Goal: Task Accomplishment & Management: Manage account settings

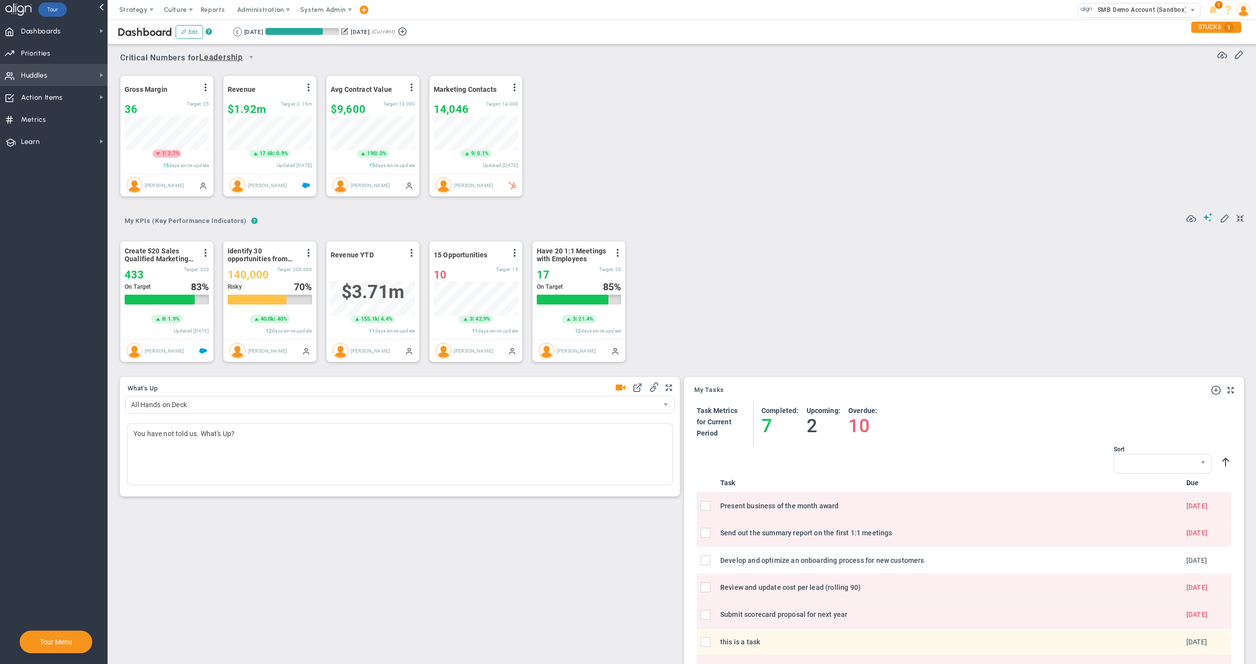
click at [38, 79] on span "Huddles" at bounding box center [34, 75] width 27 height 21
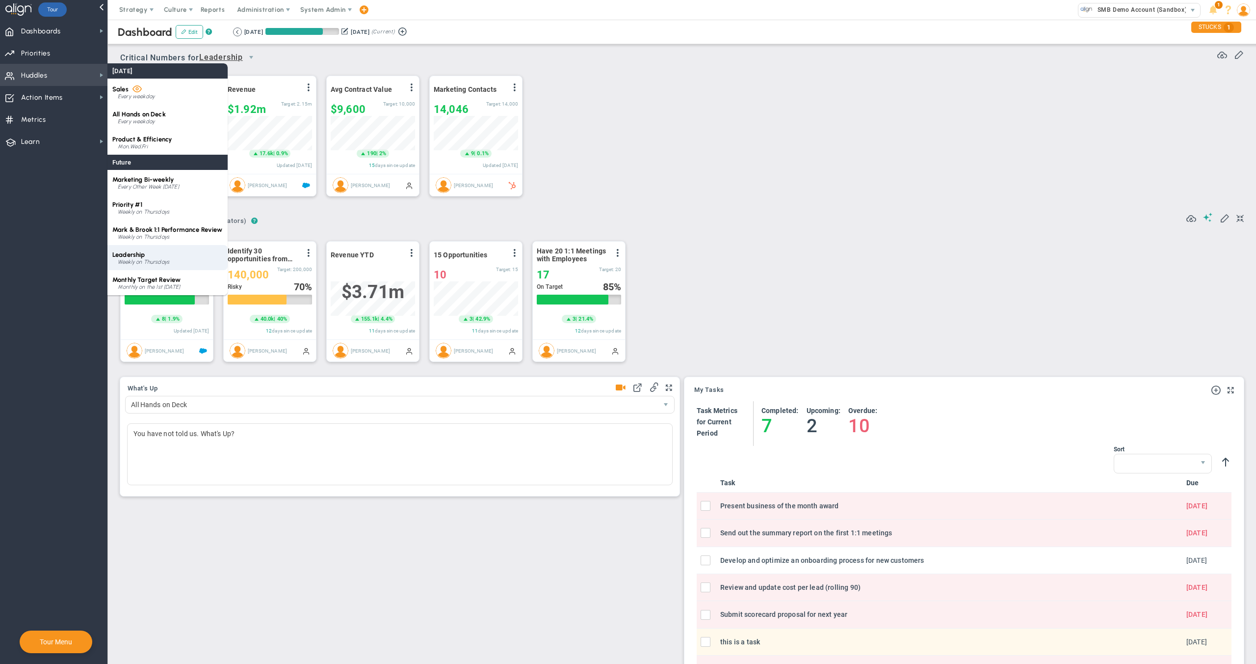
click at [147, 245] on div "Leadership Weekly on Thursdays" at bounding box center [167, 257] width 120 height 25
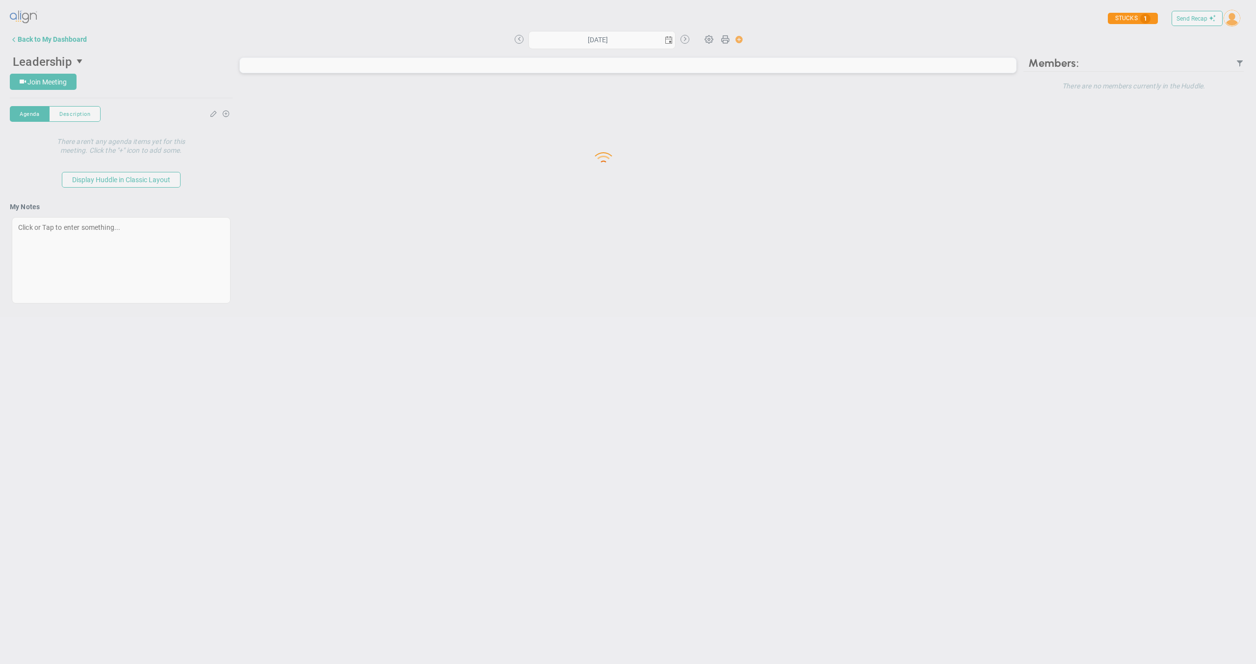
type input "[DATE]"
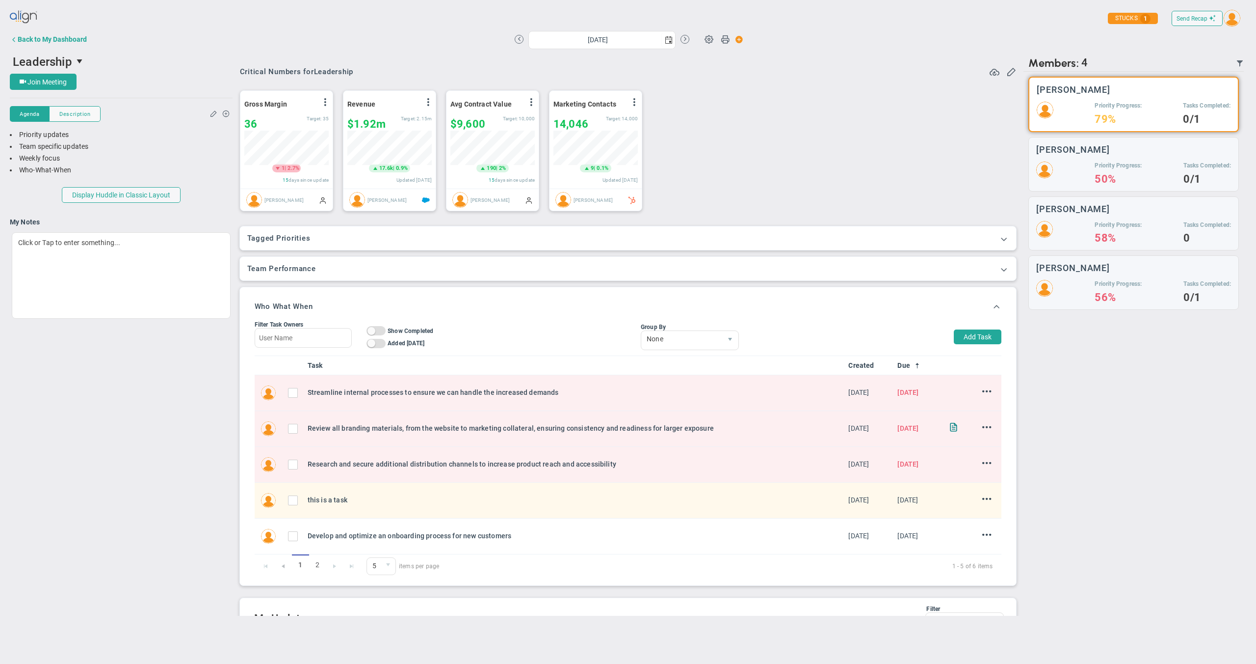
scroll to position [34, 84]
click at [292, 392] on input "checkbox" at bounding box center [296, 395] width 10 height 10
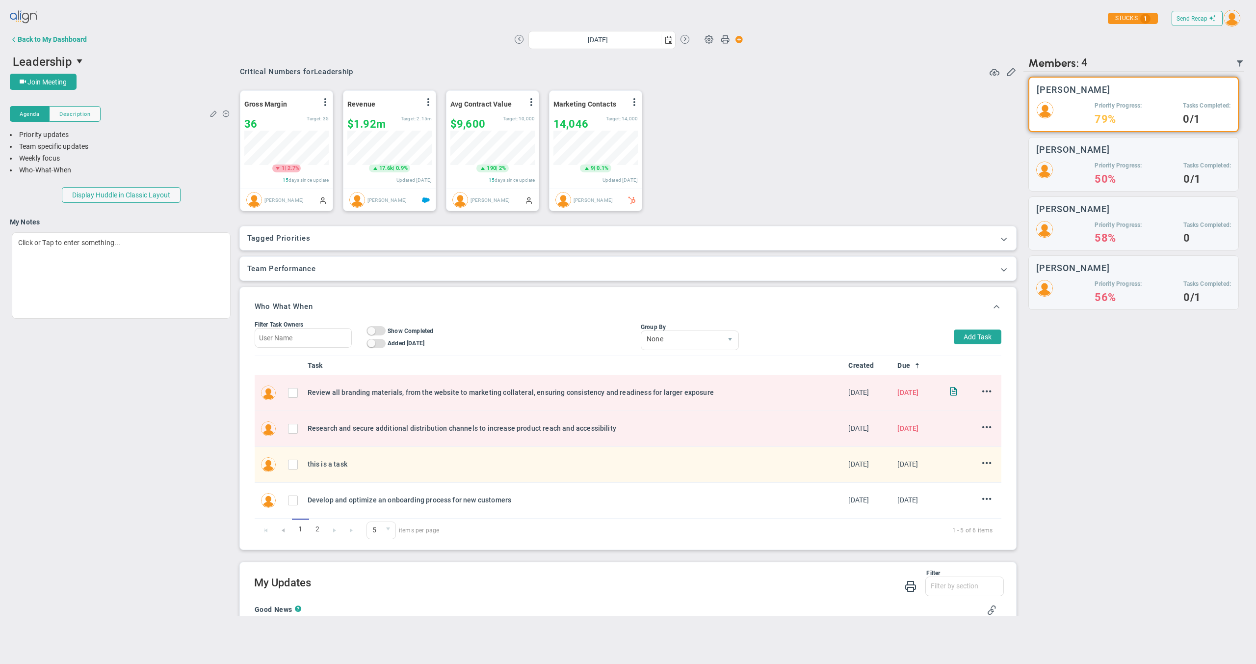
click at [292, 392] on input "checkbox" at bounding box center [296, 395] width 10 height 10
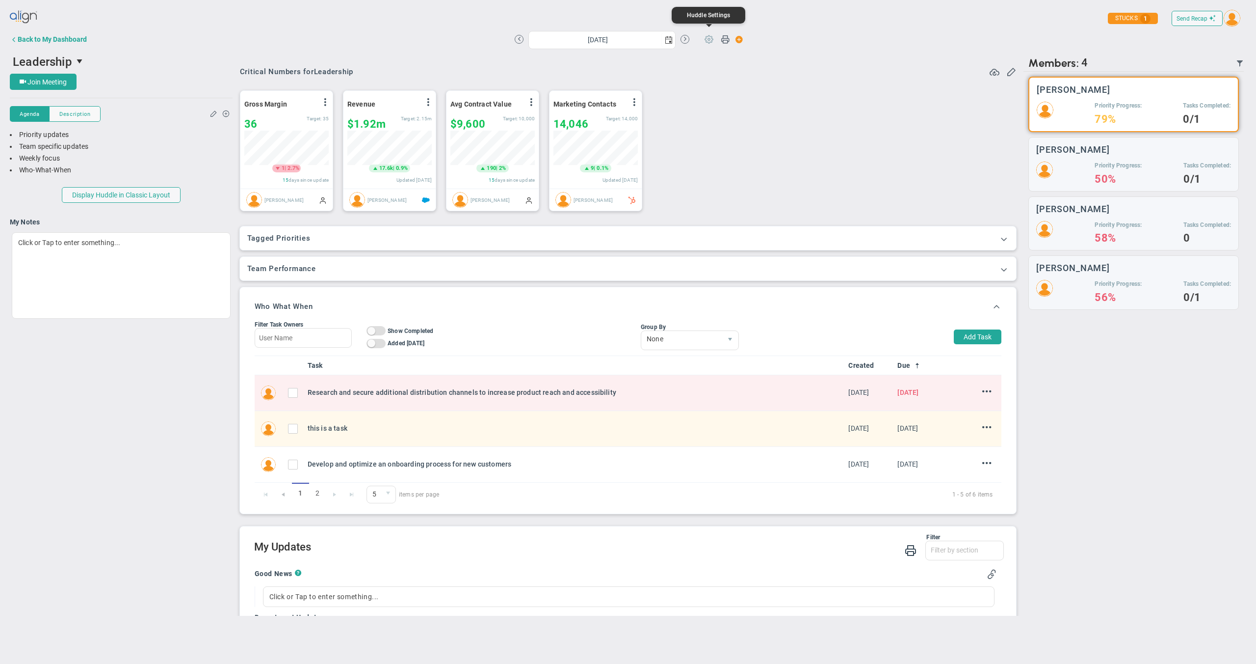
click at [714, 41] on span at bounding box center [709, 38] width 19 height 19
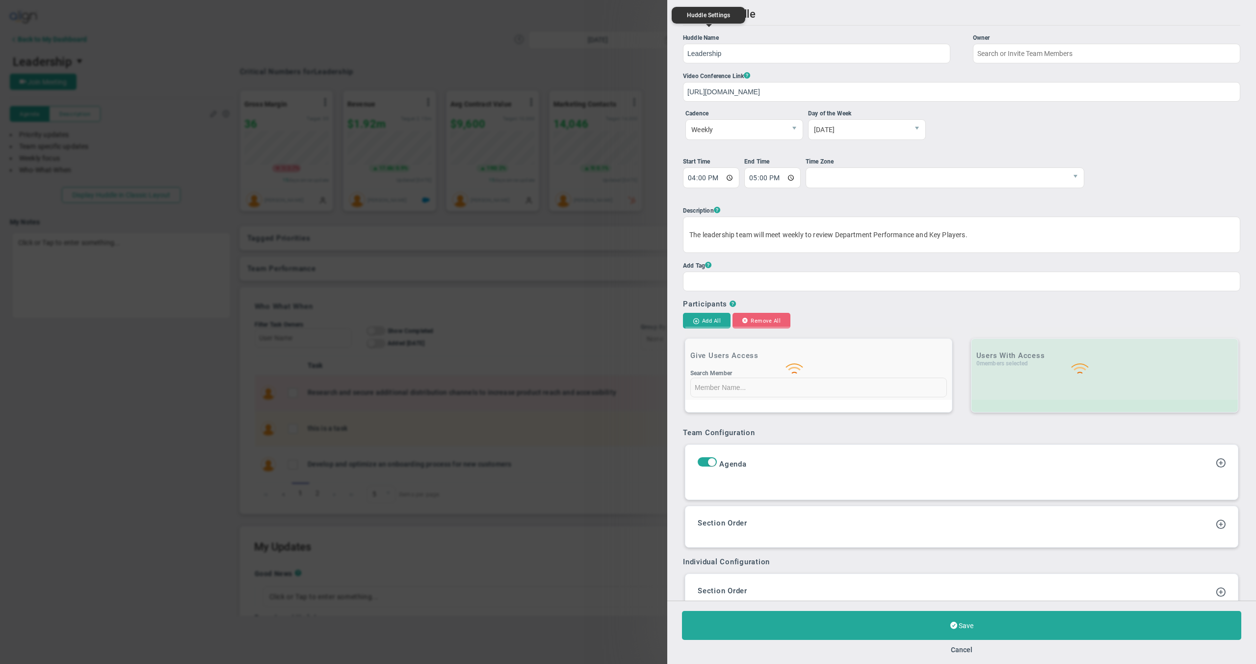
type input "[PERSON_NAME]"
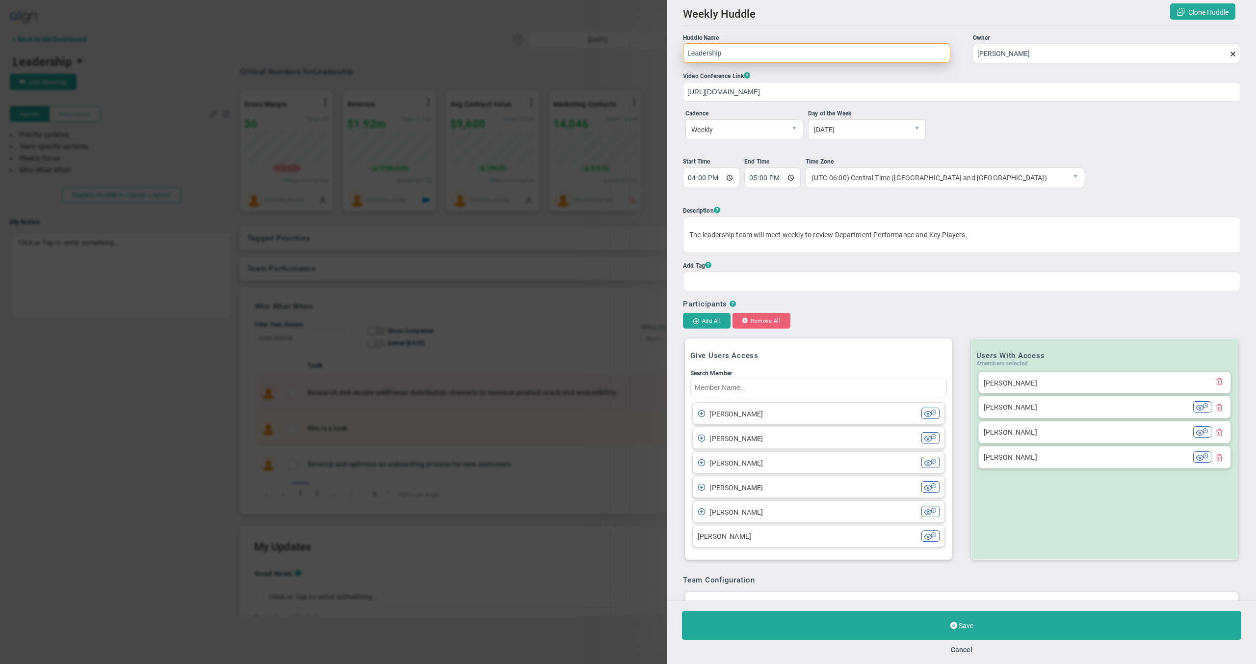
scroll to position [446, 0]
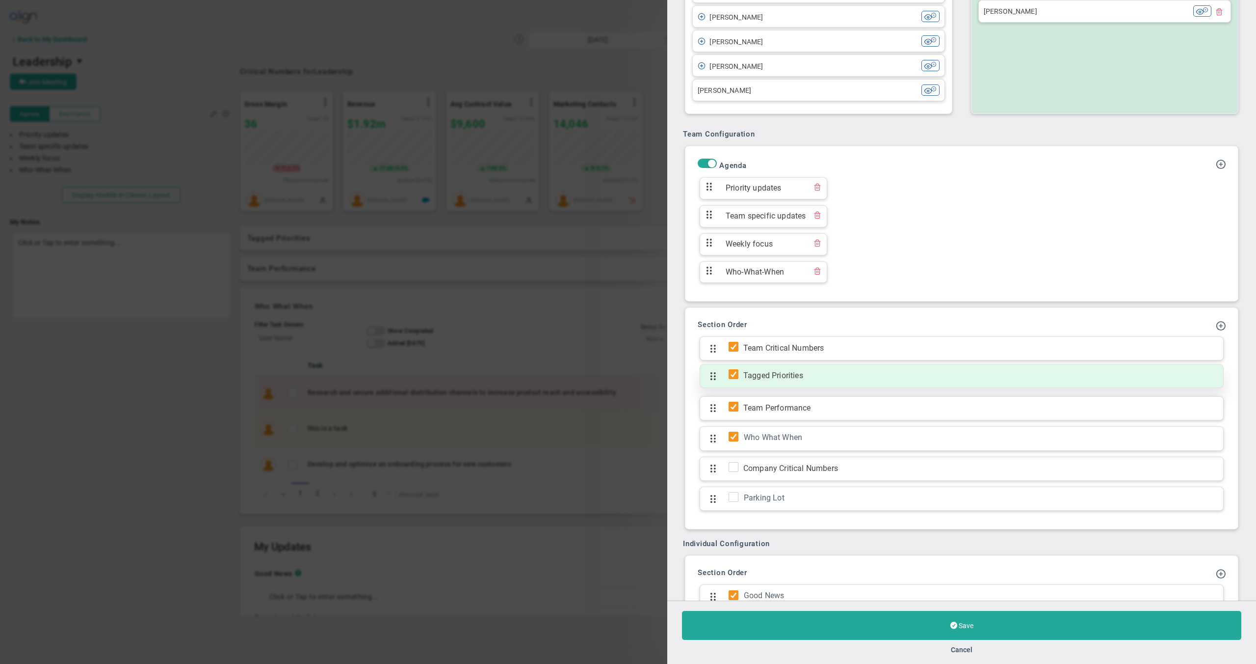
click at [737, 377] on input "checkbox" at bounding box center [736, 376] width 10 height 10
checkbox input "false"
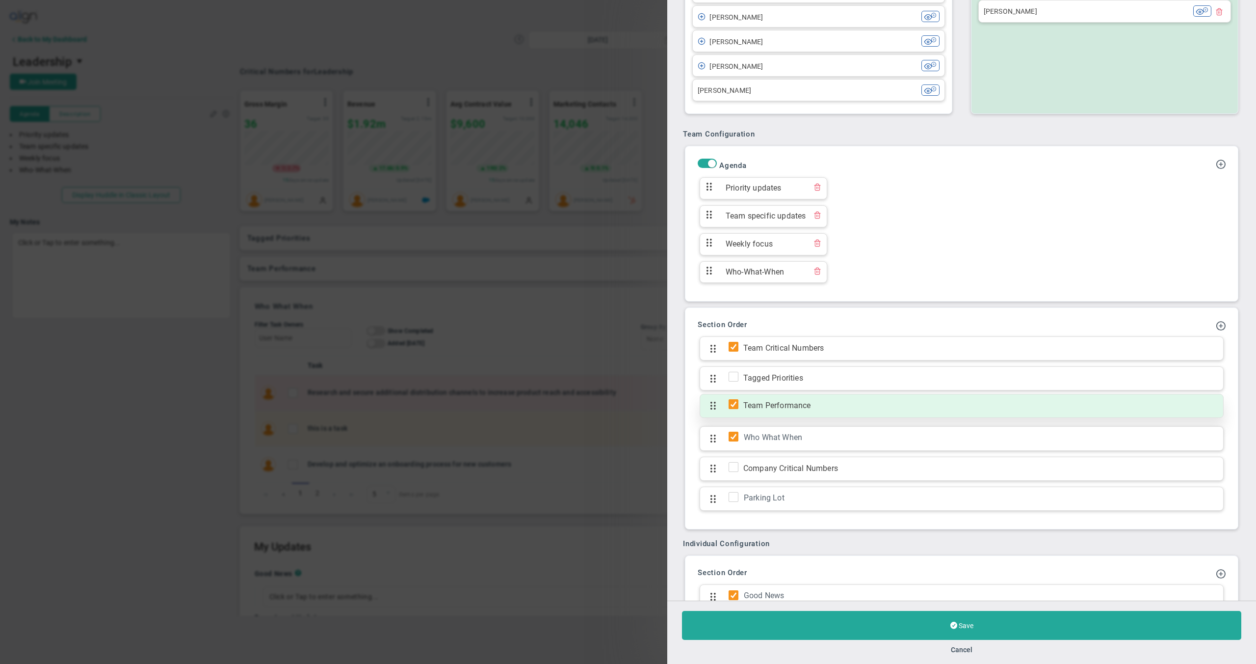
click at [733, 404] on input "checkbox" at bounding box center [736, 406] width 10 height 10
checkbox input "false"
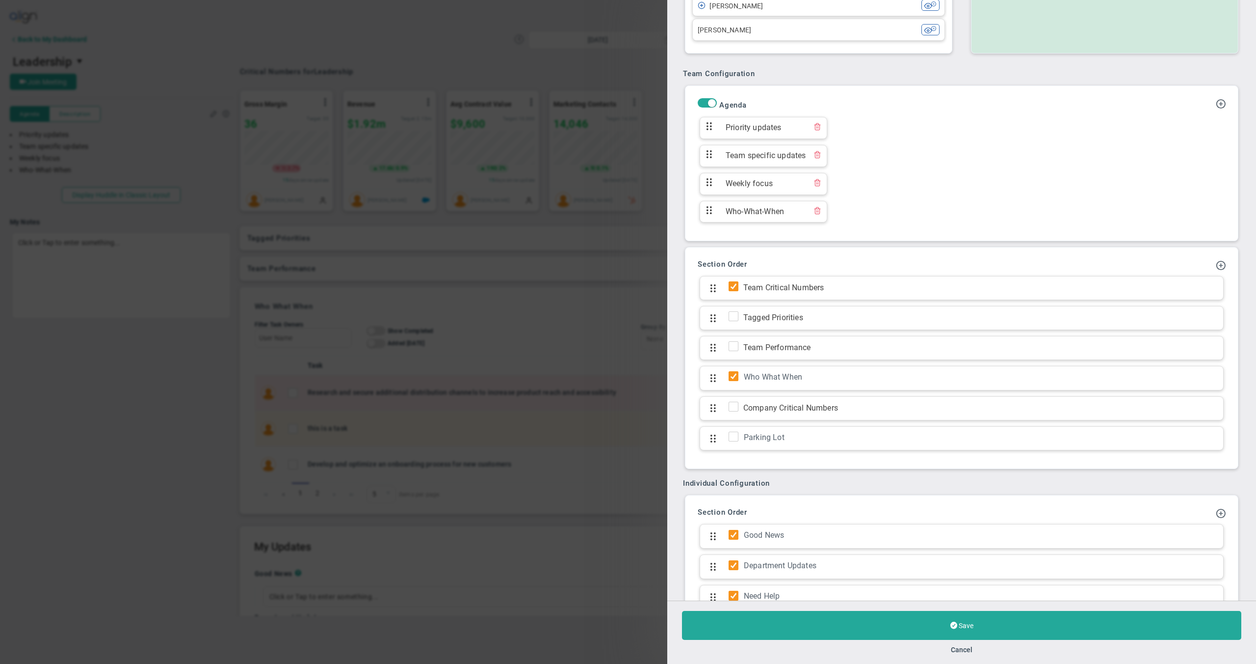
scroll to position [663, 0]
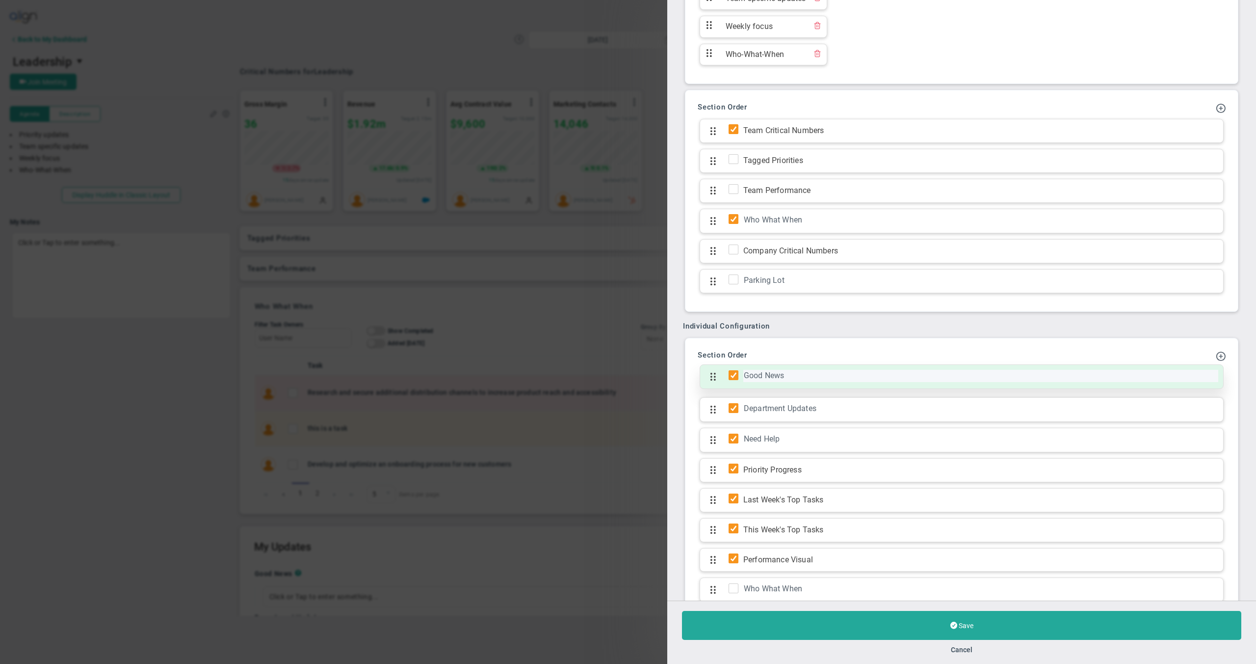
click at [773, 381] on div "Good News Click to add section name" at bounding box center [980, 377] width 475 height 14
click at [772, 371] on input "Good News" at bounding box center [973, 375] width 460 height 11
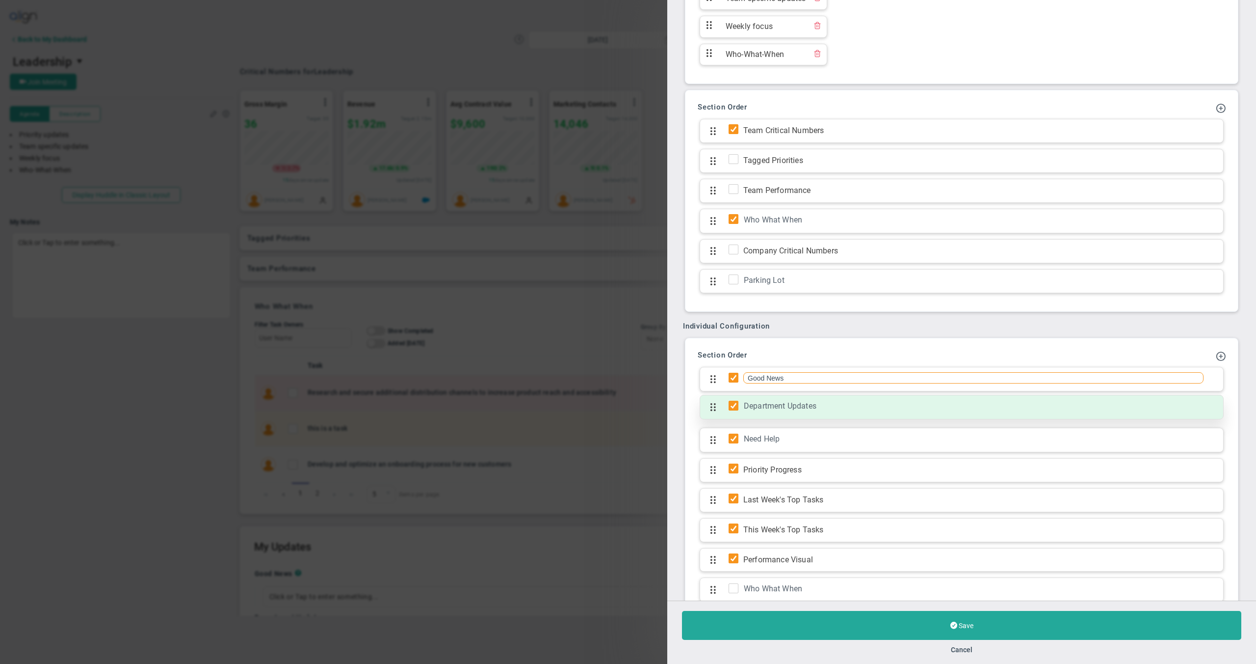
click at [847, 400] on div "Department Updates" at bounding box center [980, 406] width 475 height 12
type input "Department Updates"
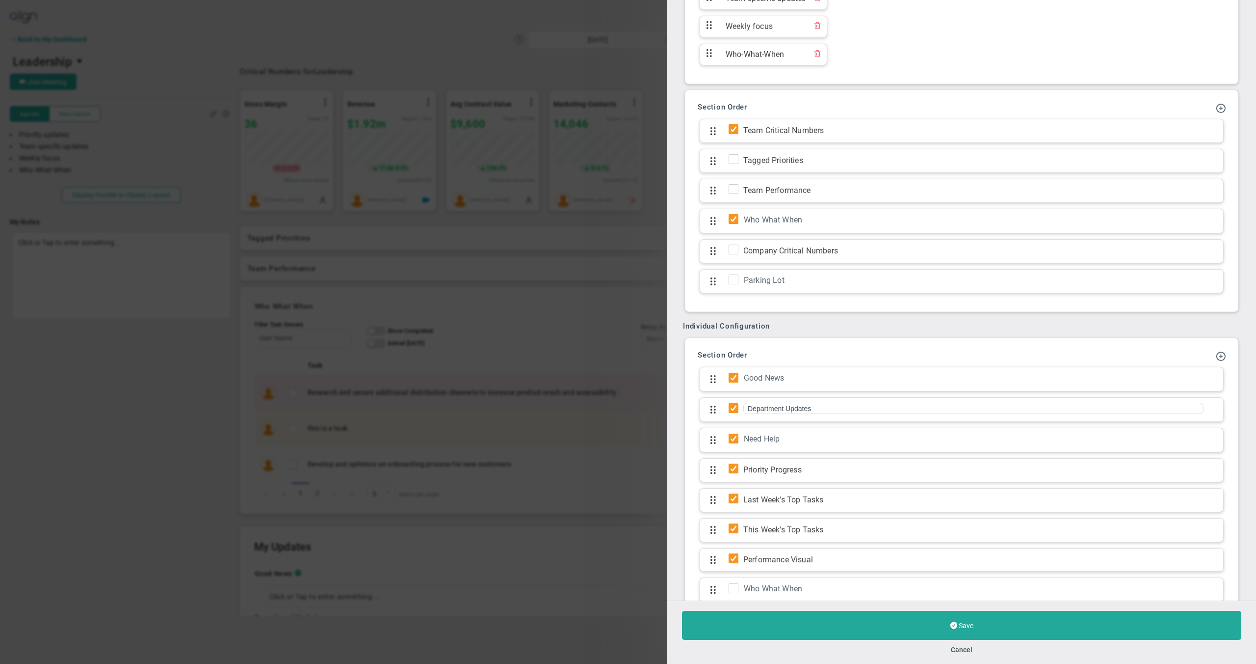
click at [808, 356] on h3 "Section Order" at bounding box center [962, 354] width 528 height 9
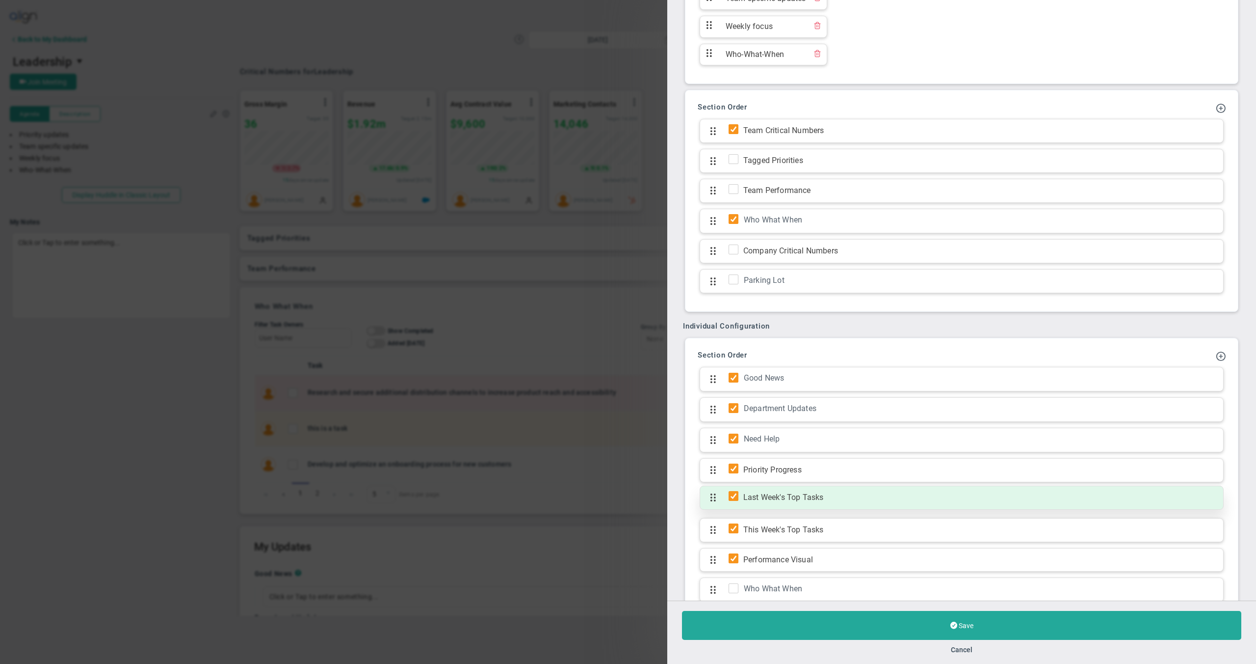
click at [732, 494] on input "checkbox" at bounding box center [736, 498] width 10 height 10
checkbox input "false"
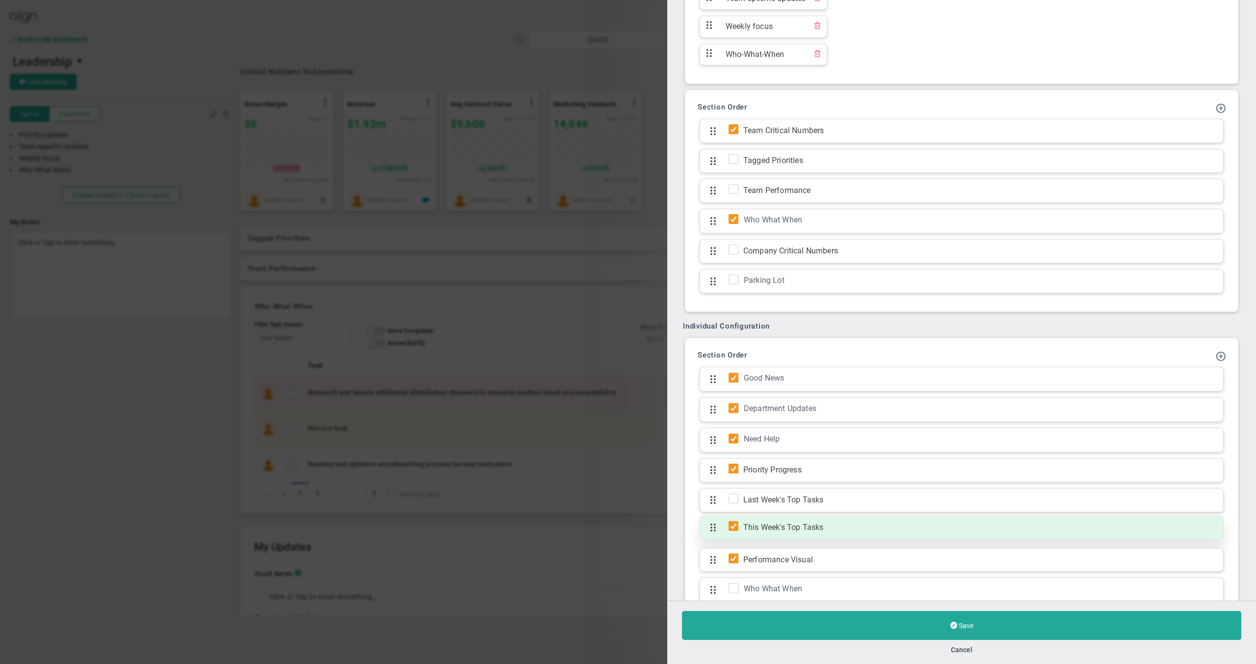
click at [733, 526] on input "checkbox" at bounding box center [736, 528] width 10 height 10
checkbox input "false"
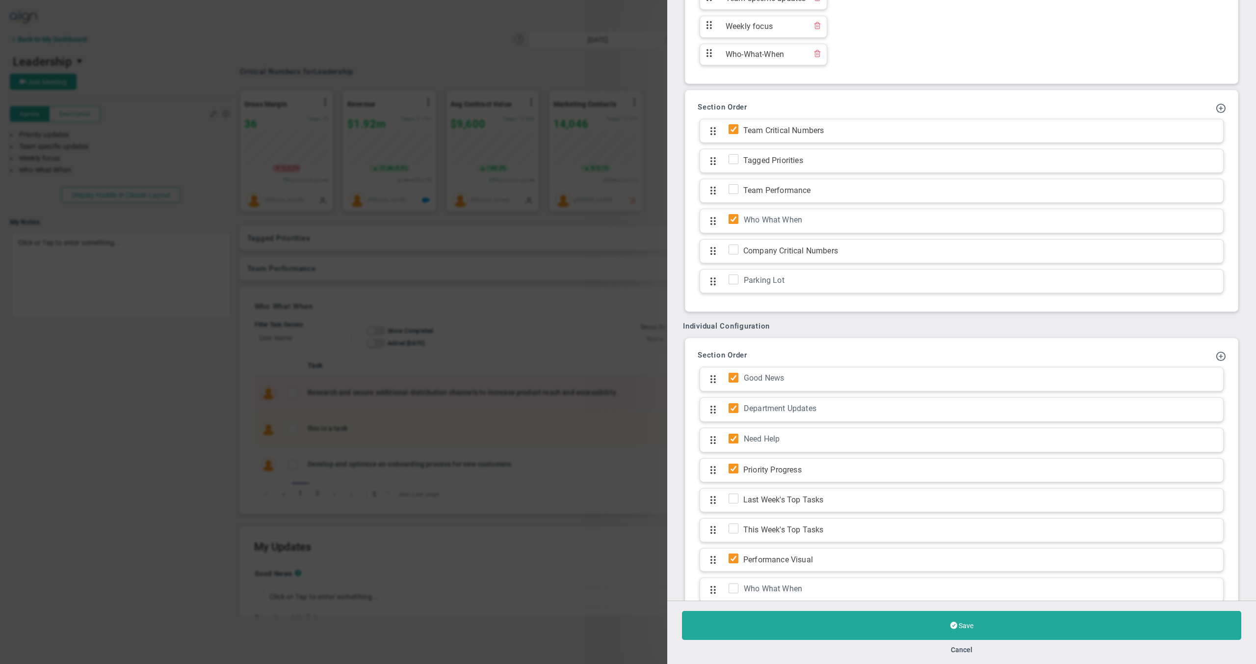
drag, startPoint x: 735, startPoint y: 556, endPoint x: 746, endPoint y: 541, distance: 18.6
click at [735, 556] on input "checkbox" at bounding box center [736, 560] width 10 height 10
checkbox input "false"
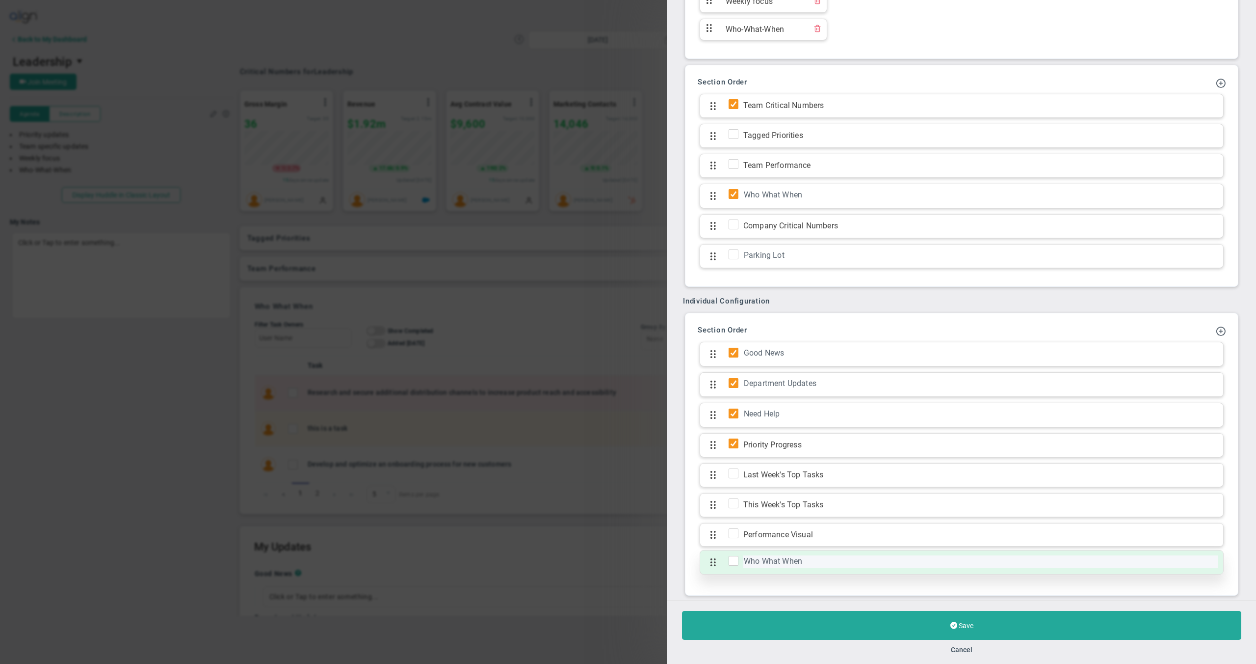
scroll to position [695, 0]
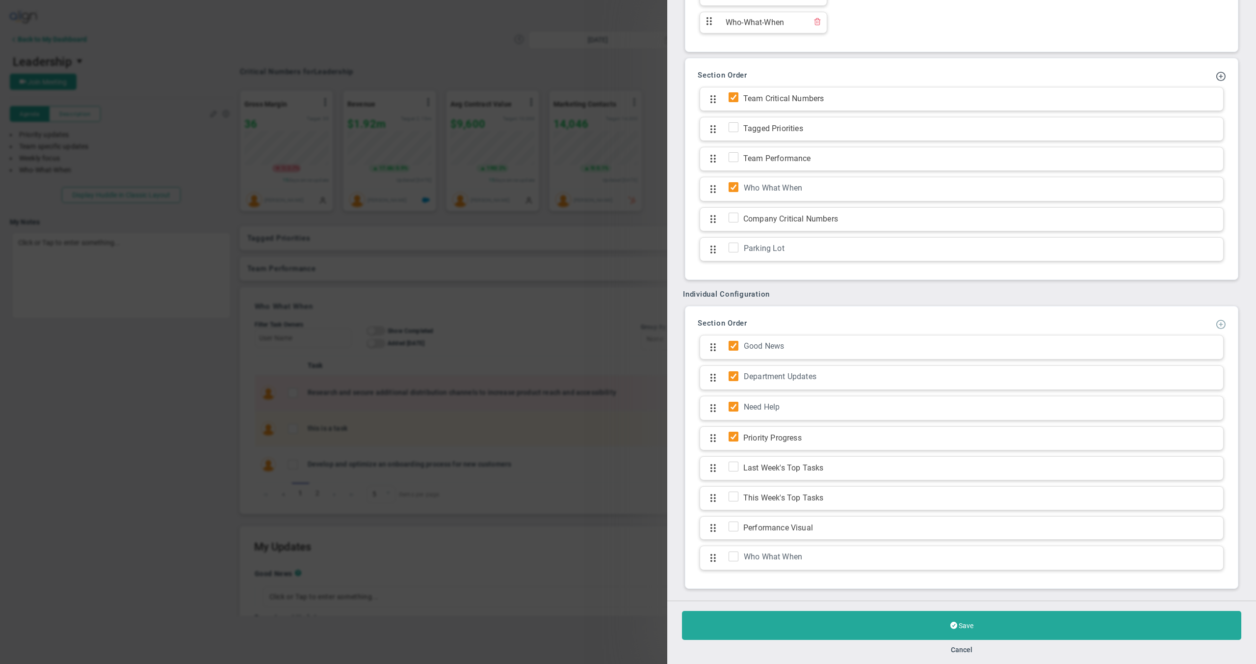
click at [1216, 323] on span at bounding box center [1221, 324] width 10 height 10
type input "KPI Analysis and Action Plans"
click at [1190, 585] on span at bounding box center [1195, 584] width 10 height 10
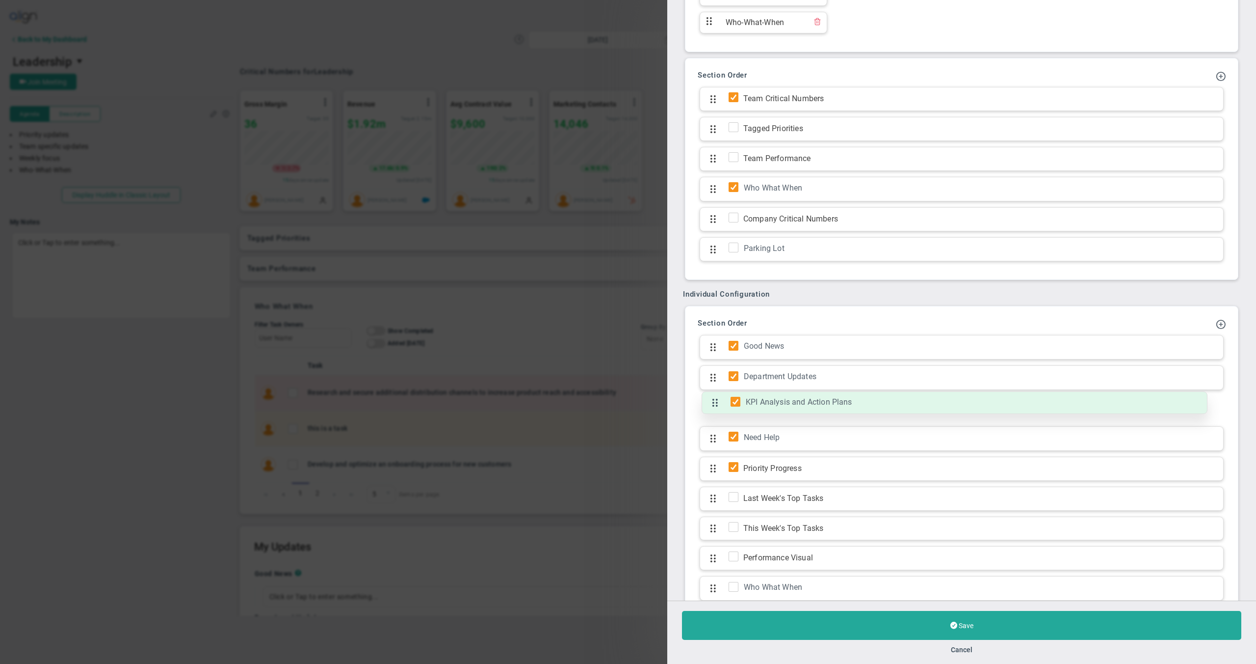
drag, startPoint x: 713, startPoint y: 585, endPoint x: 710, endPoint y: 406, distance: 179.2
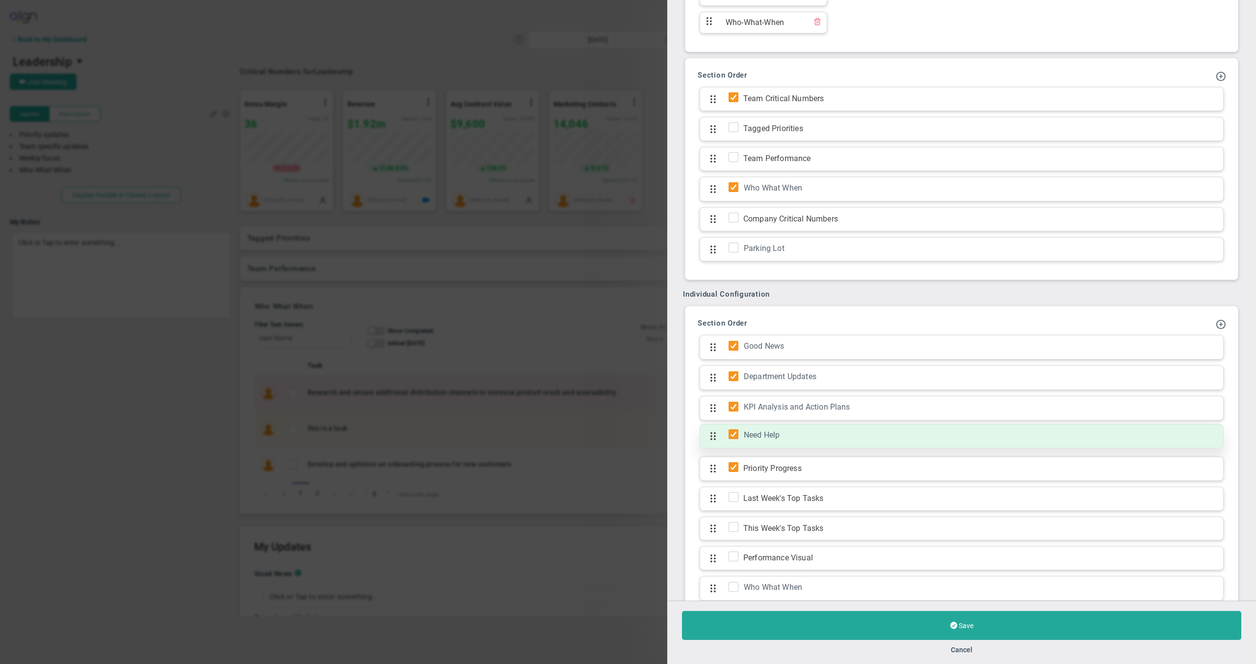
click at [731, 431] on input "checkbox" at bounding box center [736, 436] width 10 height 10
checkbox input "false"
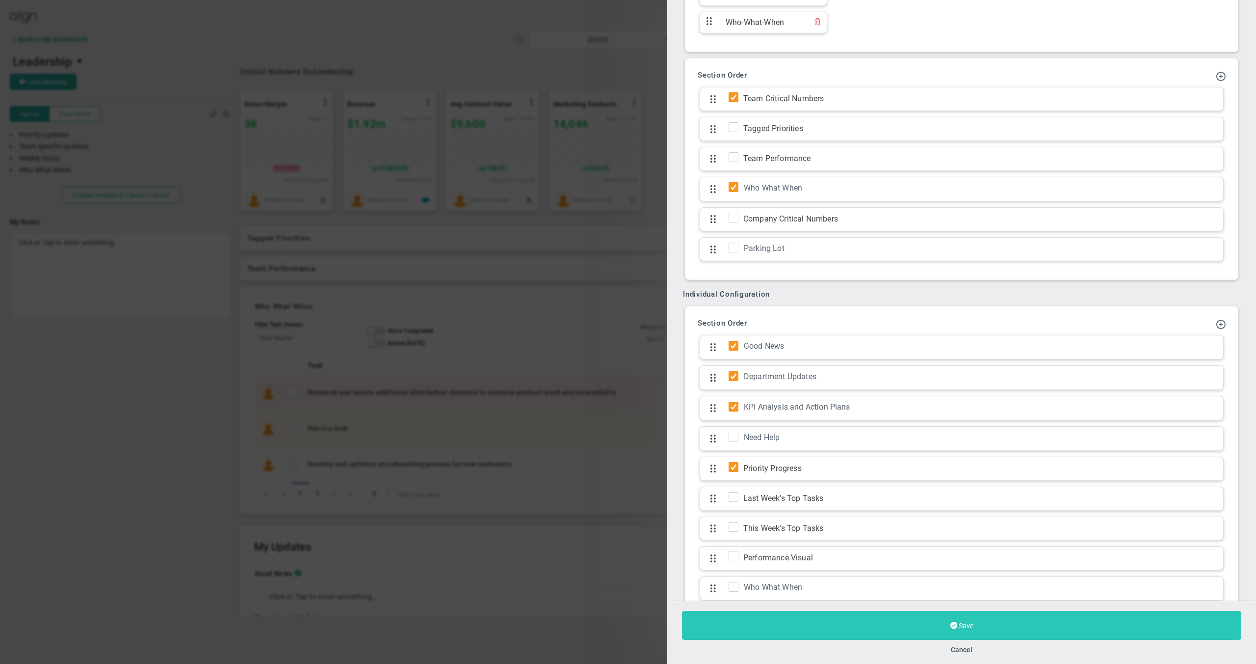
click at [803, 622] on button "Save" at bounding box center [961, 625] width 559 height 29
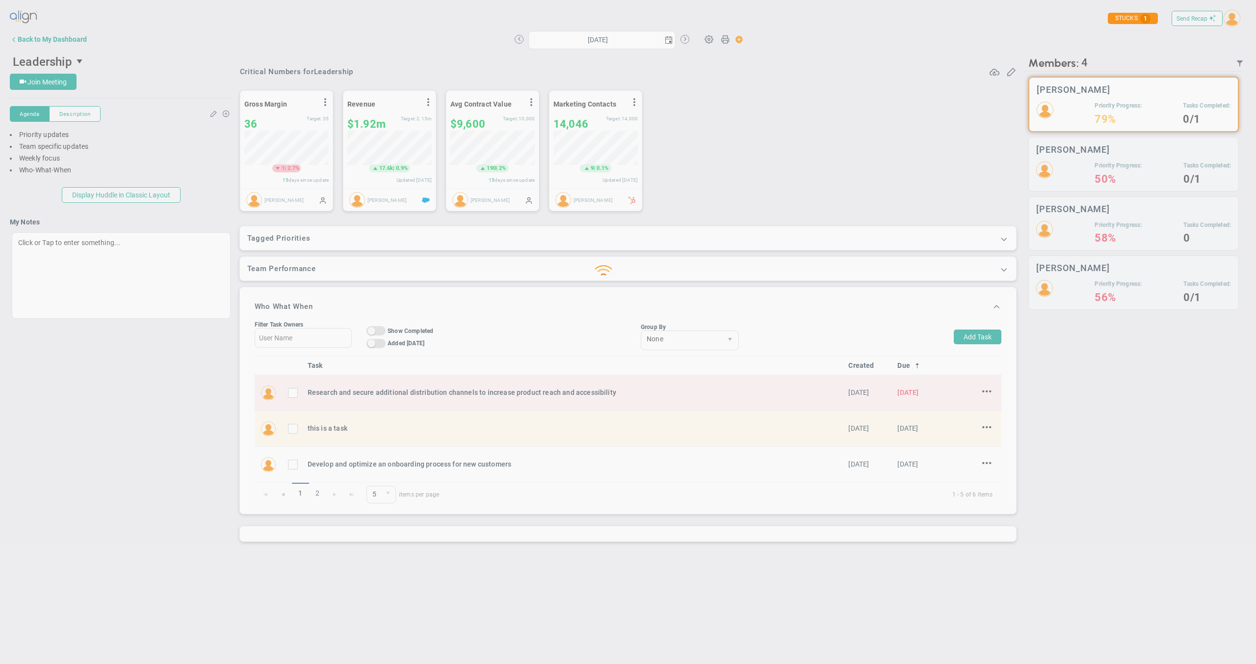
type input "[DATE]"
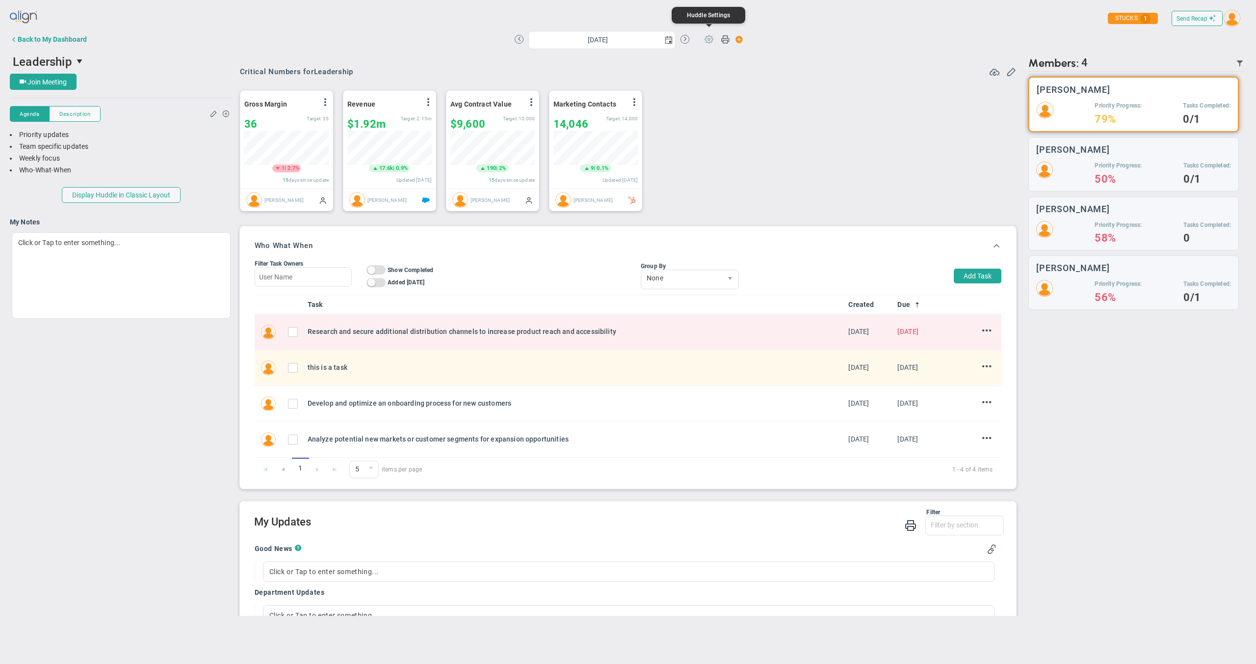
click at [704, 42] on span at bounding box center [709, 38] width 19 height 19
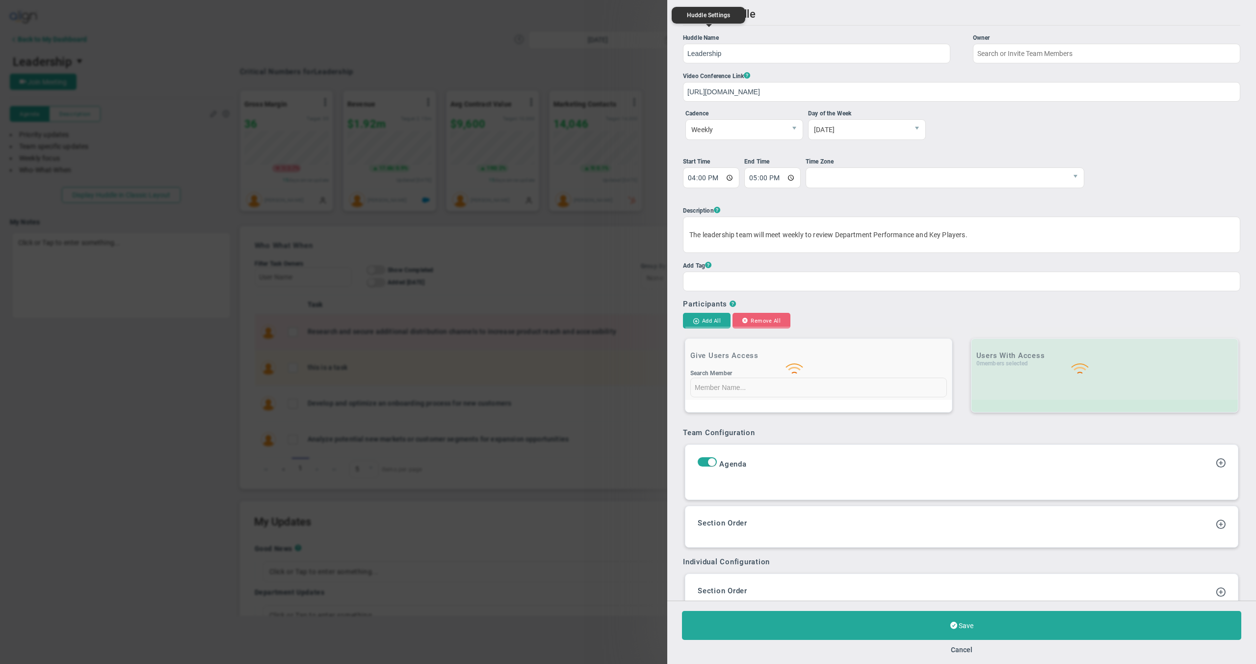
type input "[PERSON_NAME]"
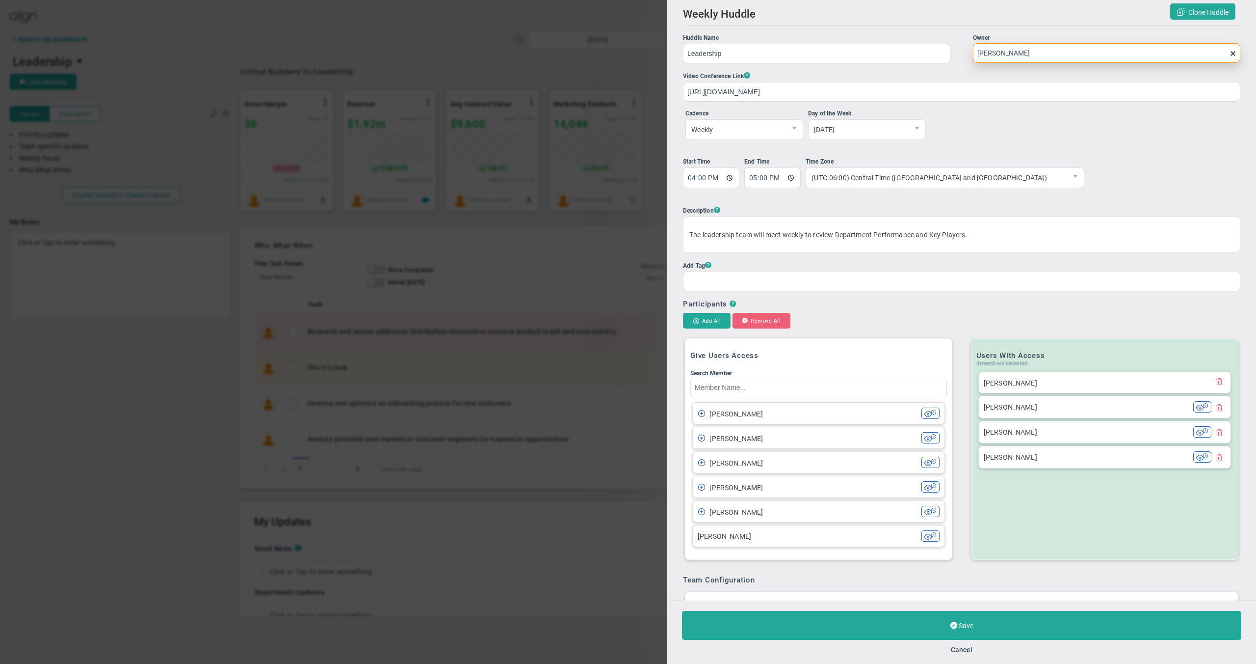
click at [1047, 57] on input "[PERSON_NAME]" at bounding box center [1106, 53] width 267 height 20
click at [1229, 50] on span at bounding box center [1233, 54] width 8 height 8
click at [1227, 50] on input "[PERSON_NAME]" at bounding box center [1106, 53] width 267 height 20
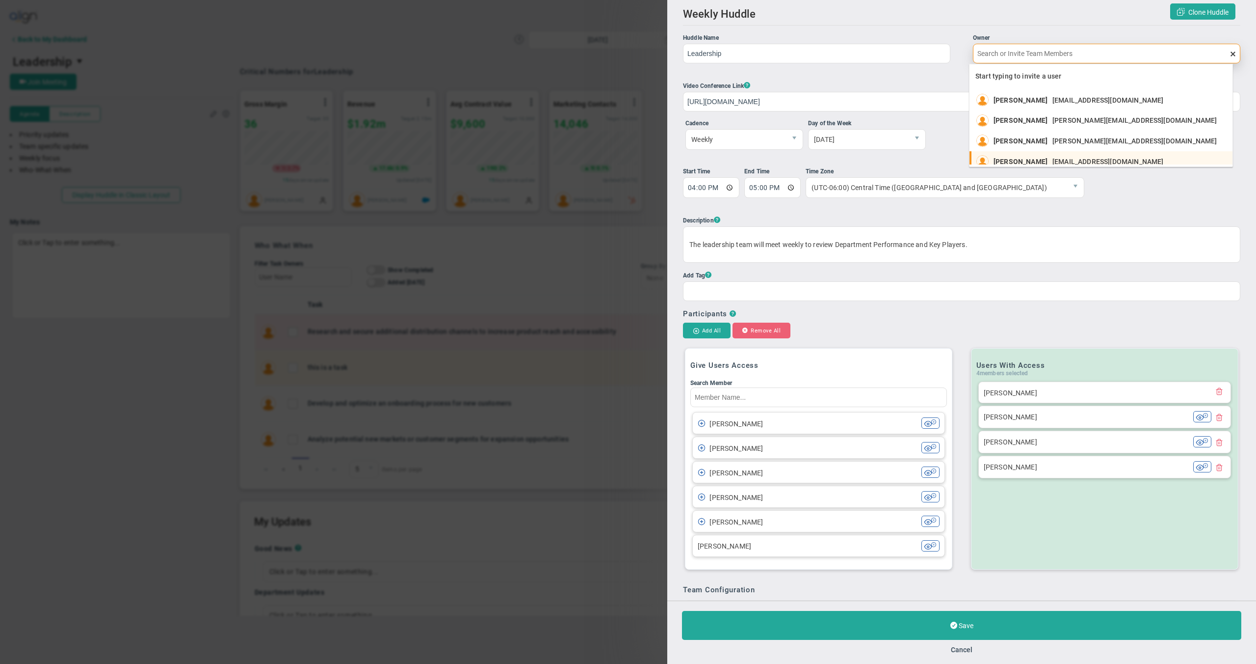
click at [1050, 153] on li "[PERSON_NAME] [EMAIL_ADDRESS][DOMAIN_NAME]" at bounding box center [1101, 161] width 263 height 21
type input "[PERSON_NAME]"
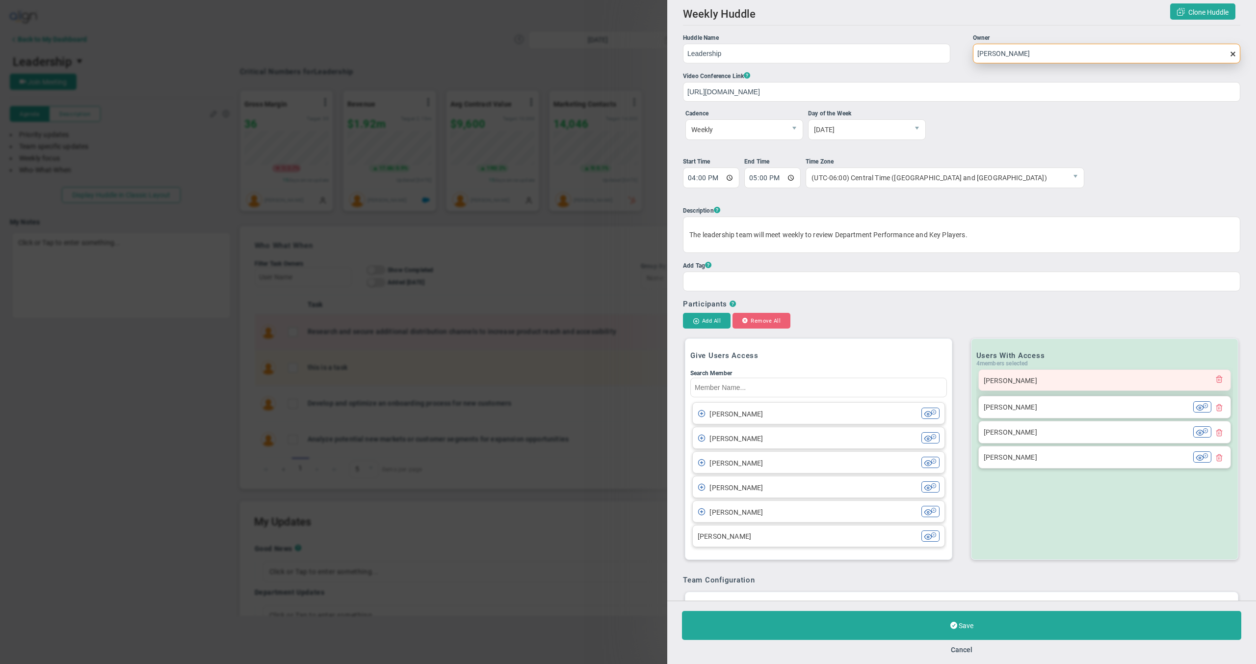
click at [1184, 382] on div "[PERSON_NAME]" at bounding box center [1098, 379] width 229 height 11
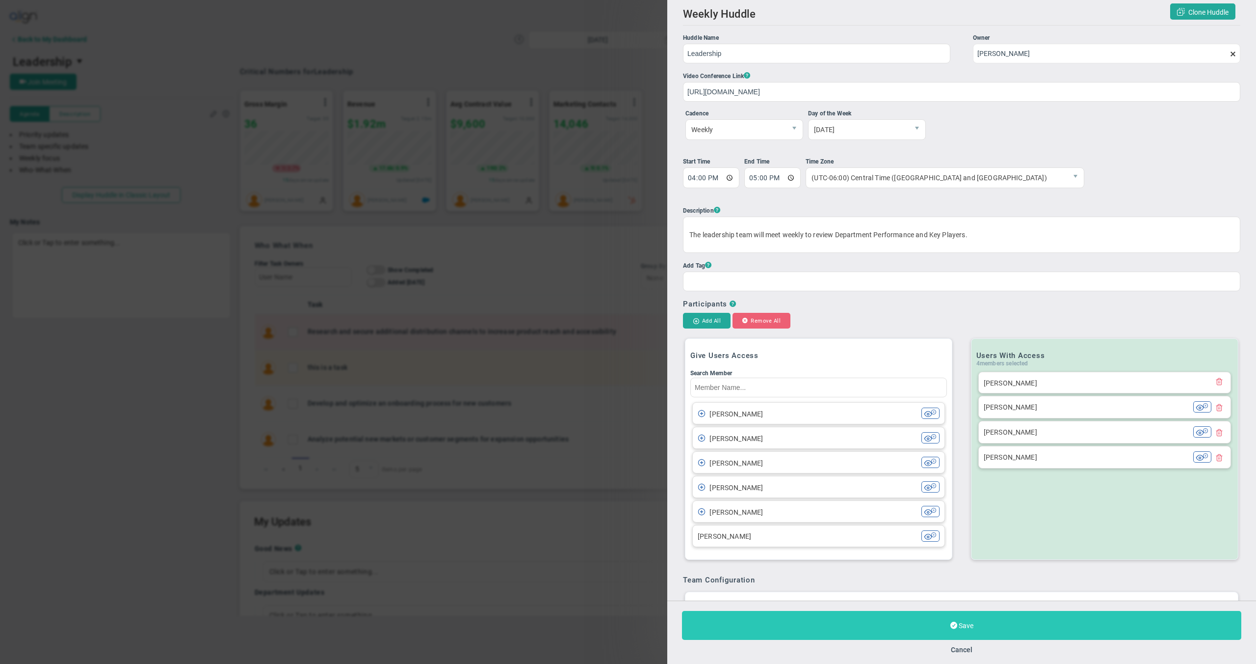
click at [1024, 619] on button "Save" at bounding box center [961, 625] width 559 height 29
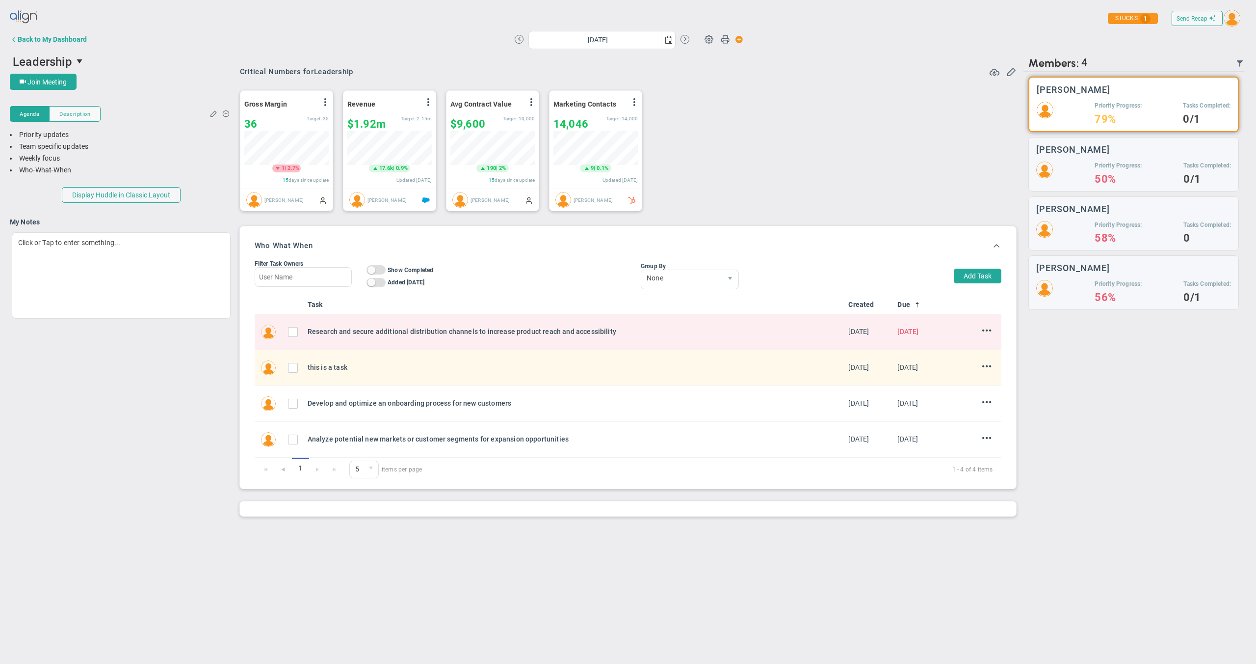
type input "[DATE]"
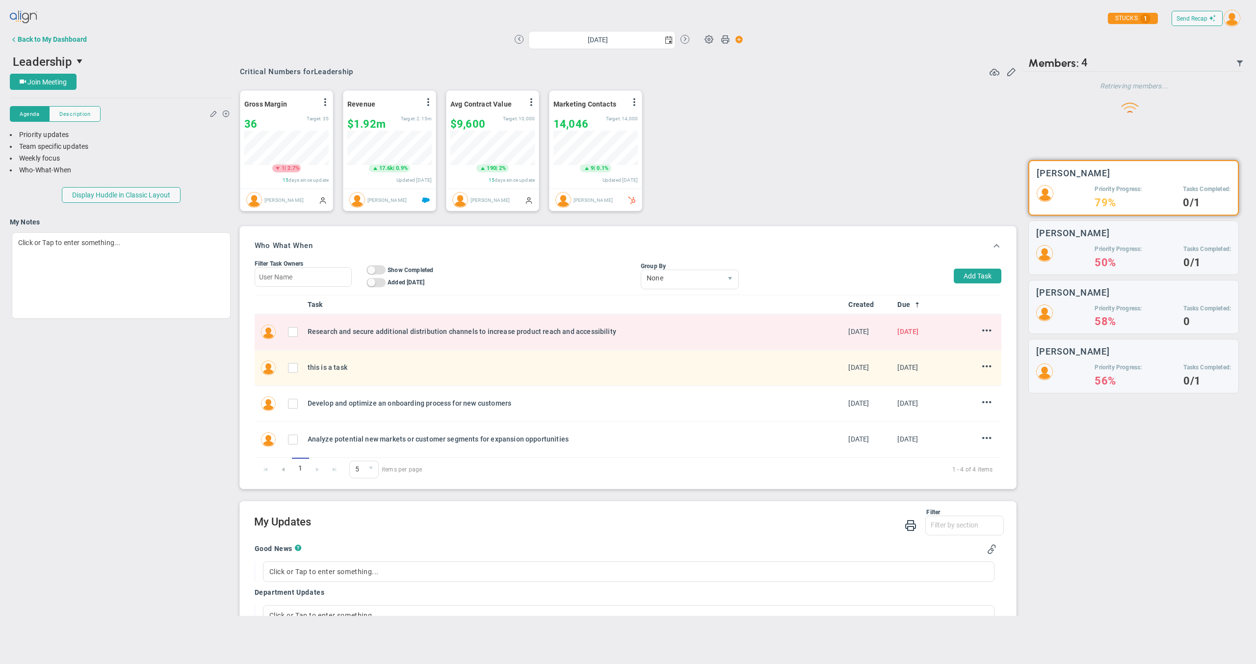
scroll to position [34, 84]
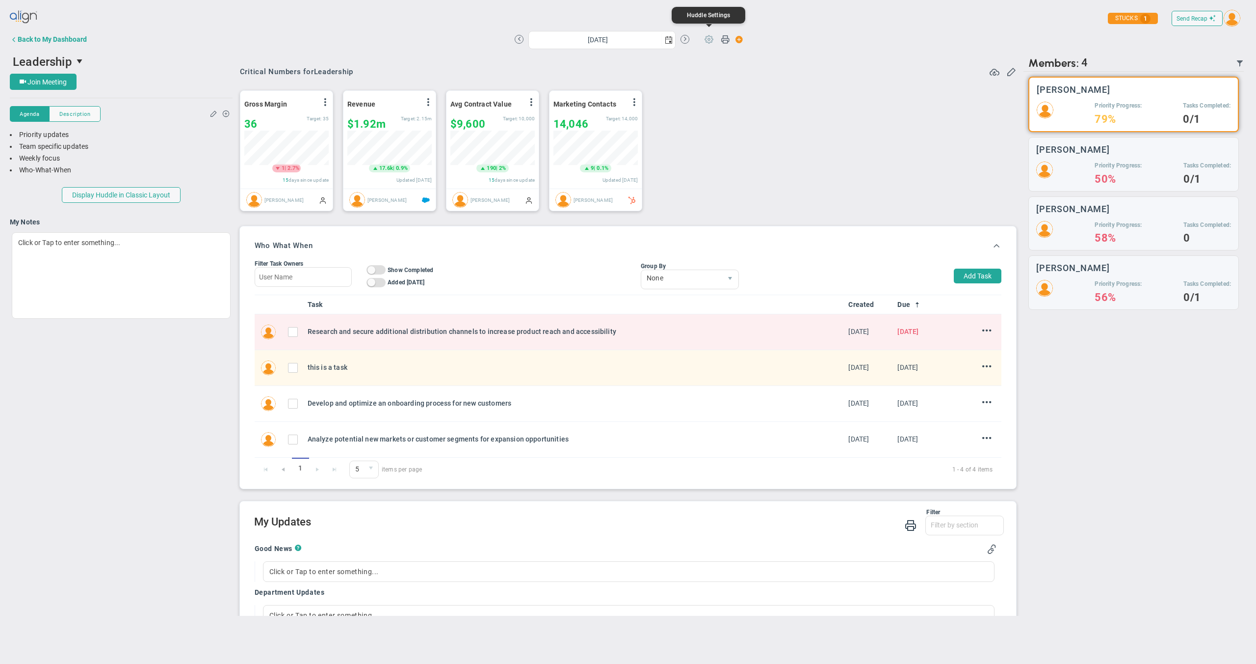
click at [710, 40] on span at bounding box center [709, 38] width 19 height 19
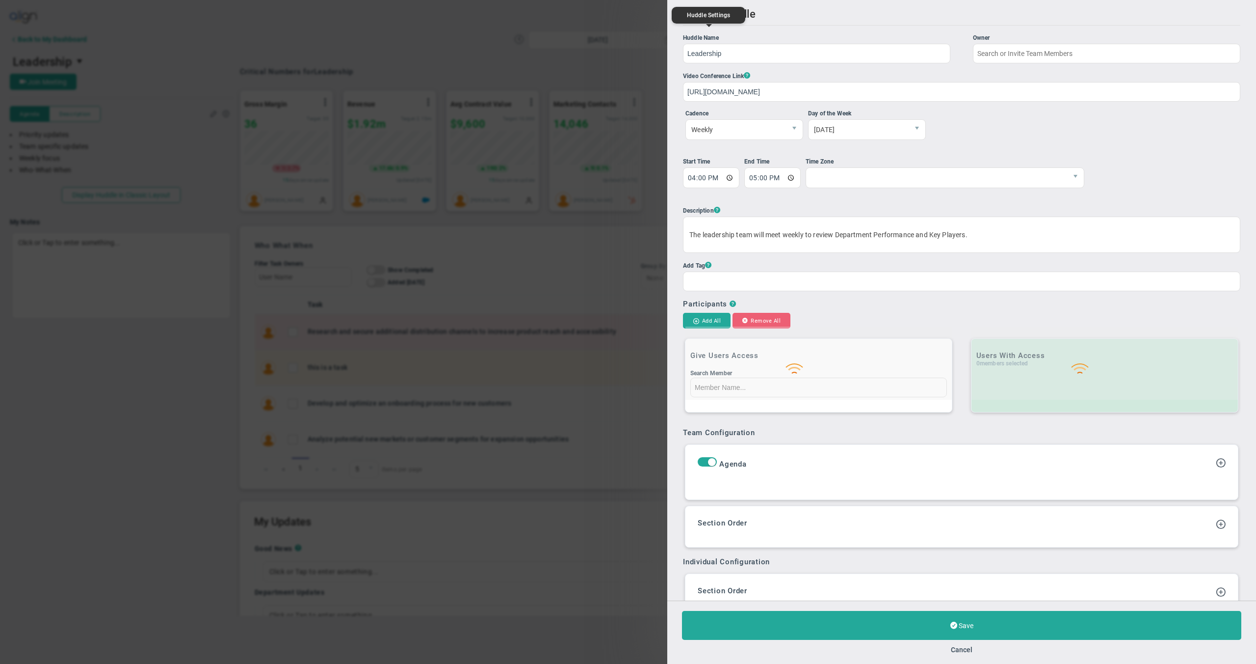
type input "[PERSON_NAME]"
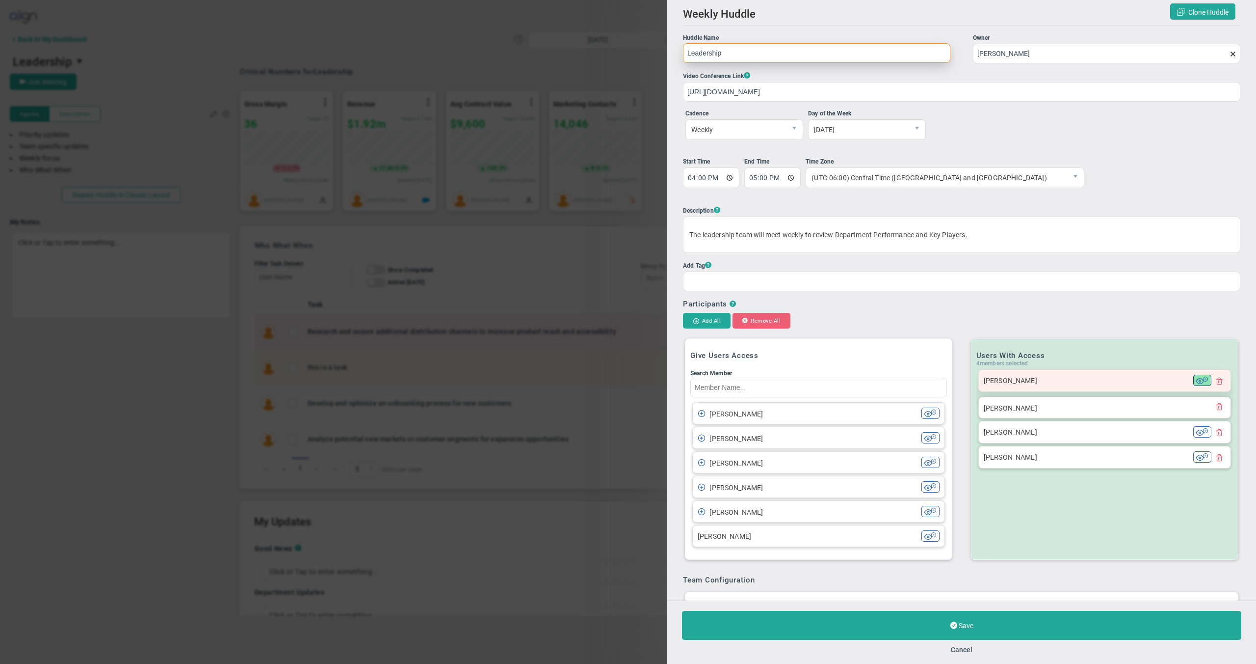
click at [1196, 380] on span at bounding box center [1200, 380] width 8 height 8
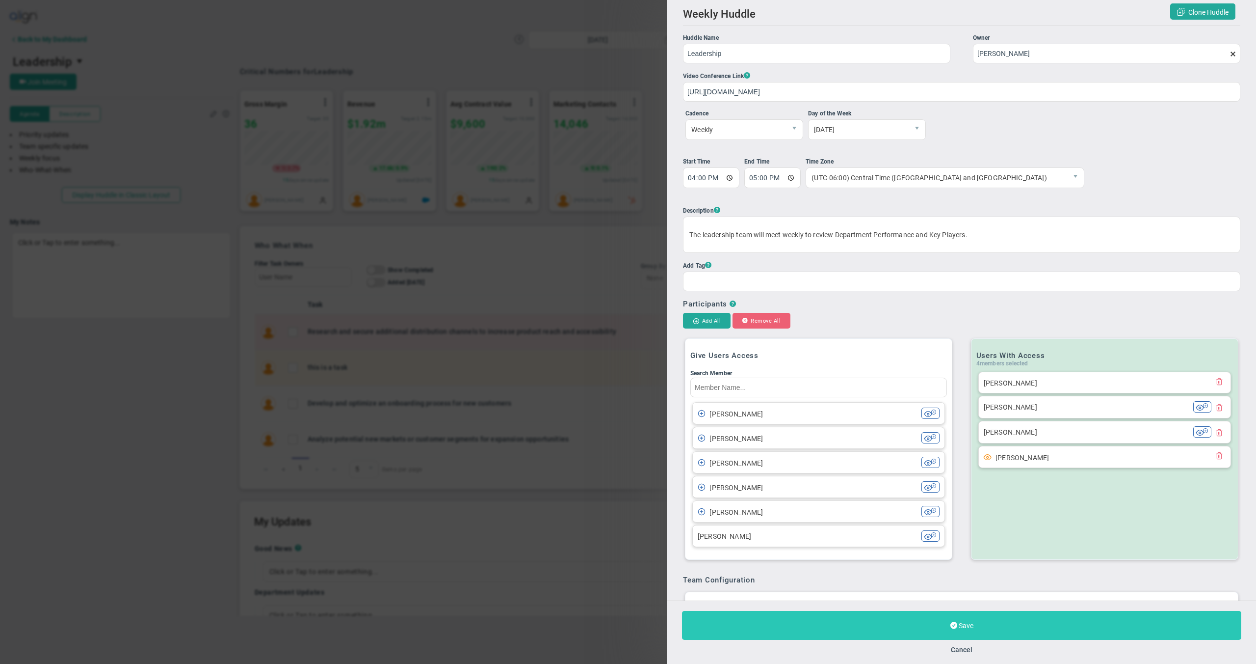
click at [1001, 626] on button "Save" at bounding box center [961, 625] width 559 height 29
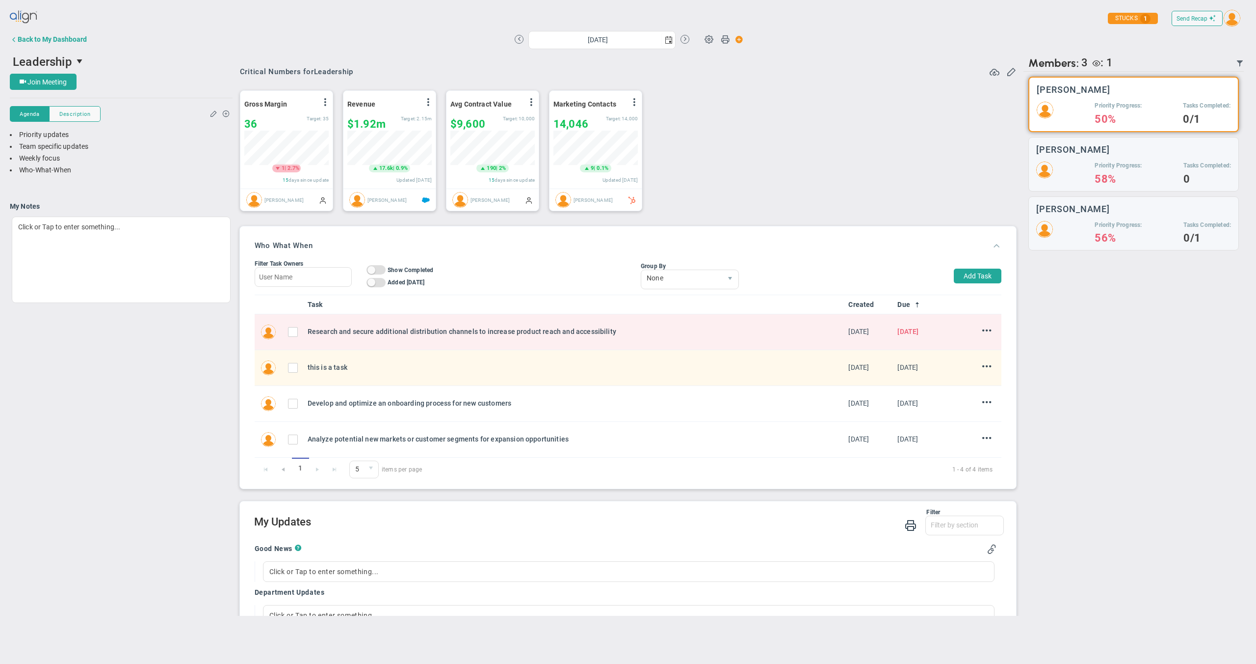
click at [992, 246] on span at bounding box center [997, 245] width 10 height 10
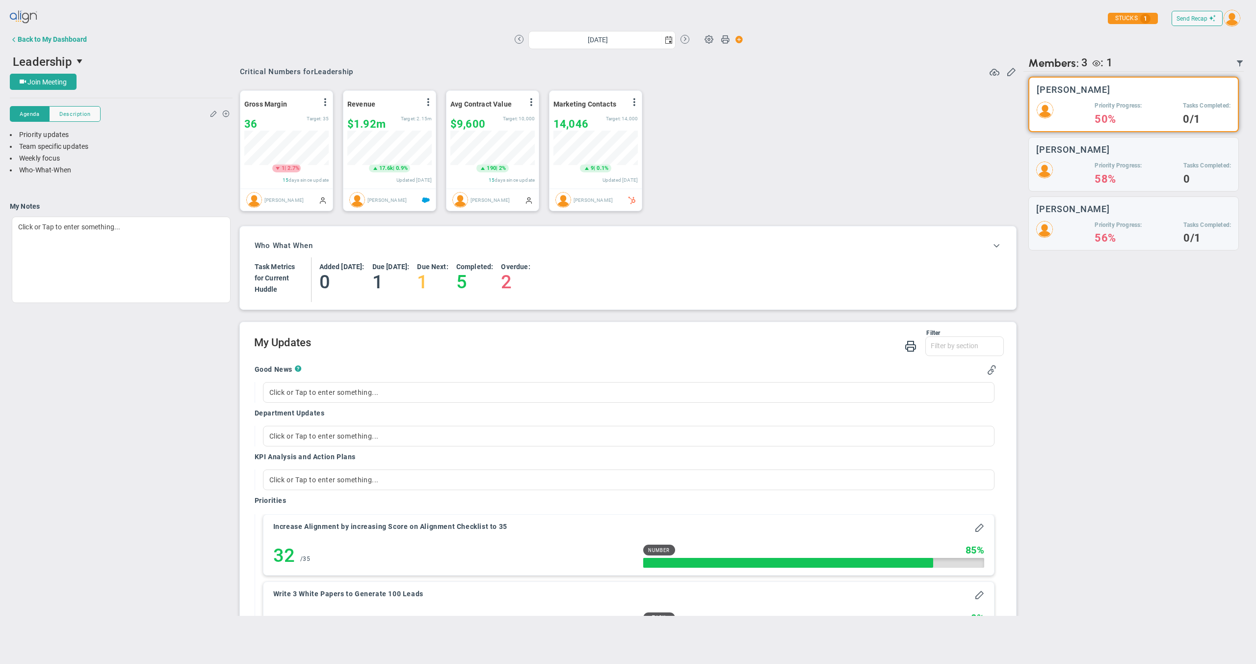
click at [1095, 94] on h3 "[PERSON_NAME]" at bounding box center [1074, 89] width 74 height 9
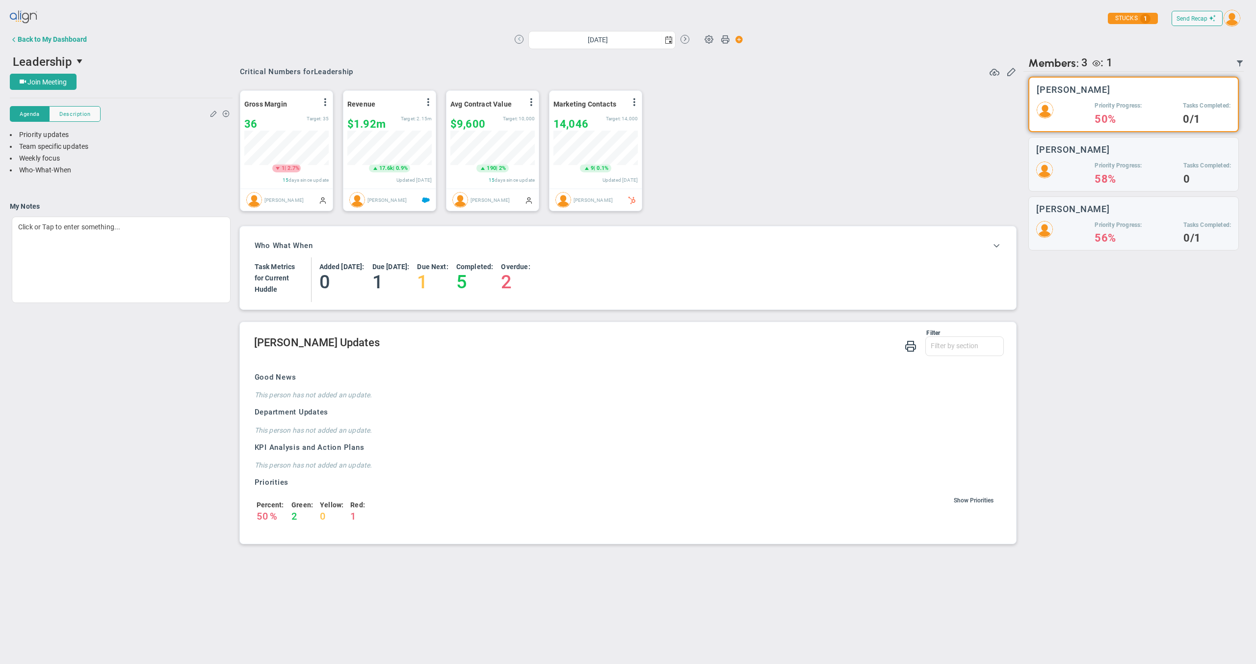
click at [523, 40] on div "[DATE]" at bounding box center [602, 39] width 175 height 17
click at [521, 40] on button at bounding box center [519, 39] width 9 height 9
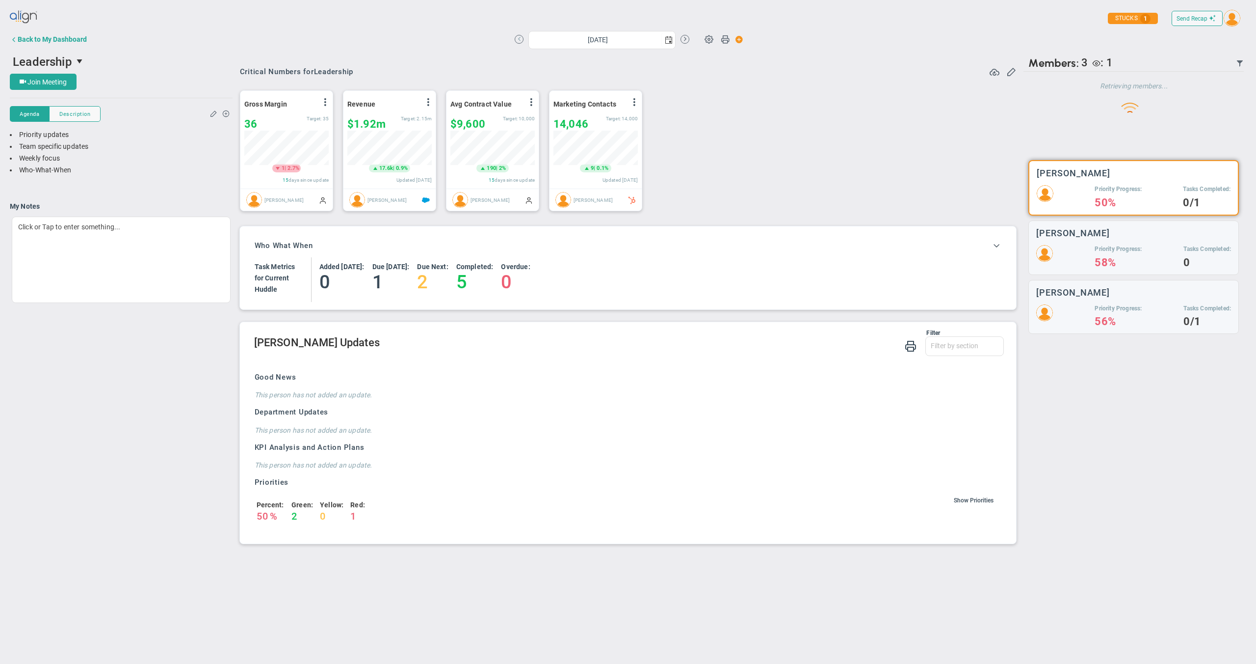
scroll to position [490722, 490672]
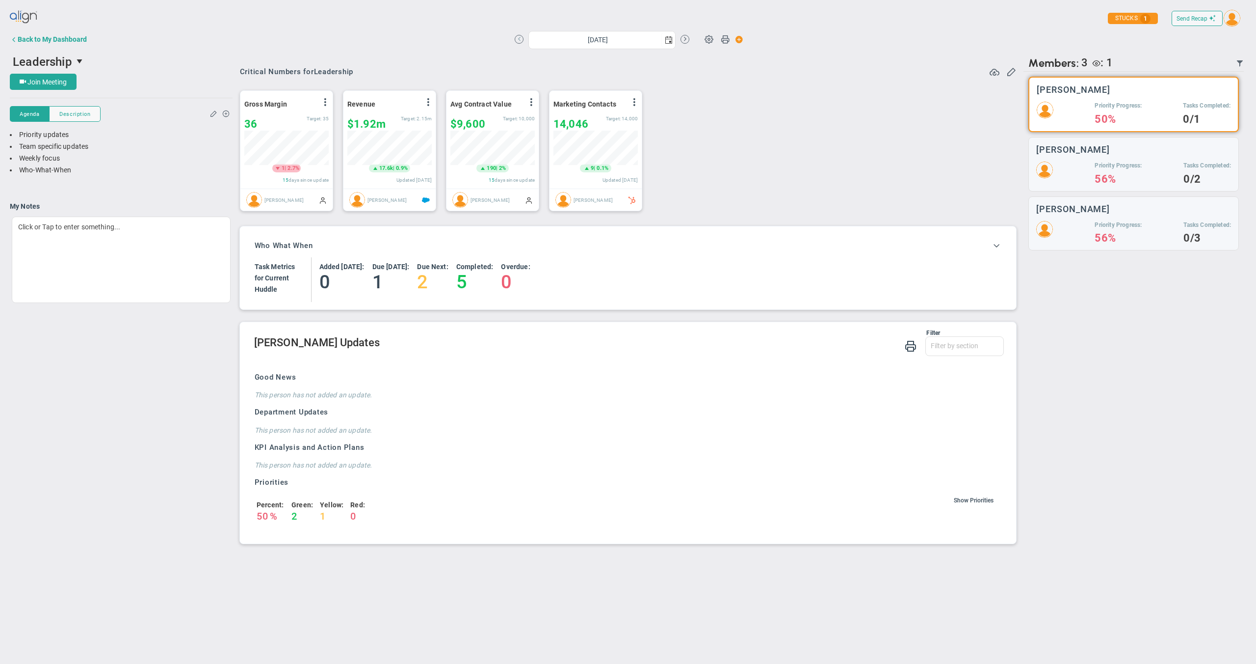
click at [521, 40] on button at bounding box center [519, 39] width 9 height 9
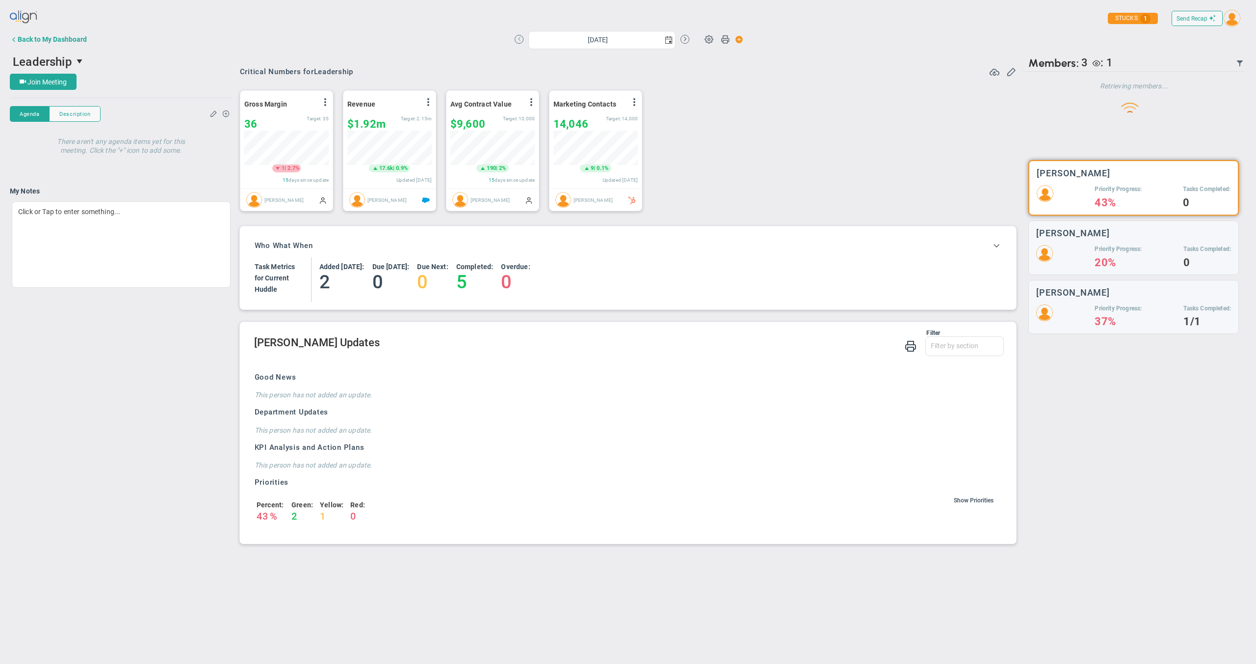
click at [521, 40] on button at bounding box center [519, 39] width 9 height 9
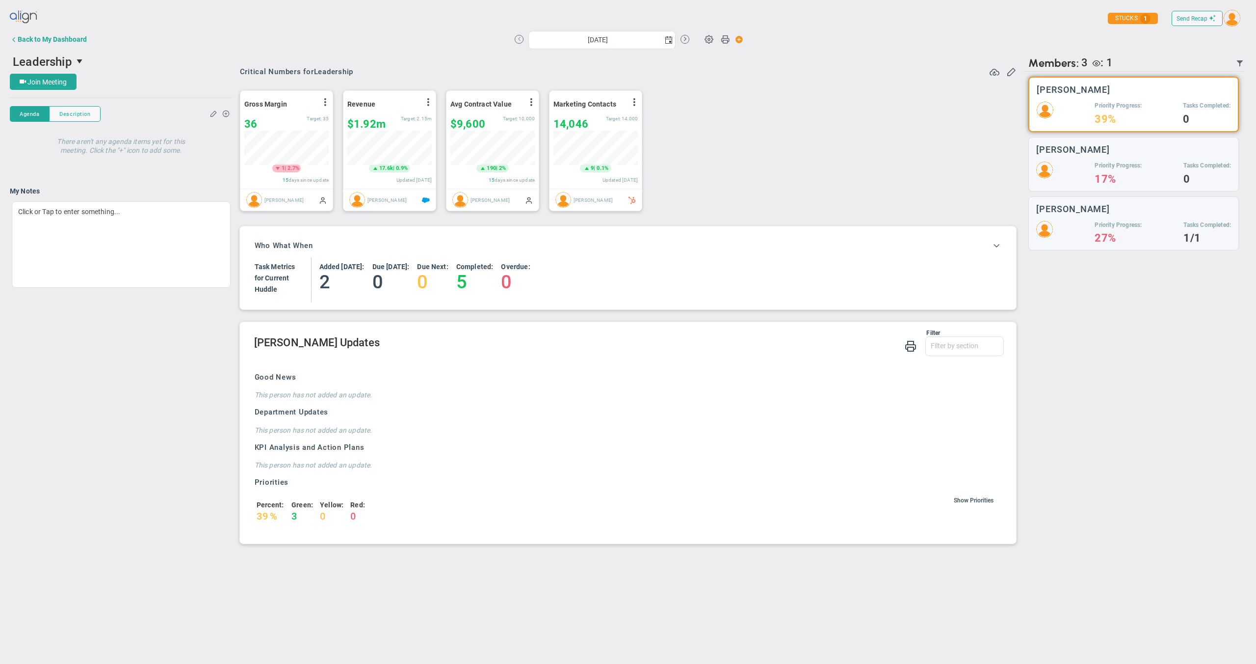
click at [521, 40] on button at bounding box center [519, 39] width 9 height 9
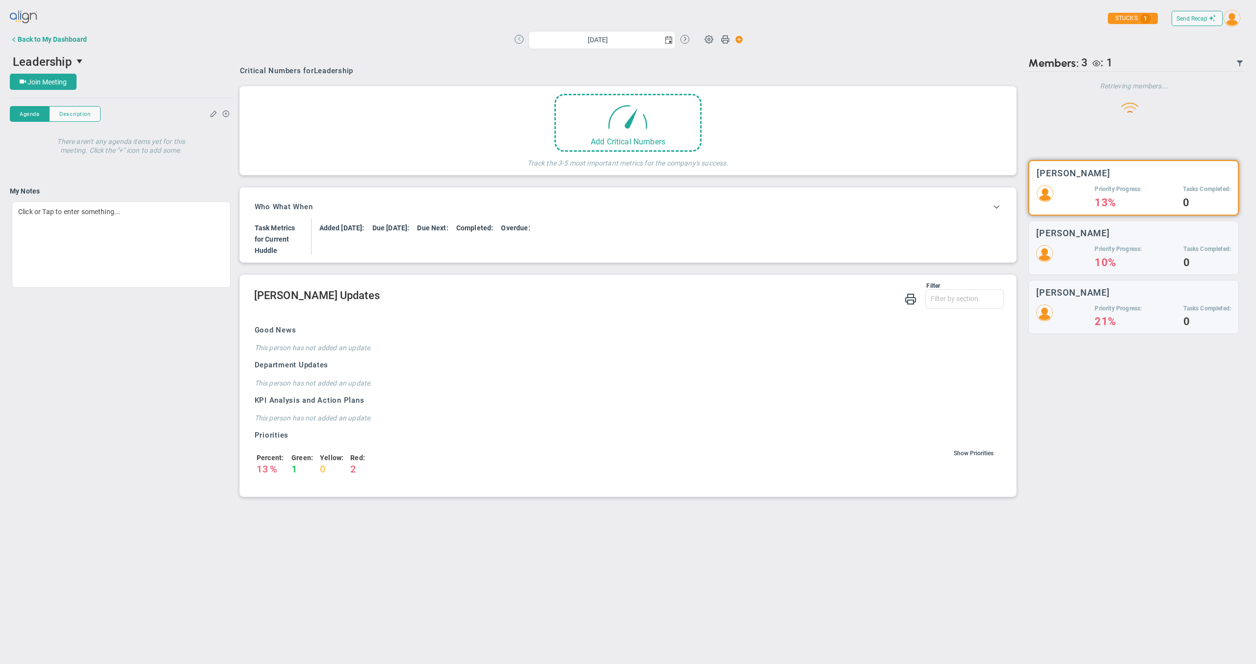
click at [521, 40] on button at bounding box center [519, 39] width 9 height 9
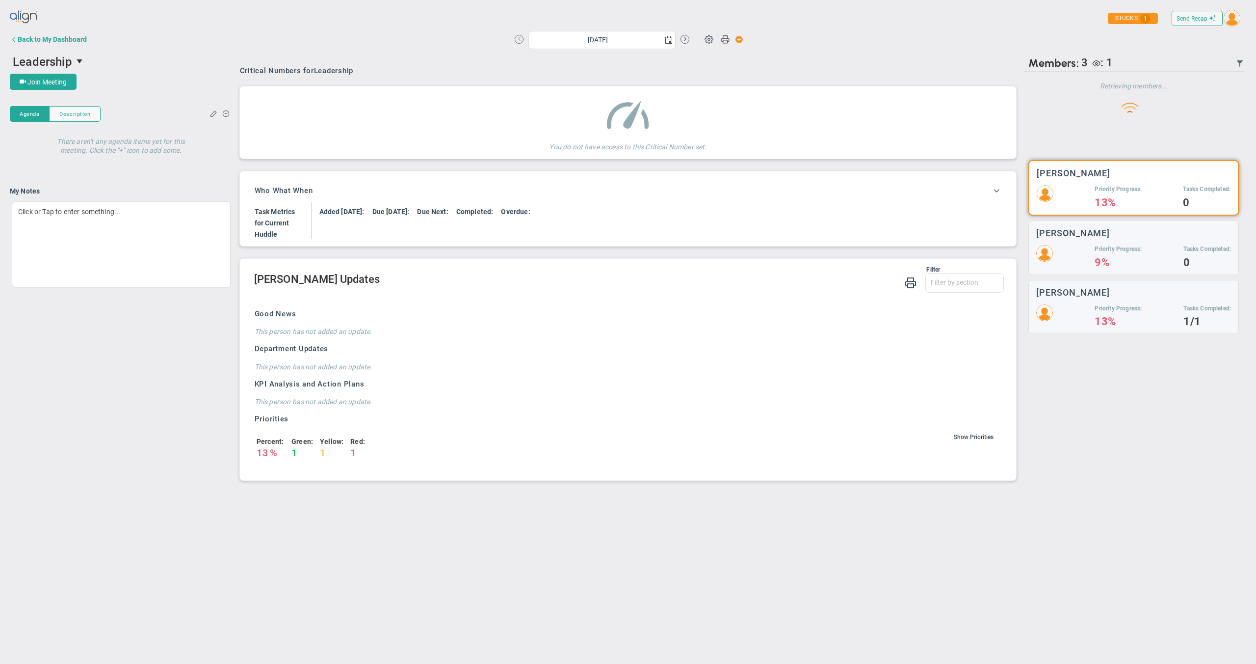
click at [521, 40] on button at bounding box center [519, 39] width 9 height 9
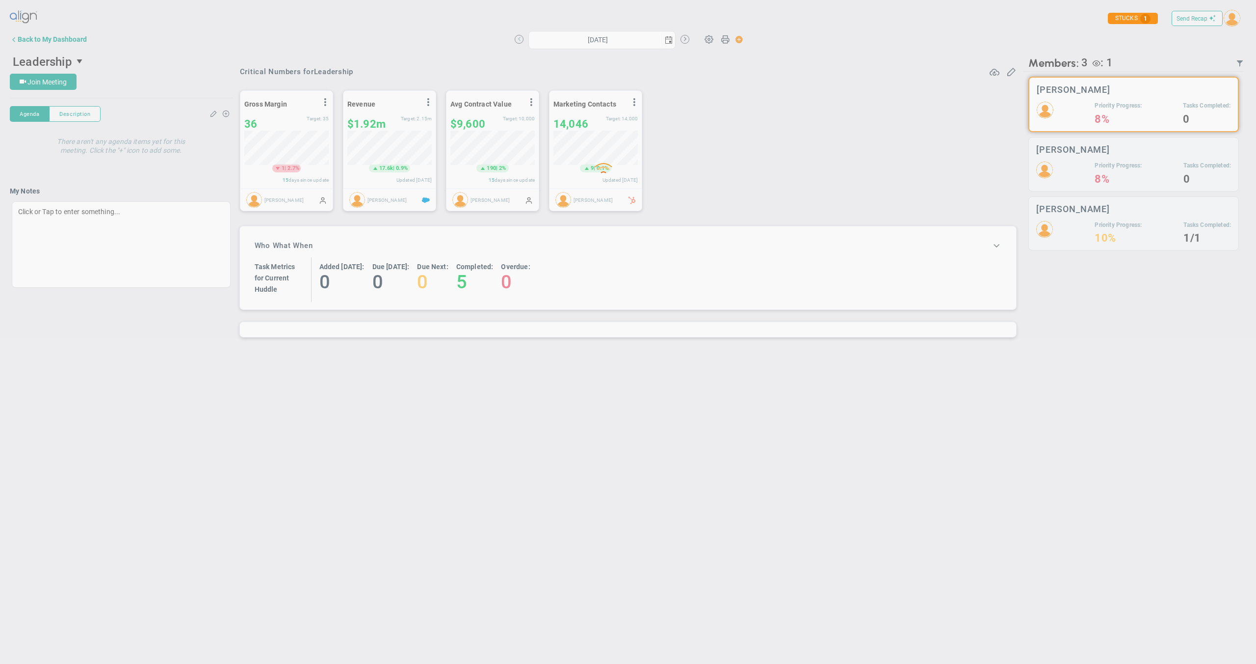
click at [521, 40] on button at bounding box center [519, 39] width 9 height 9
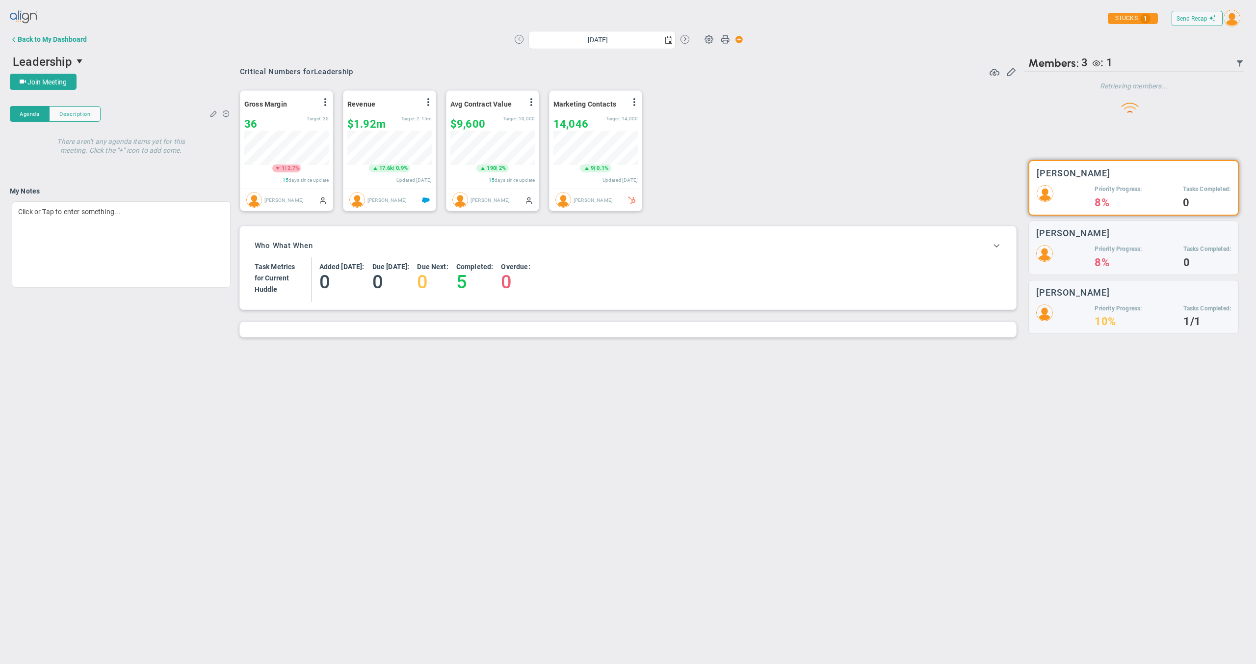
click at [521, 40] on button at bounding box center [519, 39] width 9 height 9
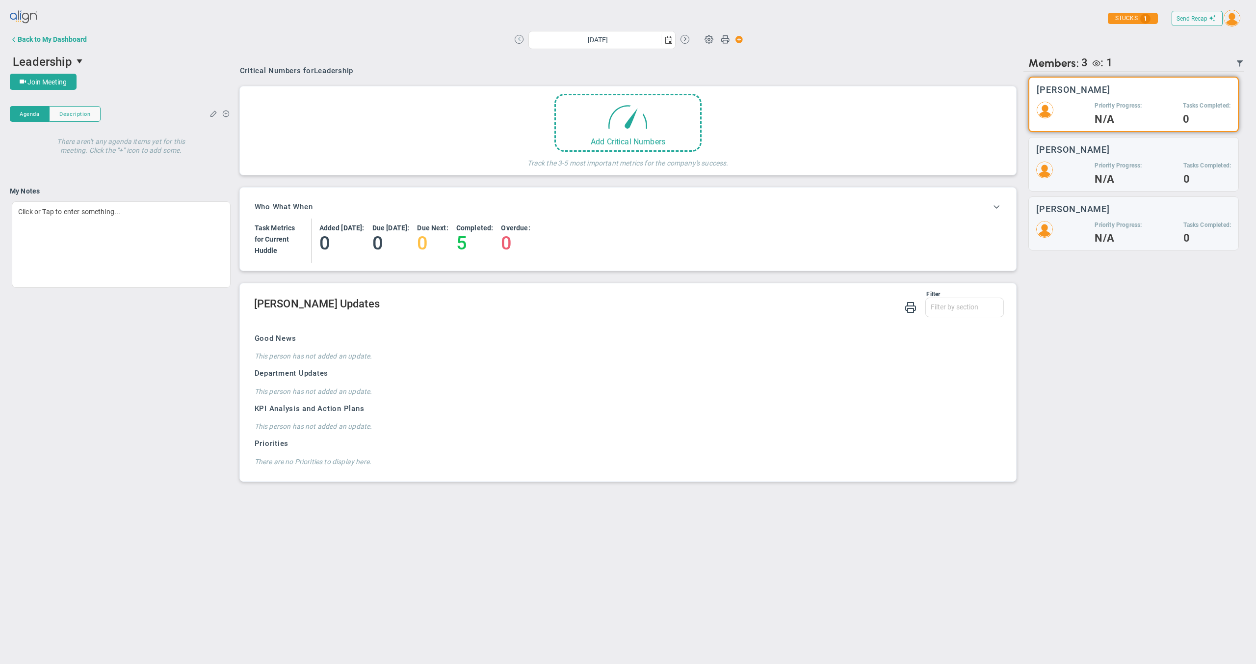
click at [521, 40] on button at bounding box center [519, 39] width 9 height 9
click at [664, 39] on span "select" at bounding box center [669, 39] width 14 height 17
click at [560, 59] on link "[DATE]" at bounding box center [582, 58] width 78 height 16
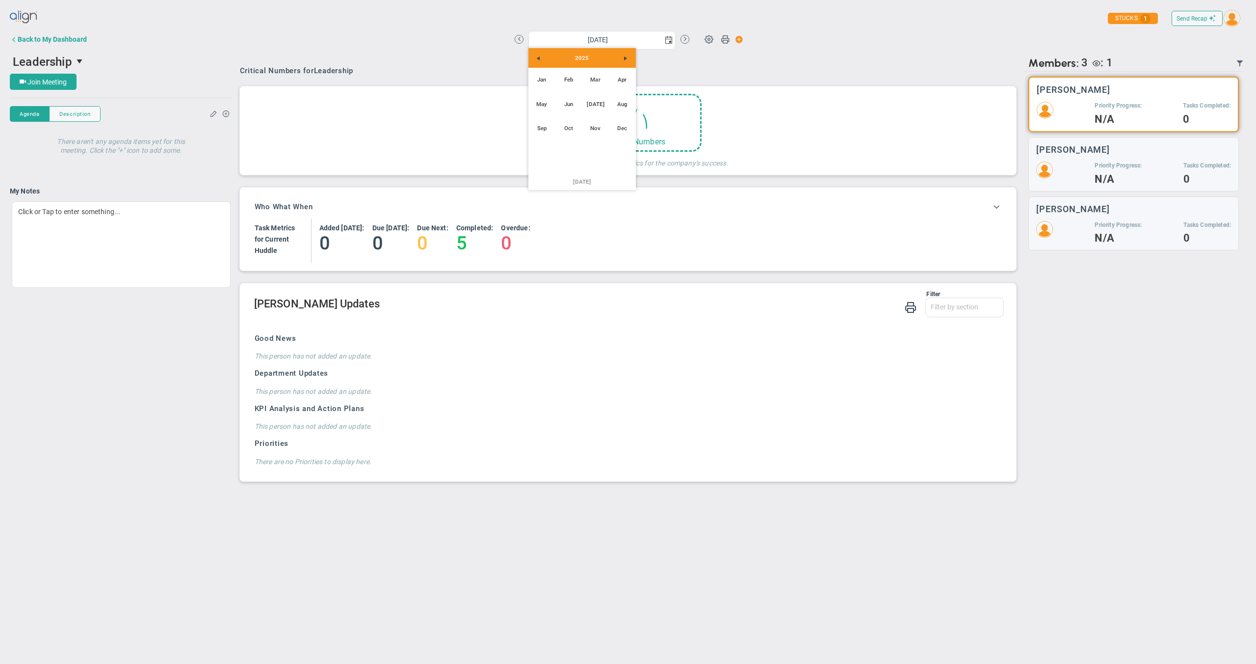
click at [600, 184] on div "[DATE]" at bounding box center [582, 182] width 107 height 14
click at [634, 103] on link "Aug" at bounding box center [623, 104] width 24 height 24
click at [600, 151] on link "28" at bounding box center [597, 152] width 15 height 15
type input "[DATE]"
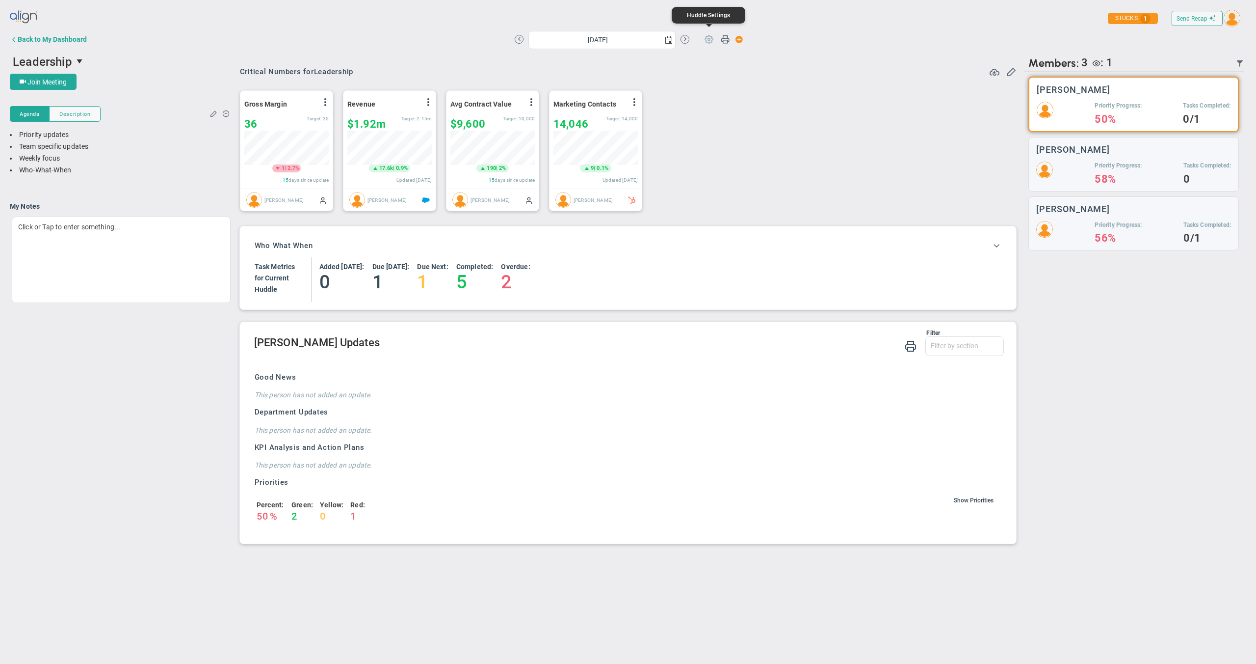
click at [706, 40] on span at bounding box center [709, 38] width 19 height 19
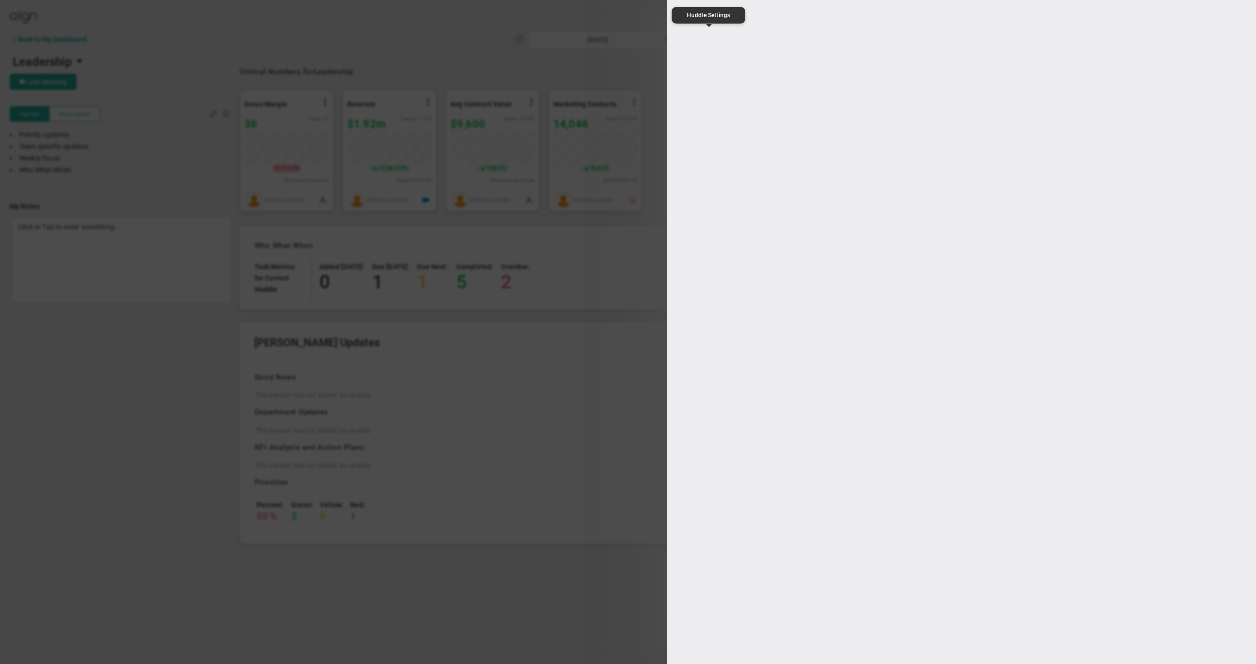
type input "Leadership"
type input "[URL][DOMAIN_NAME]"
type input "16:00:00"
type input "17:00:00"
type input "[PERSON_NAME]"
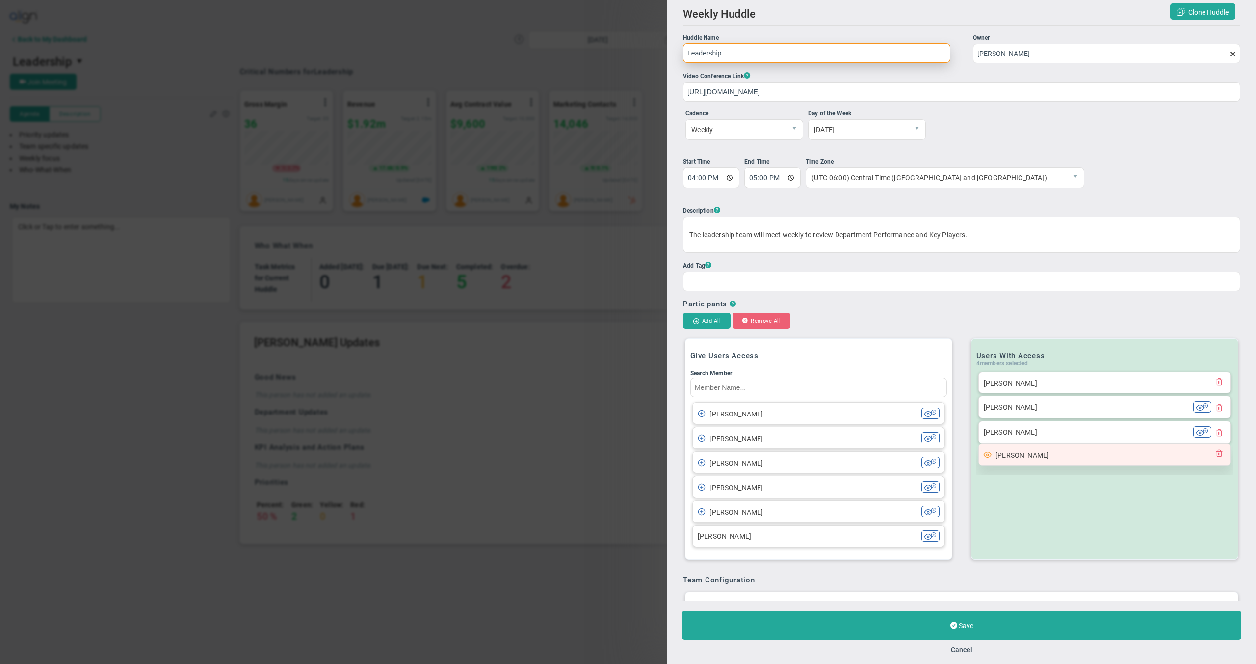
click at [984, 454] on span at bounding box center [988, 454] width 8 height 8
click at [989, 455] on div "[PERSON_NAME]" at bounding box center [1098, 454] width 229 height 11
click at [985, 454] on span at bounding box center [988, 454] width 8 height 8
click at [1078, 453] on div "[PERSON_NAME]" at bounding box center [1098, 454] width 229 height 11
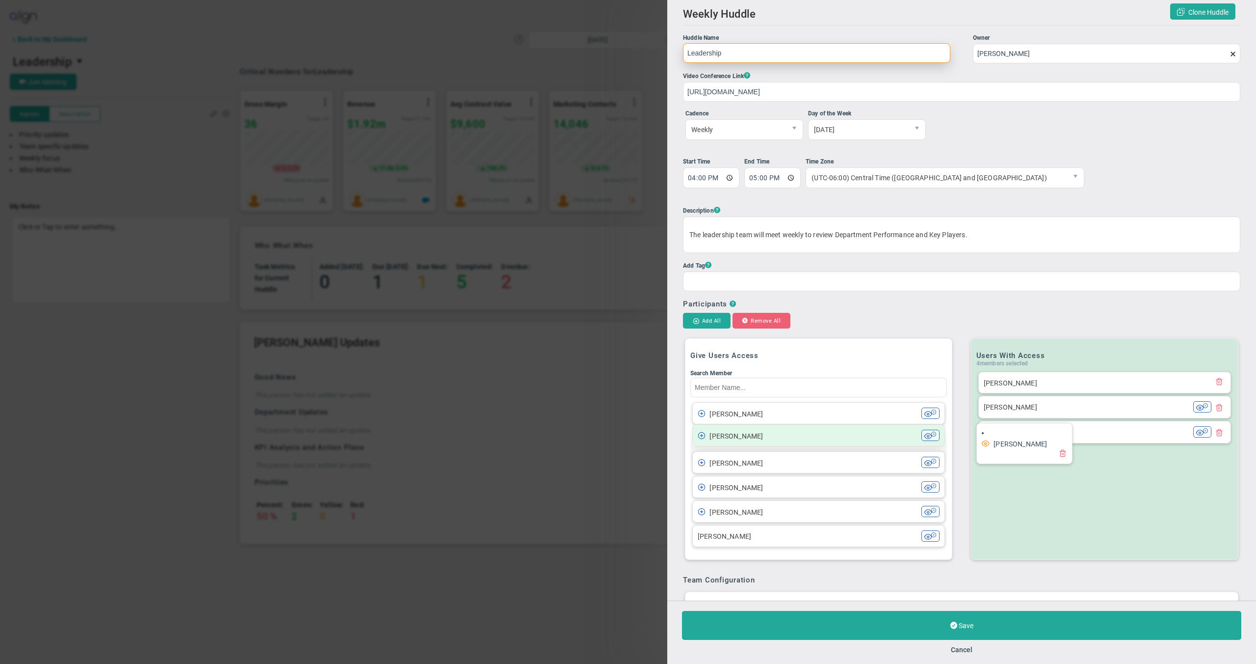
drag, startPoint x: 1069, startPoint y: 452, endPoint x: 833, endPoint y: 445, distance: 235.7
click at [833, 445] on div "Give Users Access Search Member [PERSON_NAME] [PERSON_NAME] [PERSON_NAME] [PERS…" at bounding box center [961, 448] width 557 height 233
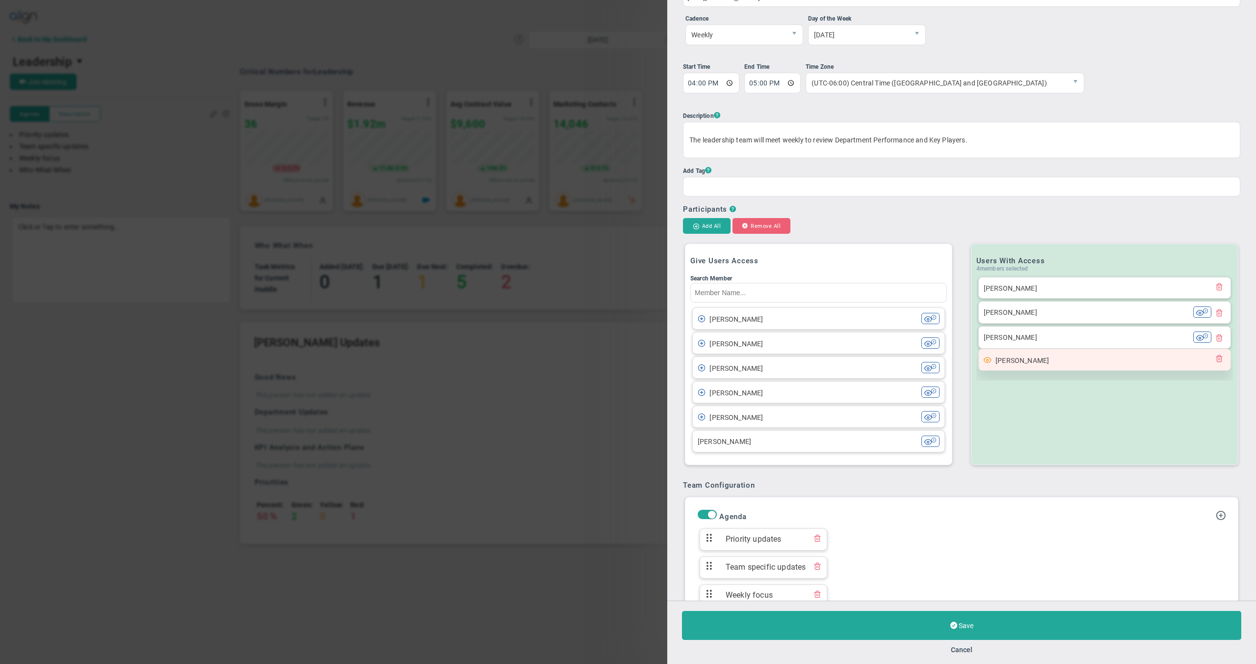
click at [1216, 360] on span at bounding box center [1220, 358] width 8 height 8
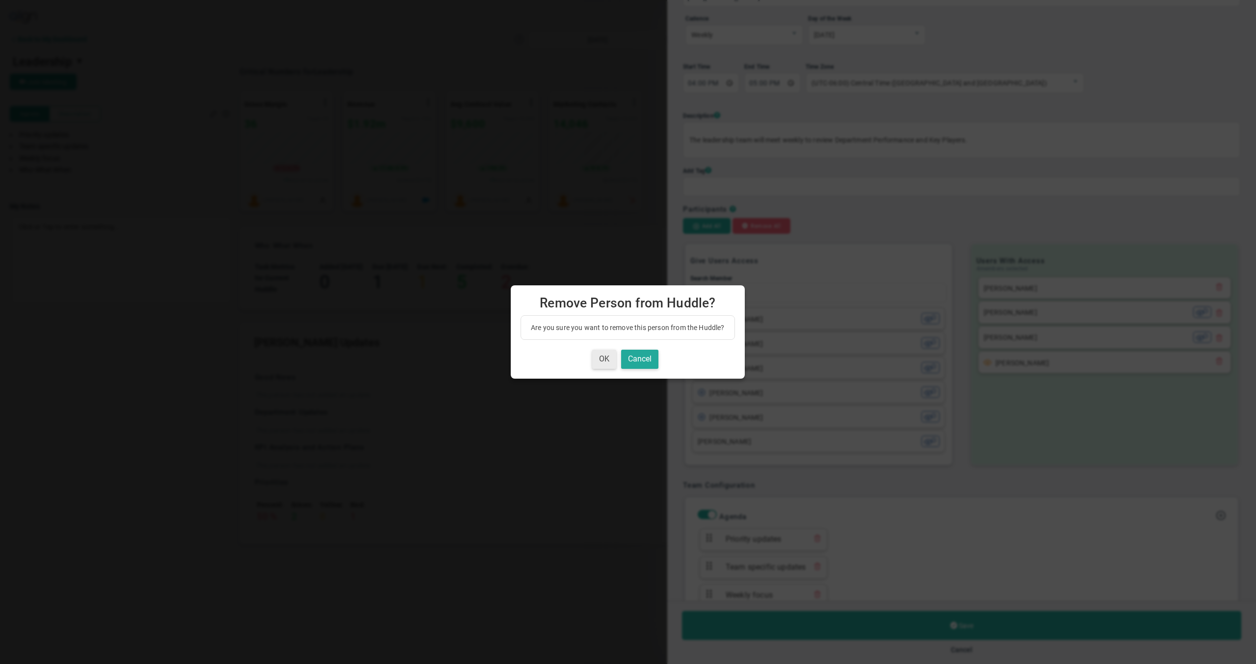
drag, startPoint x: 609, startPoint y: 356, endPoint x: 635, endPoint y: 343, distance: 29.2
click at [608, 356] on button "OK" at bounding box center [604, 358] width 24 height 19
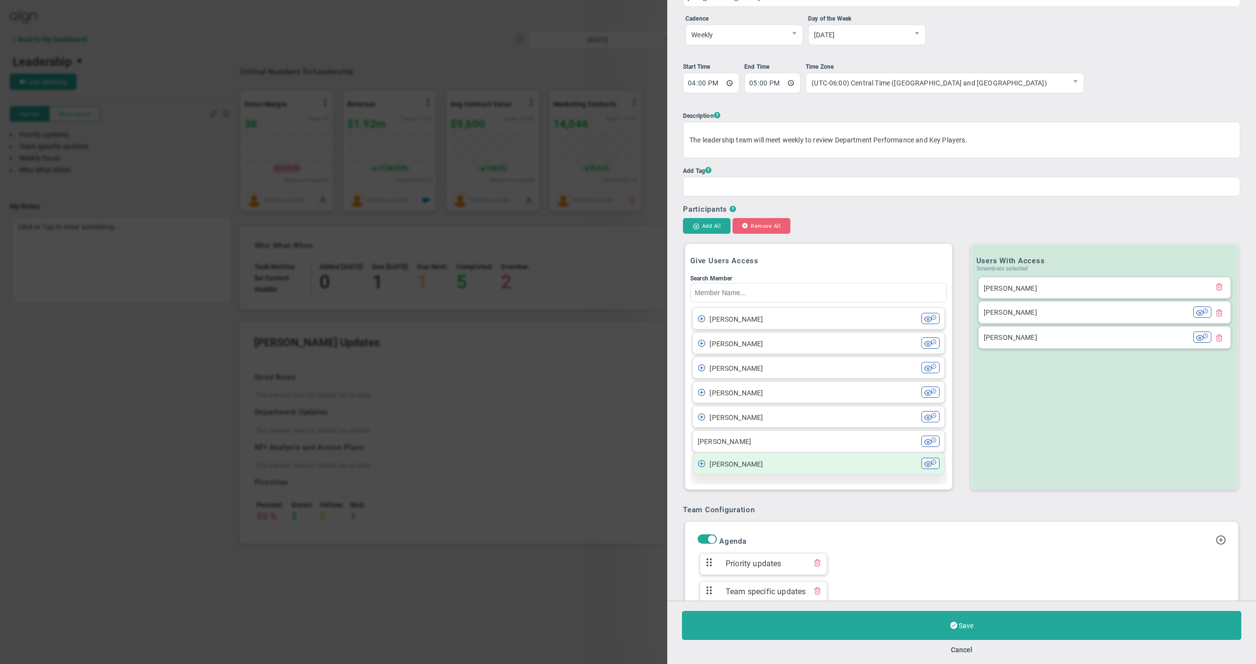
click at [701, 464] on span at bounding box center [702, 463] width 8 height 8
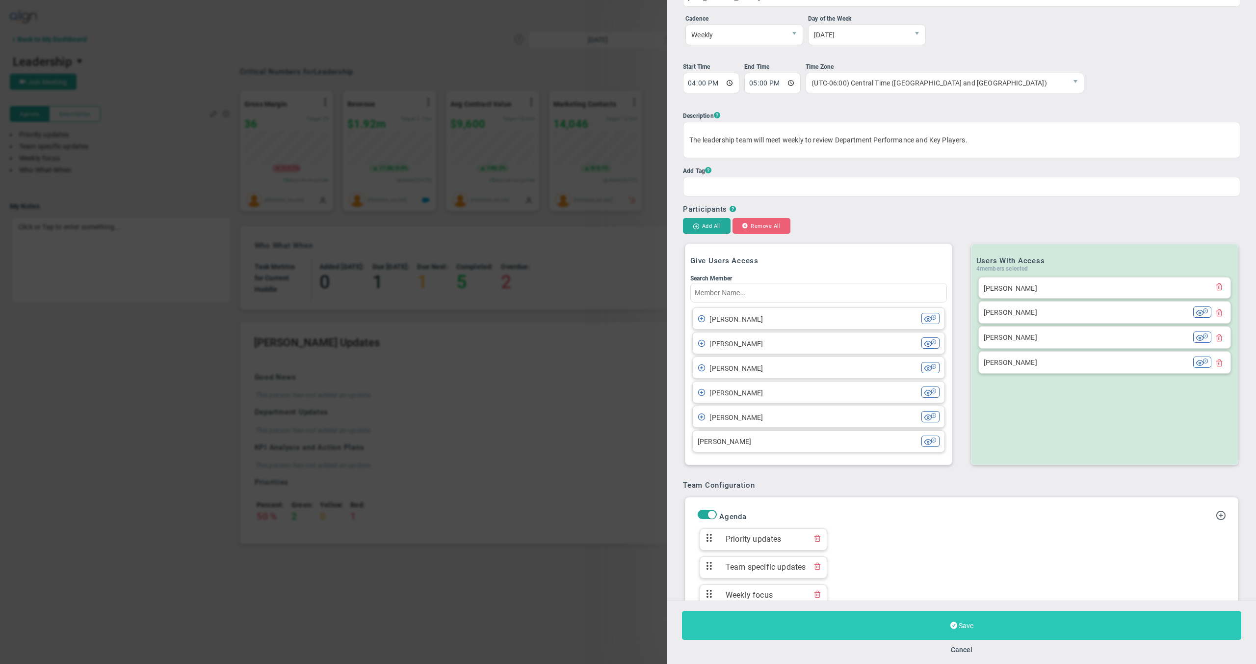
click at [925, 625] on button "Save" at bounding box center [961, 625] width 559 height 29
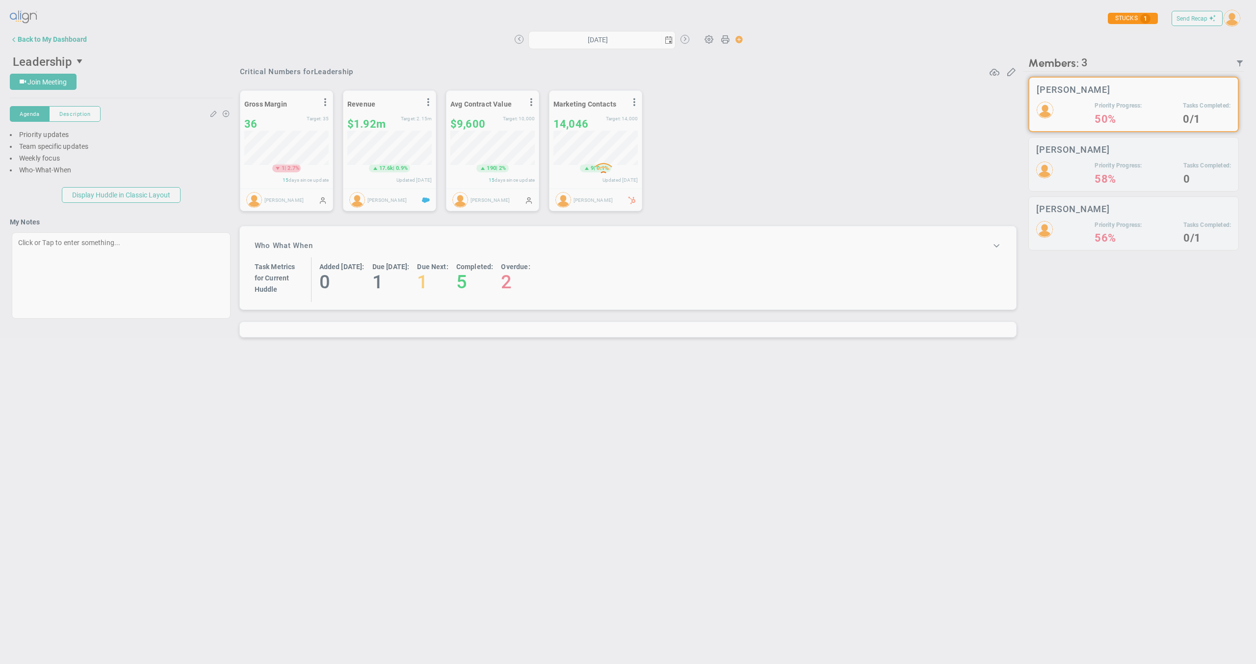
type input "[DATE]"
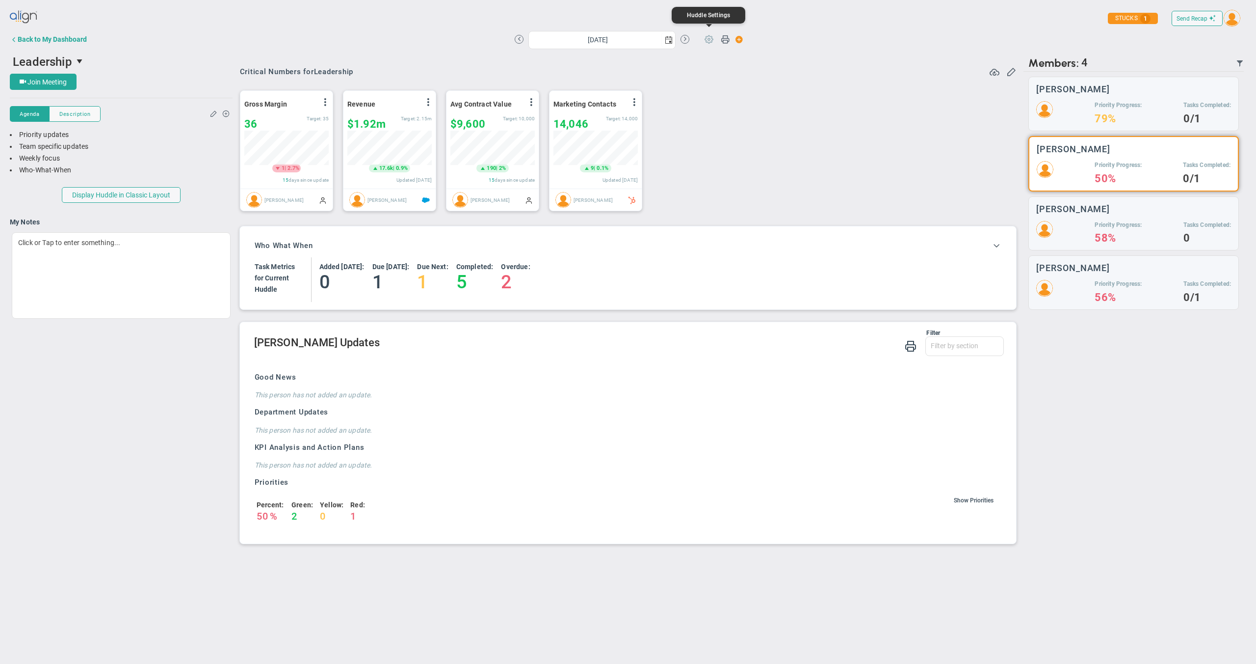
click at [713, 41] on span at bounding box center [709, 38] width 19 height 19
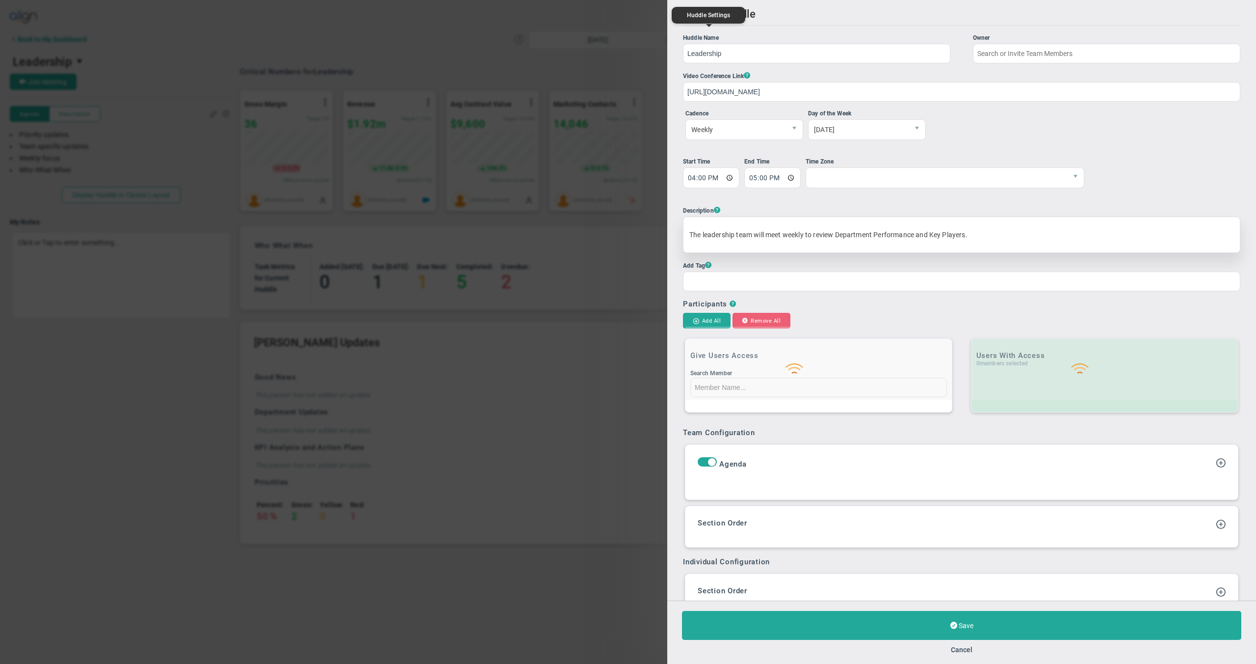
type input "[PERSON_NAME]"
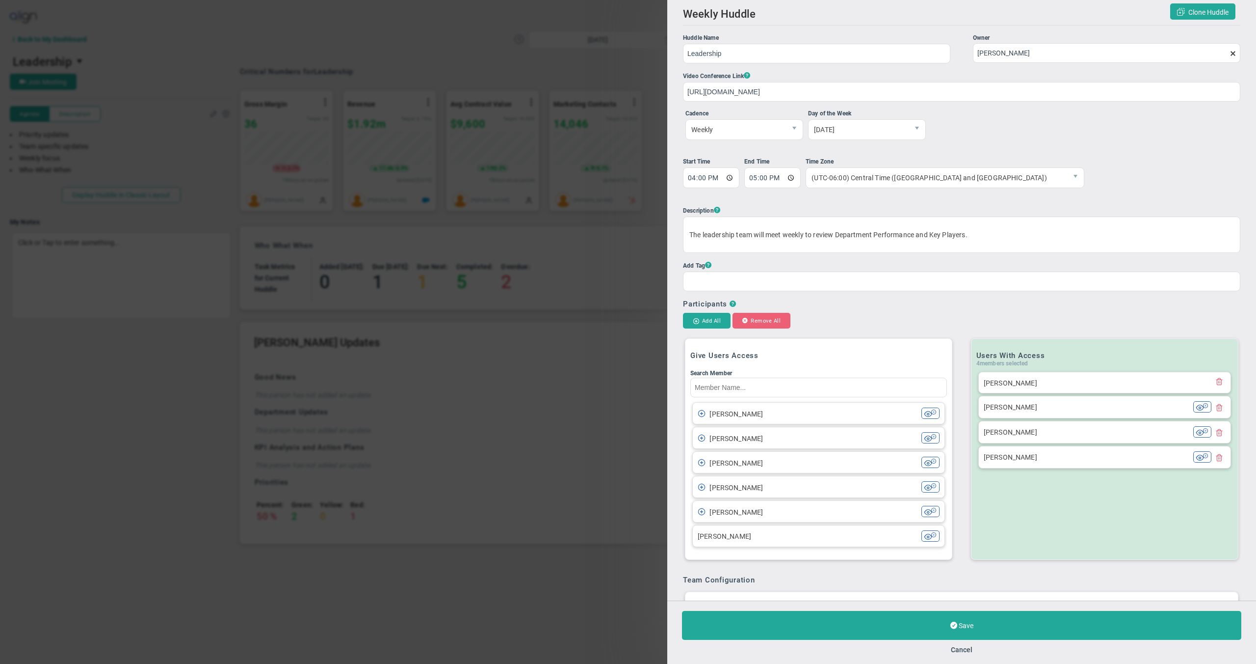
click at [1229, 53] on span at bounding box center [1233, 54] width 8 height 8
click at [1229, 53] on input "[PERSON_NAME]" at bounding box center [1106, 53] width 267 height 20
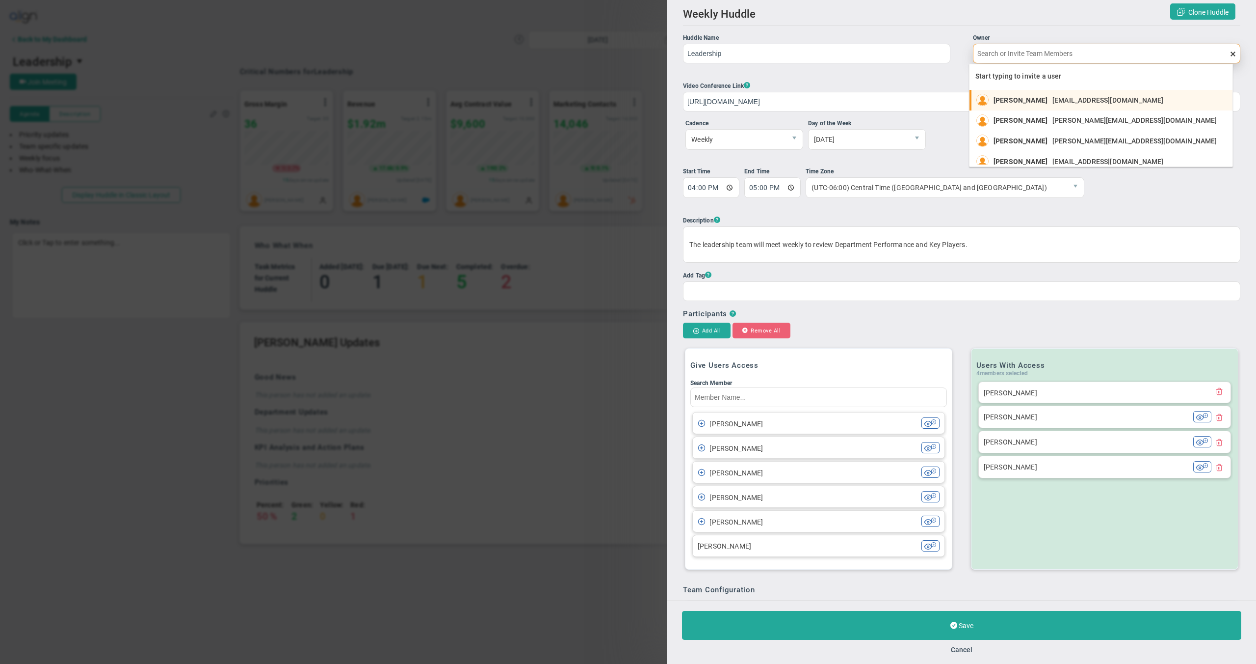
click at [1090, 97] on span "[EMAIL_ADDRESS][DOMAIN_NAME]" at bounding box center [1108, 100] width 111 height 7
type input "[PERSON_NAME]"
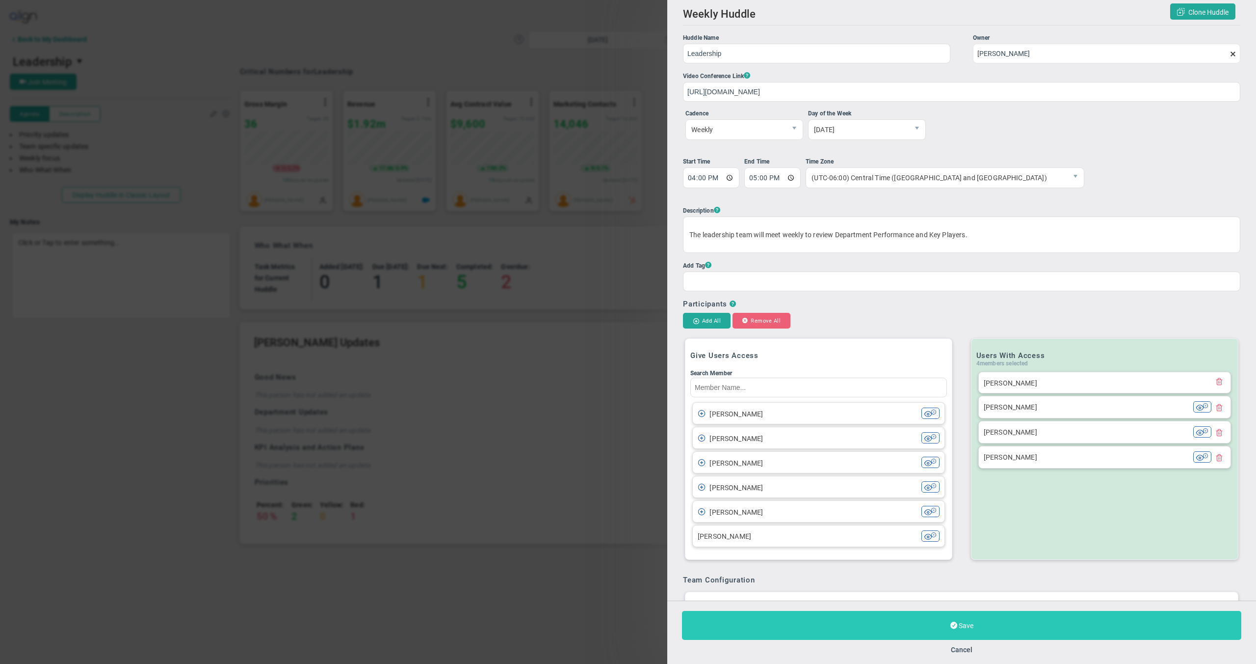
click at [937, 633] on button "Save" at bounding box center [961, 625] width 559 height 29
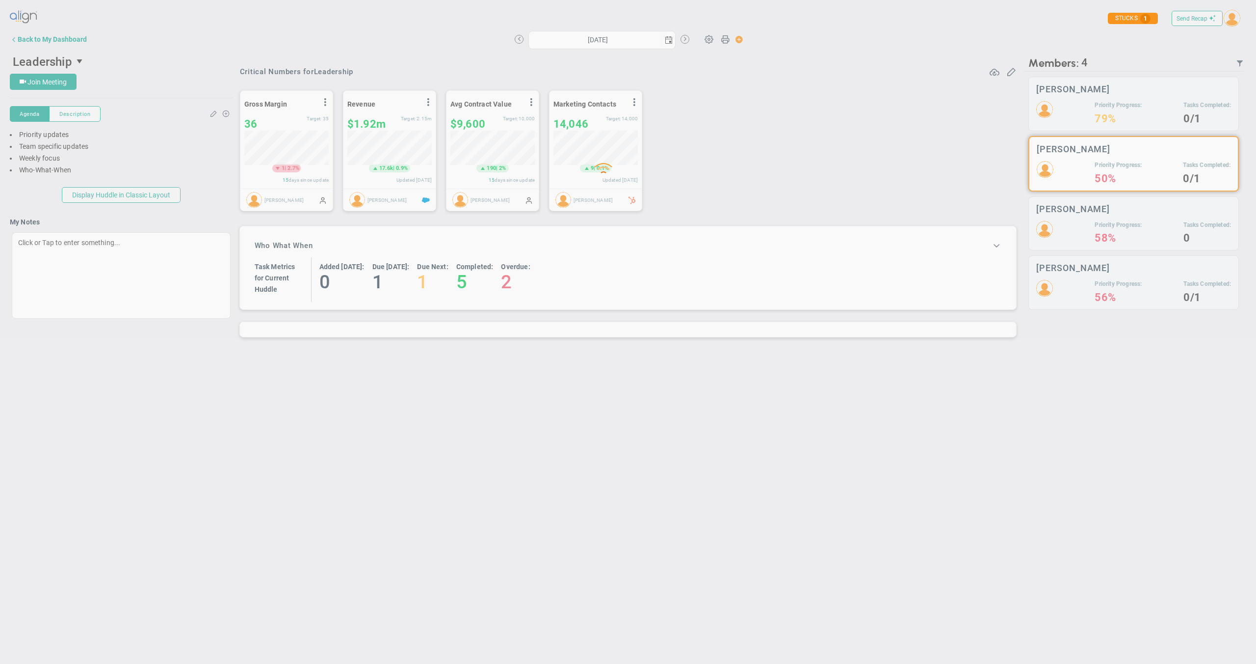
type input "[DATE]"
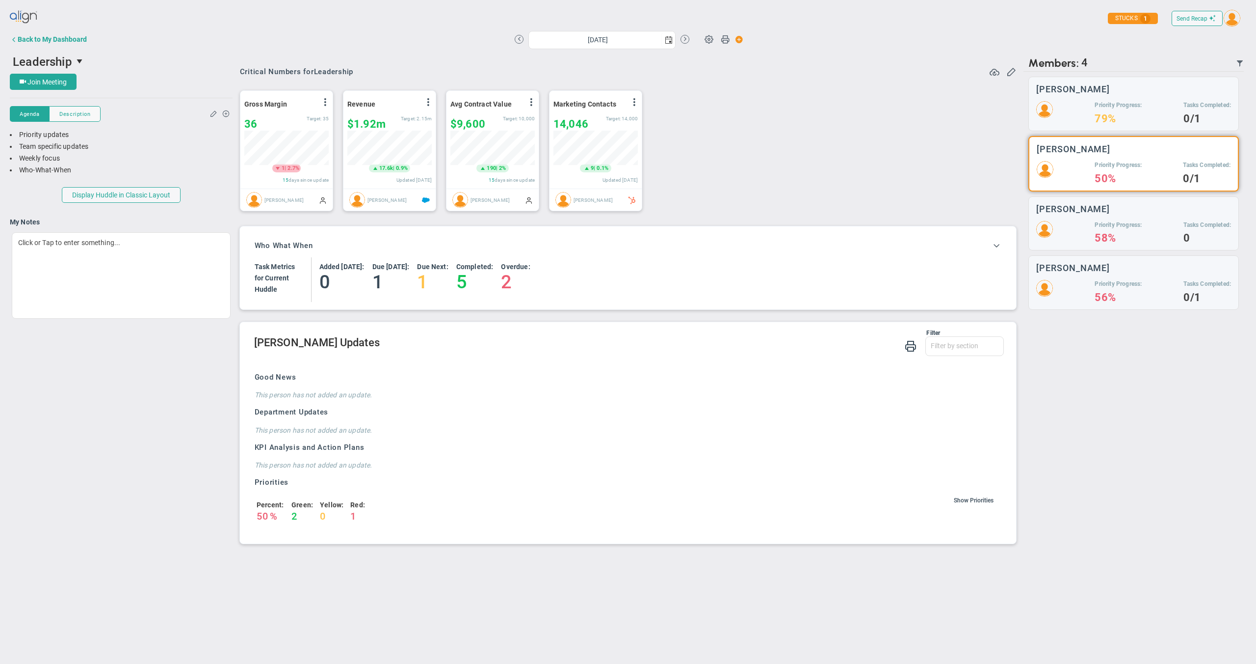
click at [138, 181] on div "There aren't any agenda items yet for this meeting. Click the "+" icon to add s…" at bounding box center [121, 156] width 223 height 62
click at [136, 194] on button "Display Huddle in Classic Layout" at bounding box center [121, 195] width 119 height 16
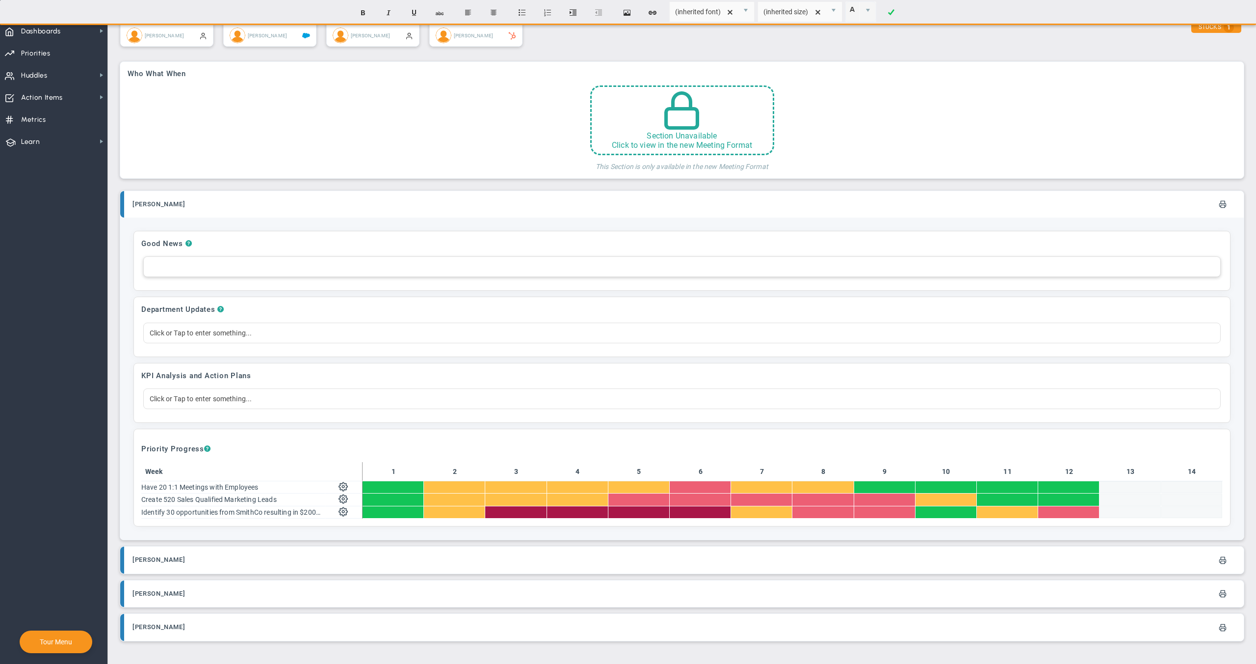
click at [242, 262] on div at bounding box center [682, 266] width 1078 height 21
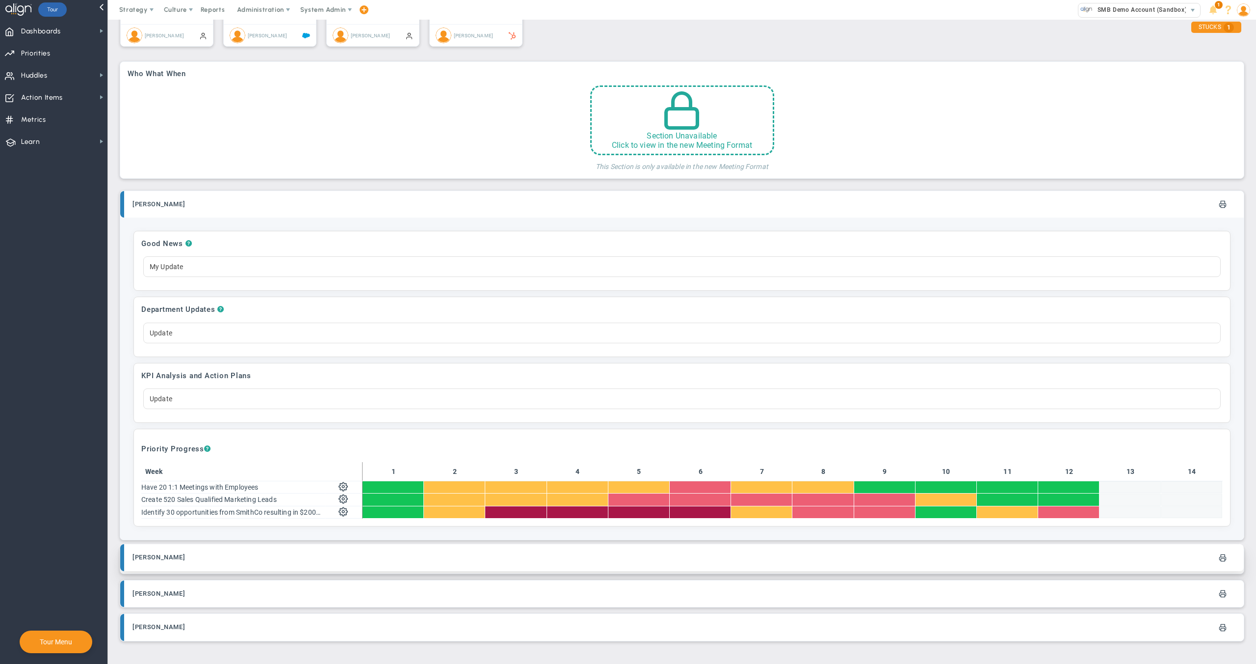
click at [246, 571] on div "[PERSON_NAME]" at bounding box center [682, 560] width 1125 height 28
click at [280, 556] on div "[PERSON_NAME]" at bounding box center [408, 557] width 550 height 22
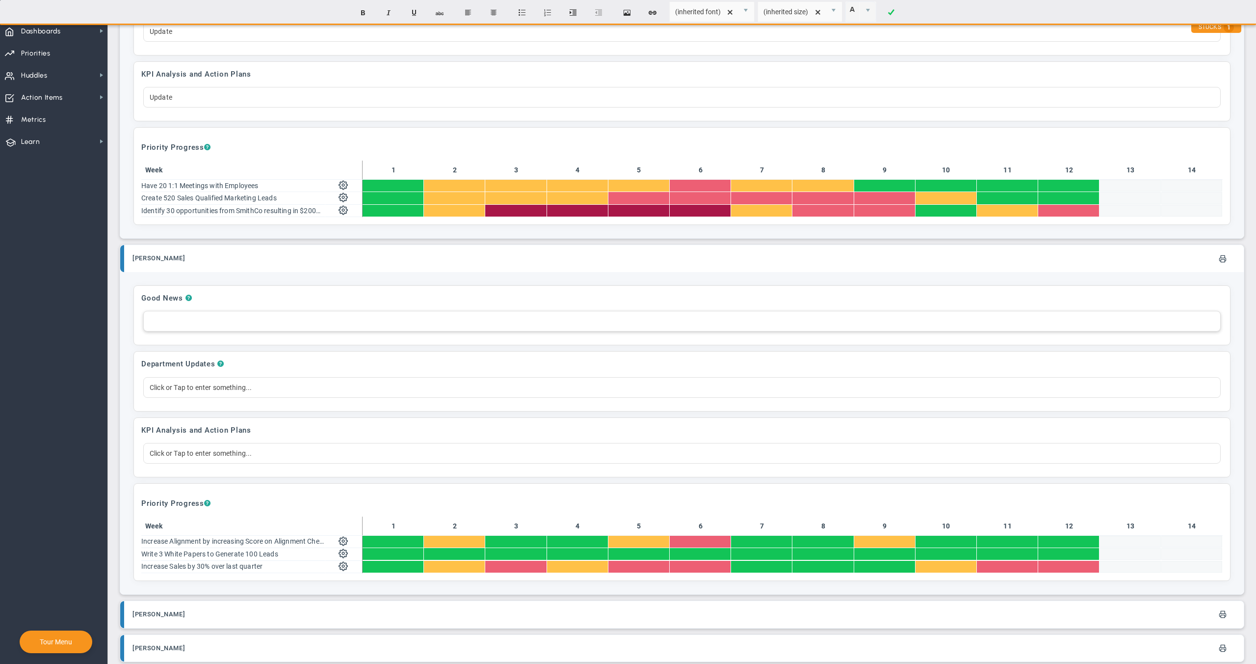
click at [277, 320] on div at bounding box center [682, 321] width 1078 height 21
click at [729, 323] on div "Everyone is getting behind the new strategy and coming up with some really grea…" at bounding box center [682, 321] width 1078 height 21
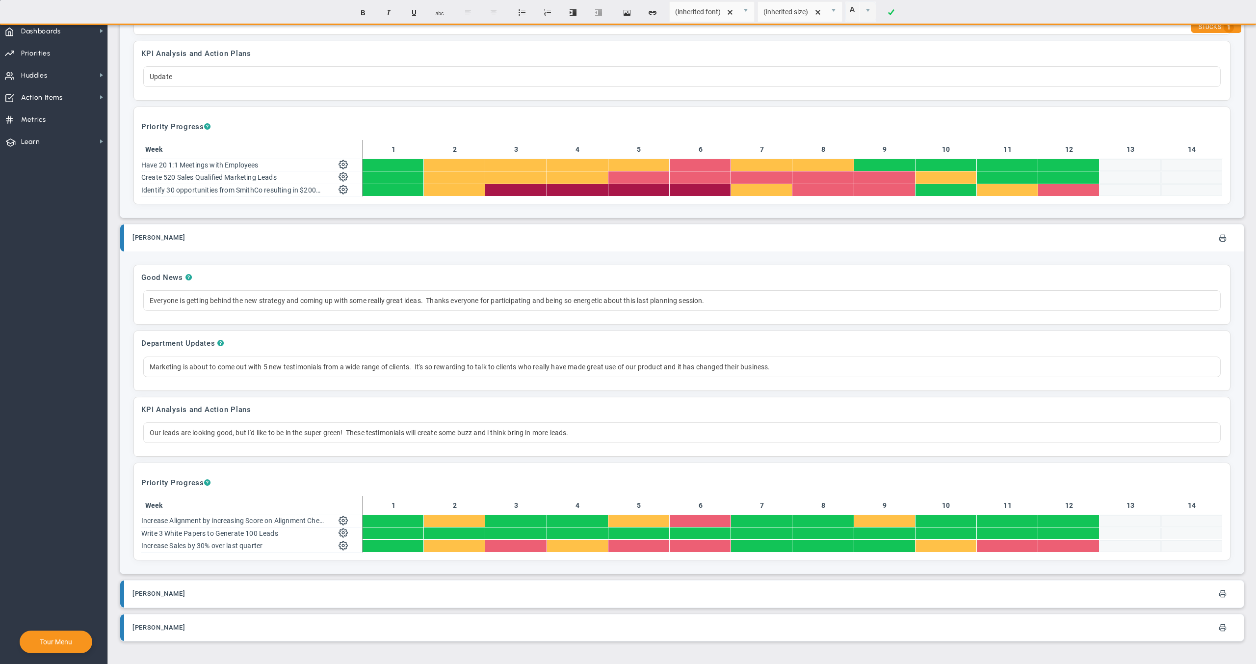
scroll to position [702, 0]
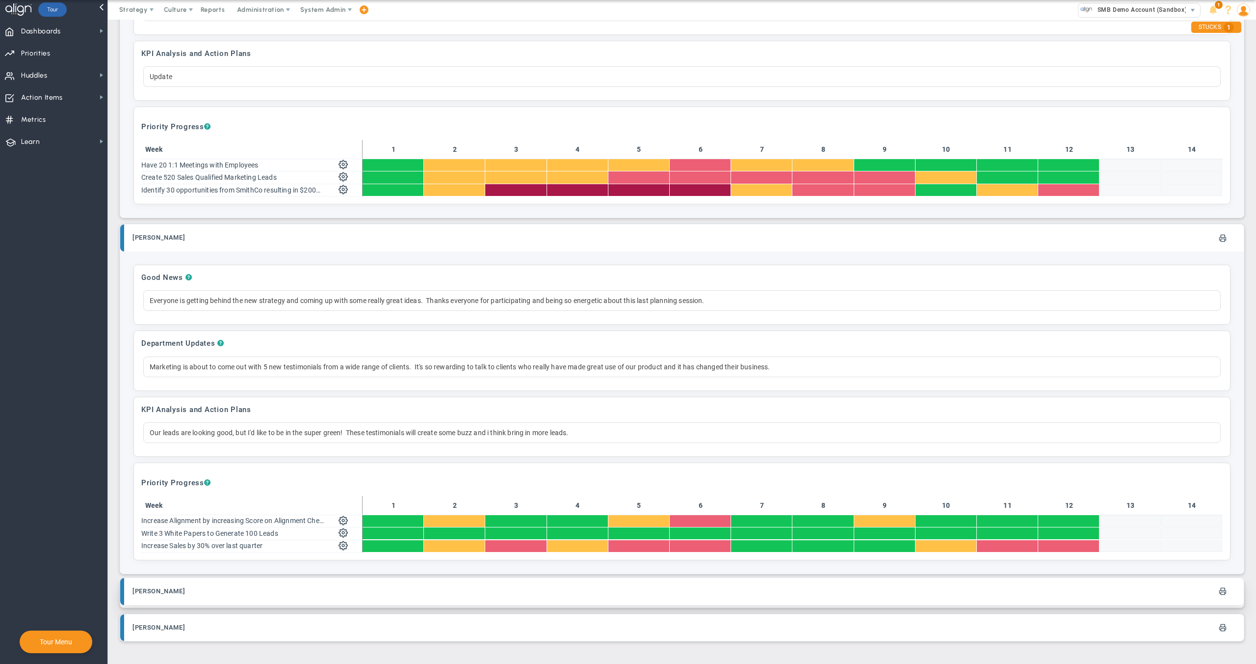
click at [300, 597] on div "[PERSON_NAME]" at bounding box center [408, 591] width 550 height 22
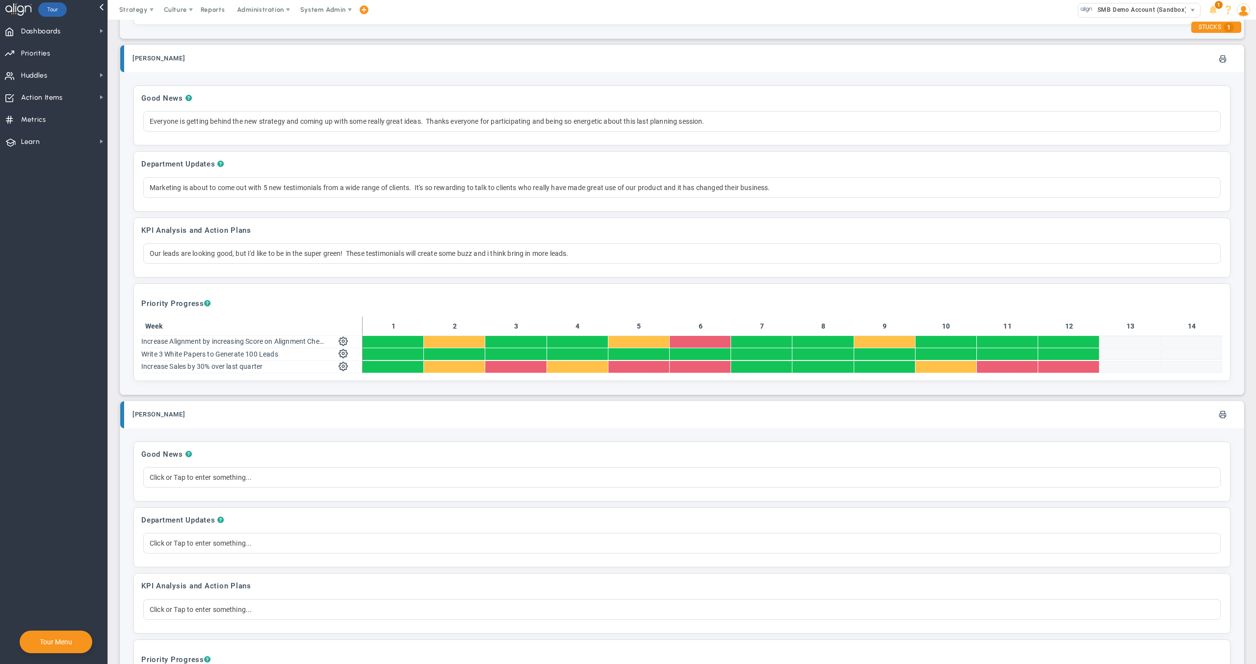
scroll to position [883, 0]
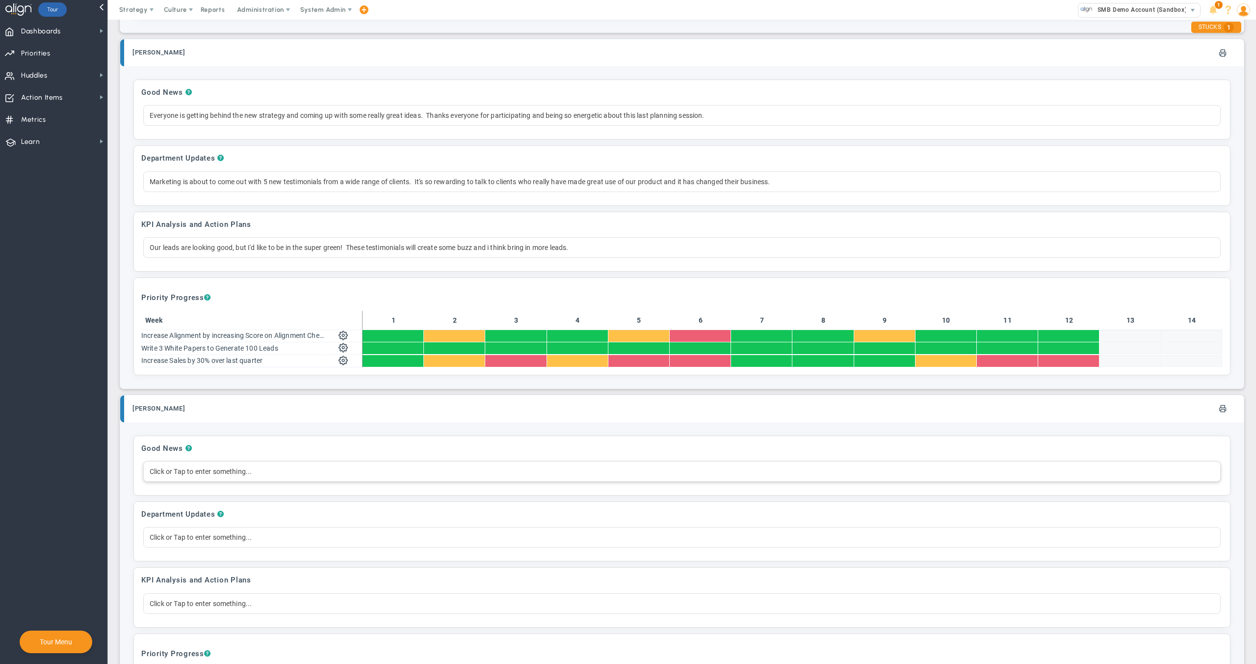
click at [272, 480] on div "Click or Tap to enter something..." at bounding box center [682, 471] width 1078 height 21
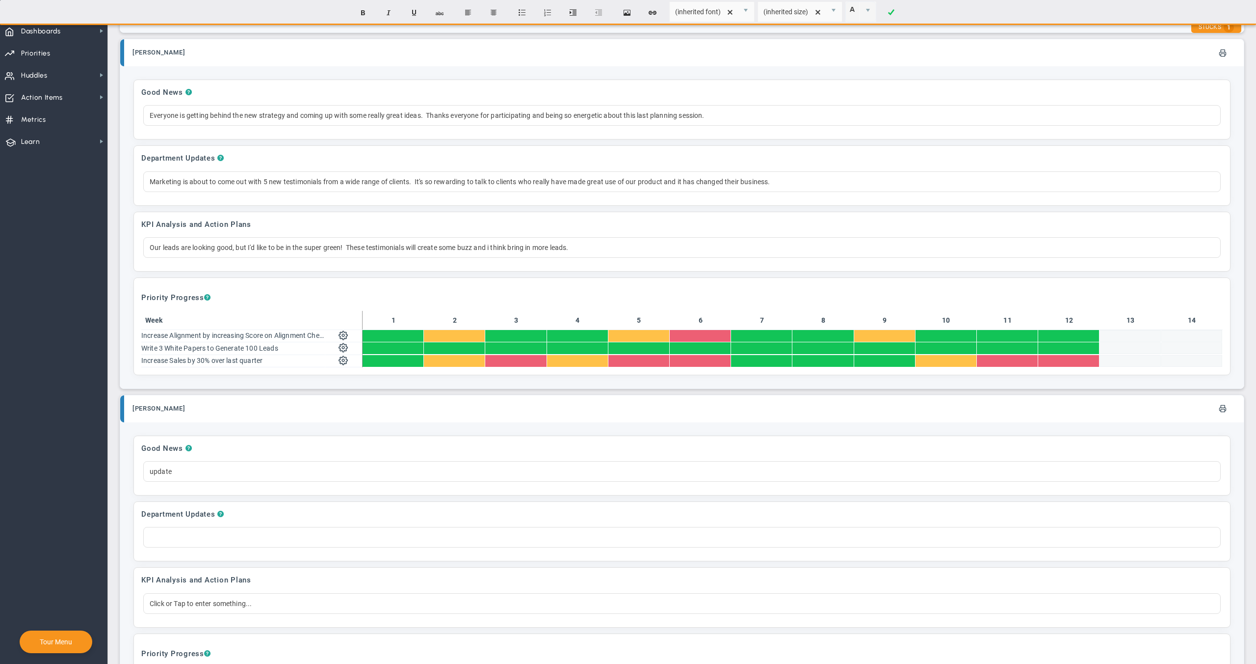
scroll to position [1051, 0]
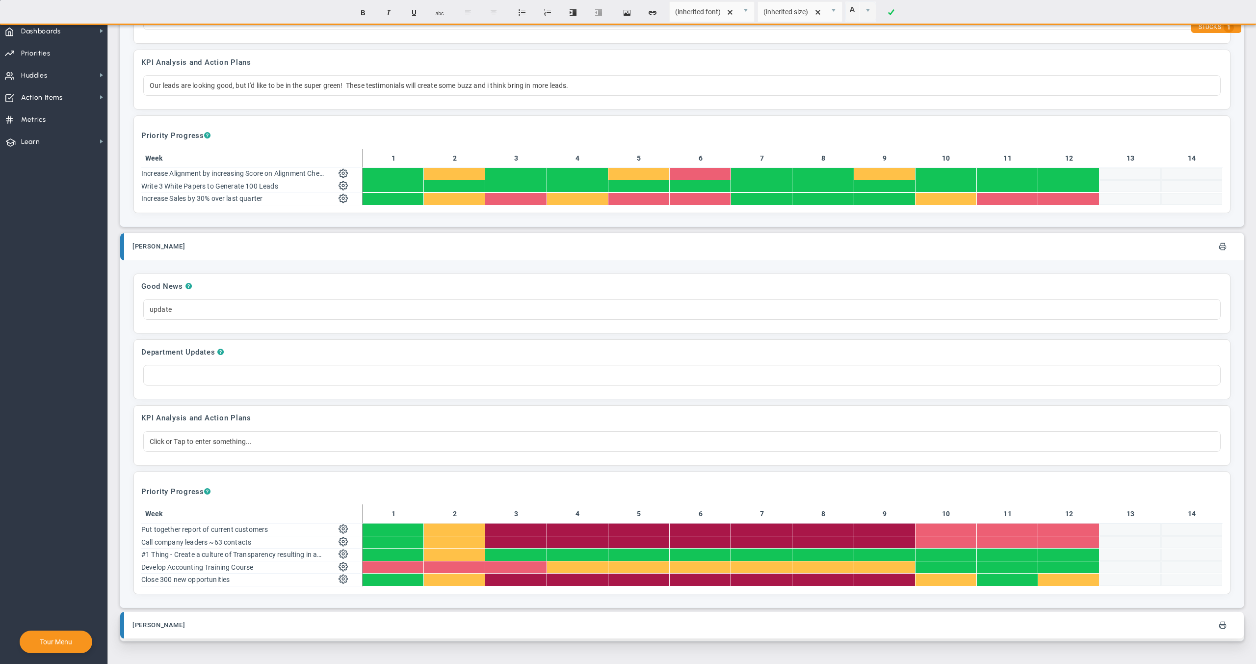
click at [254, 622] on div "[PERSON_NAME]" at bounding box center [408, 625] width 550 height 22
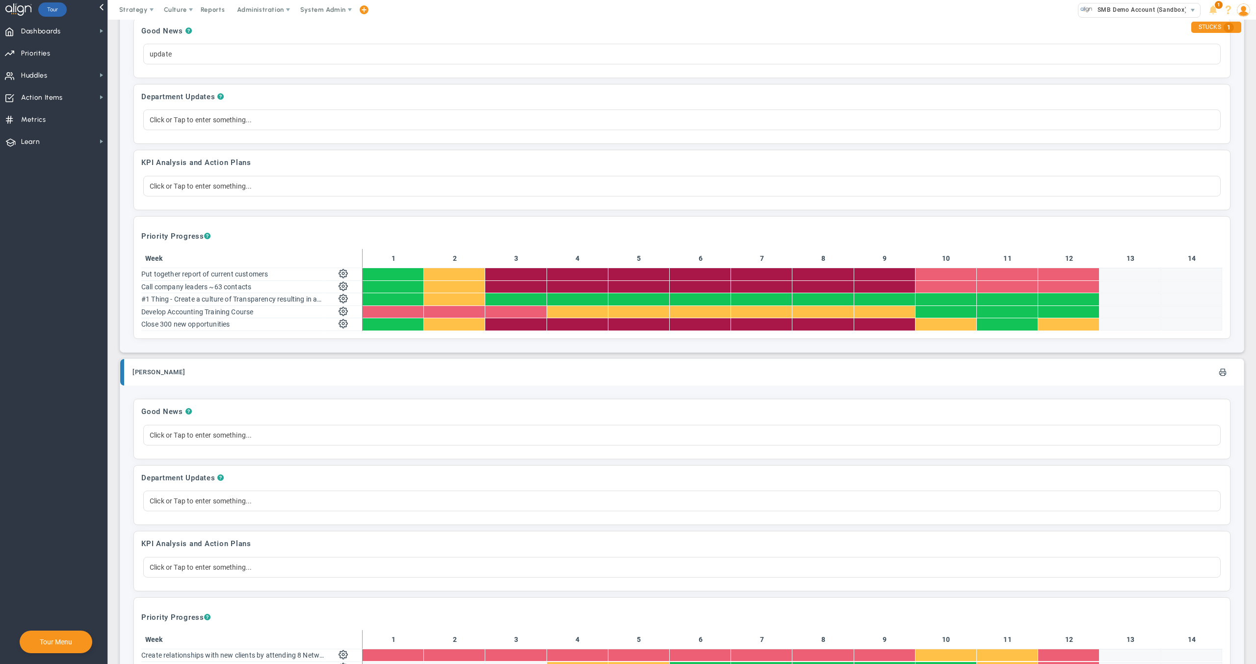
scroll to position [1387, 0]
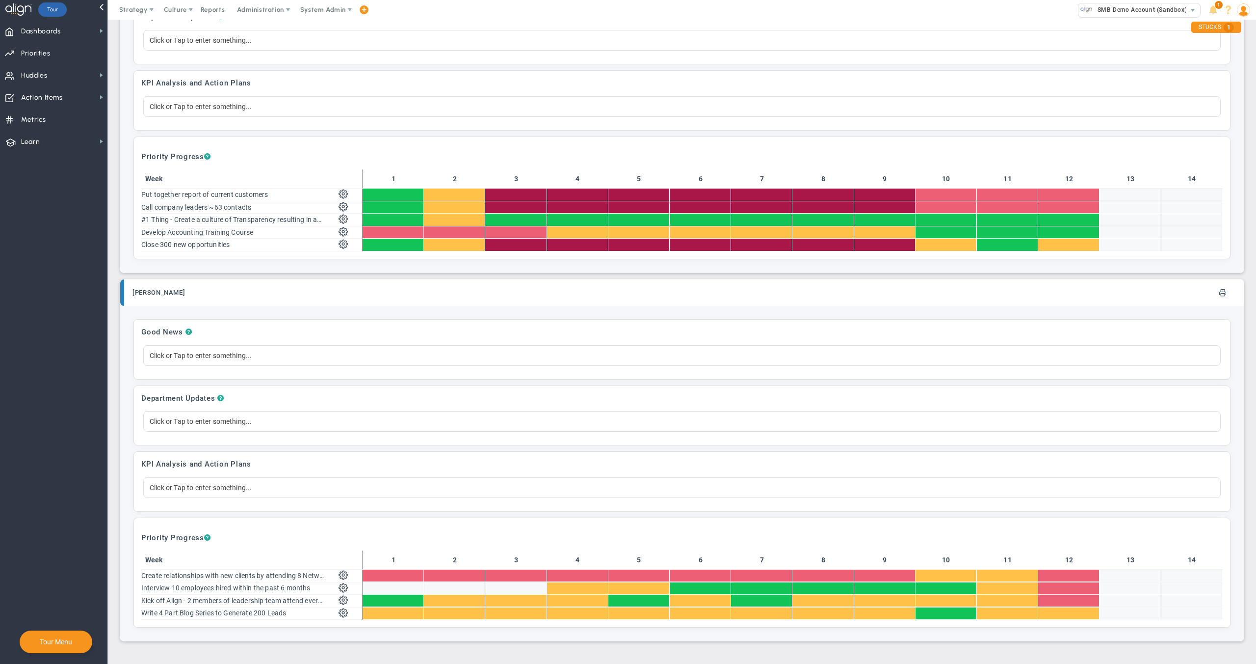
click at [207, 342] on div "Good News ? Click or Tap to enter something..." at bounding box center [682, 348] width 1096 height 59
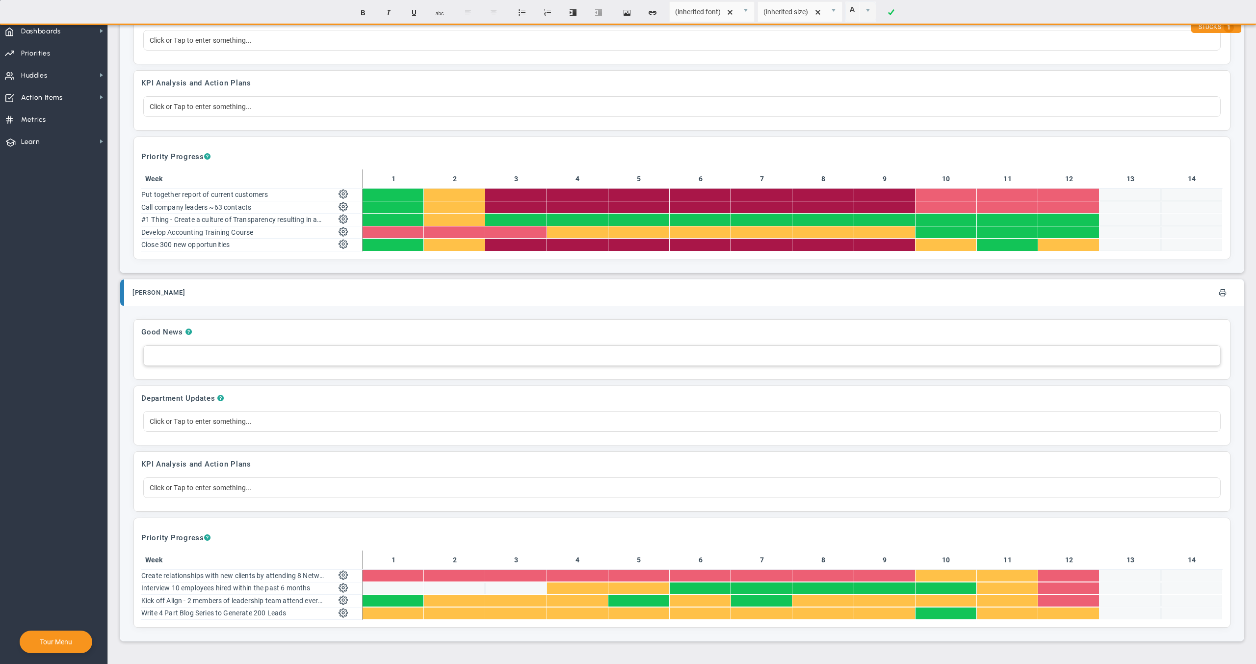
click at [213, 354] on div at bounding box center [682, 355] width 1078 height 21
click at [284, 316] on div "Good News ? update Department Updates ? Click or Tap to enter something... KPI …" at bounding box center [682, 473] width 1124 height 335
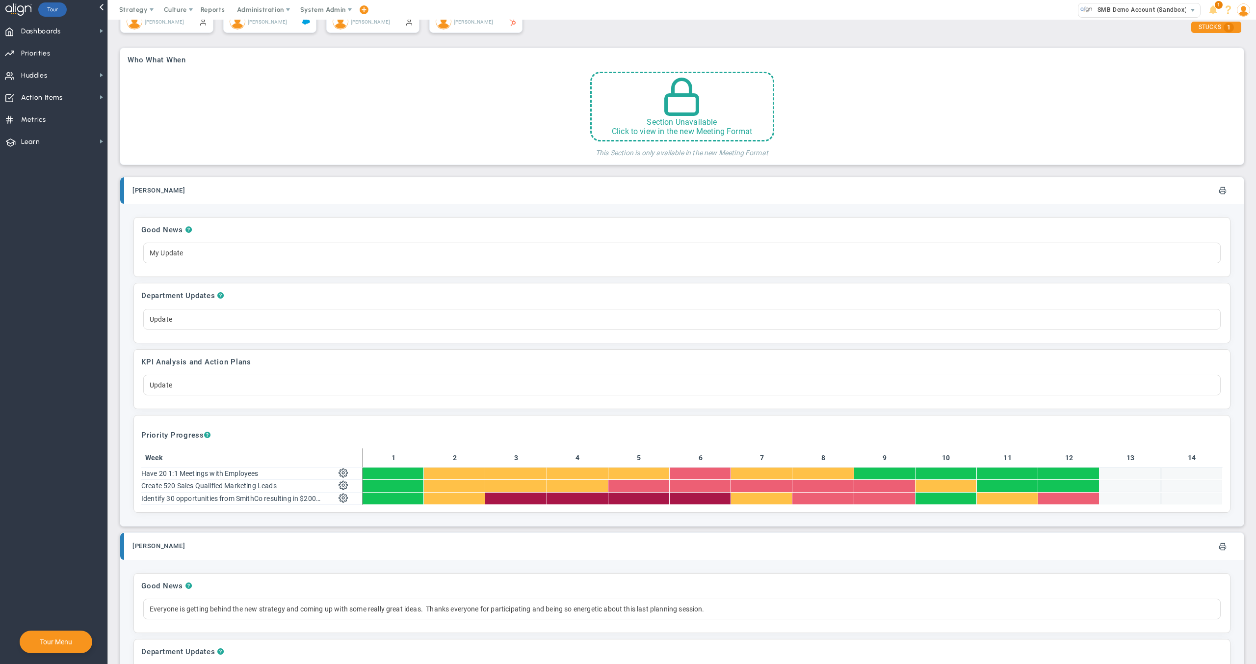
scroll to position [0, 0]
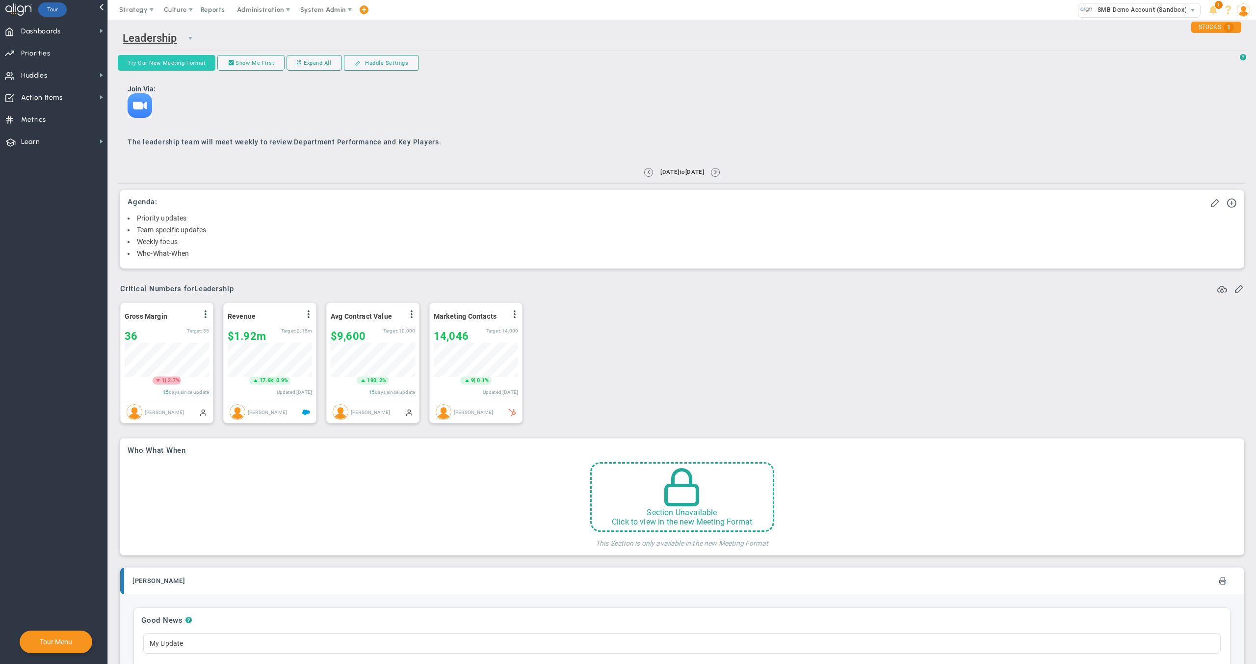
click at [178, 63] on button "Try Our New Meeting Format" at bounding box center [167, 63] width 98 height 16
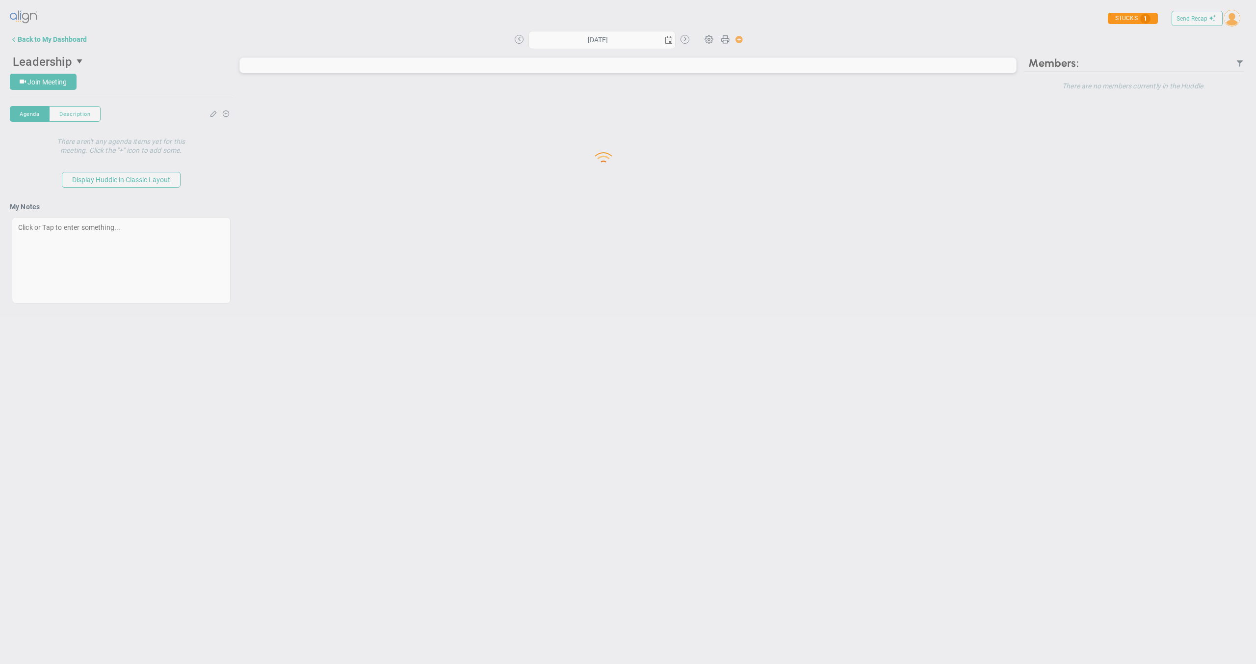
type input "[DATE]"
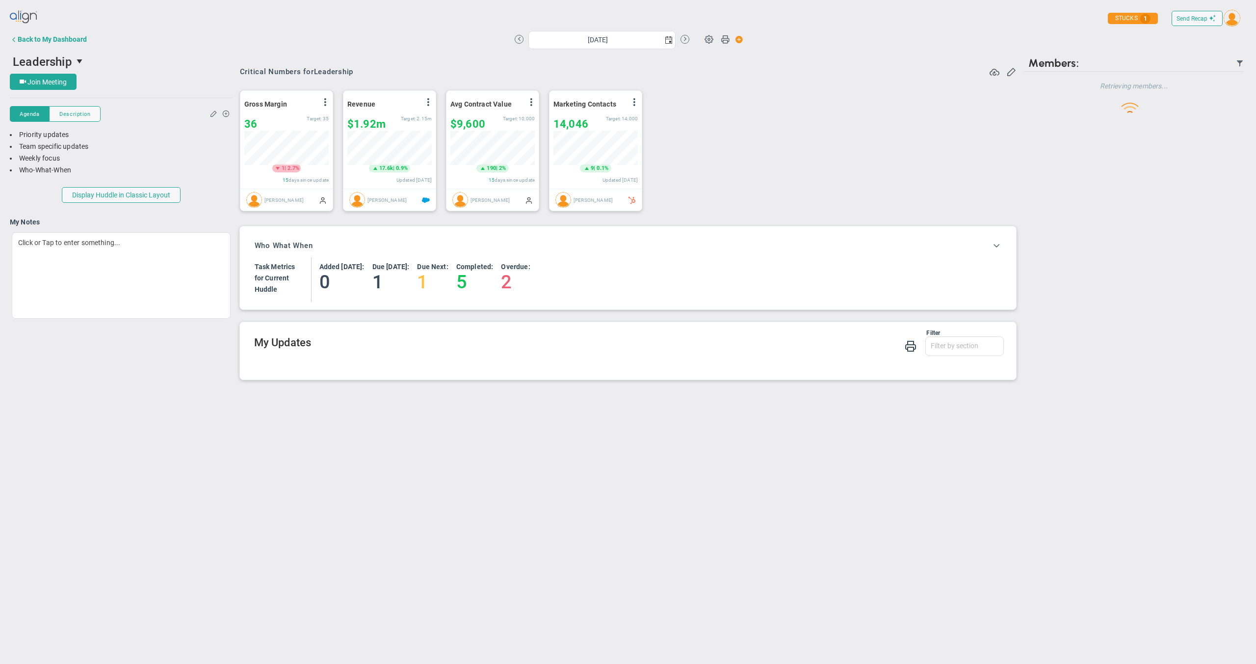
scroll to position [34, 84]
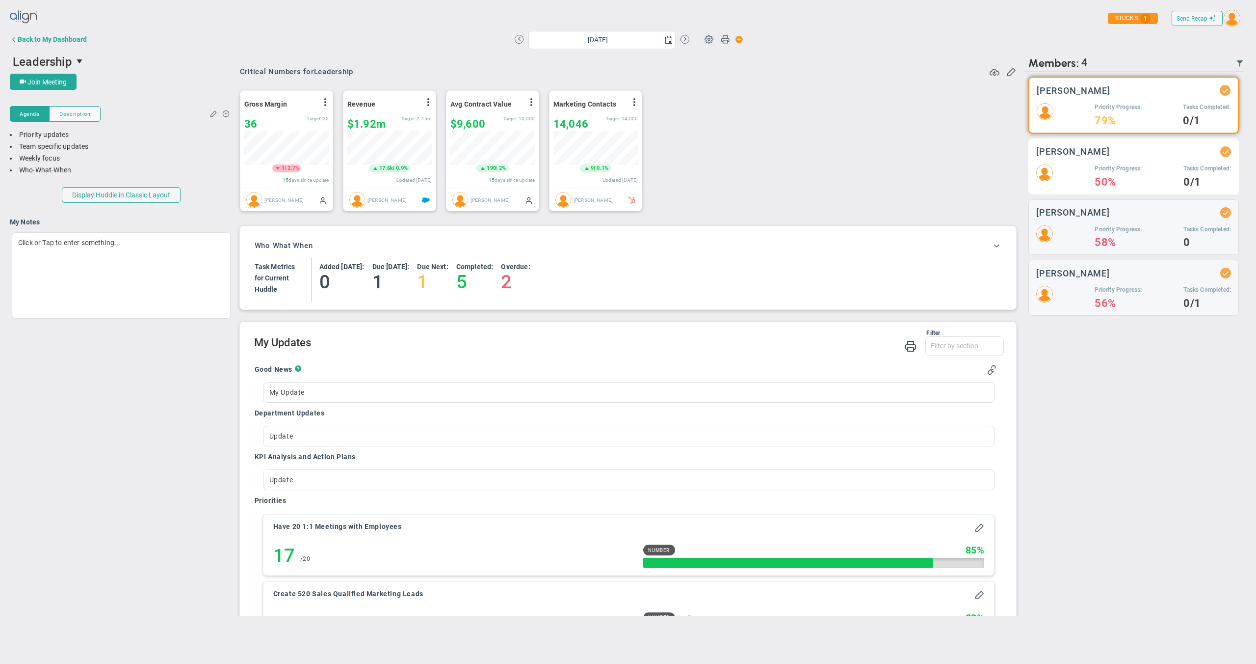
click at [1101, 168] on h5 "Priority Progress:" at bounding box center [1118, 168] width 47 height 8
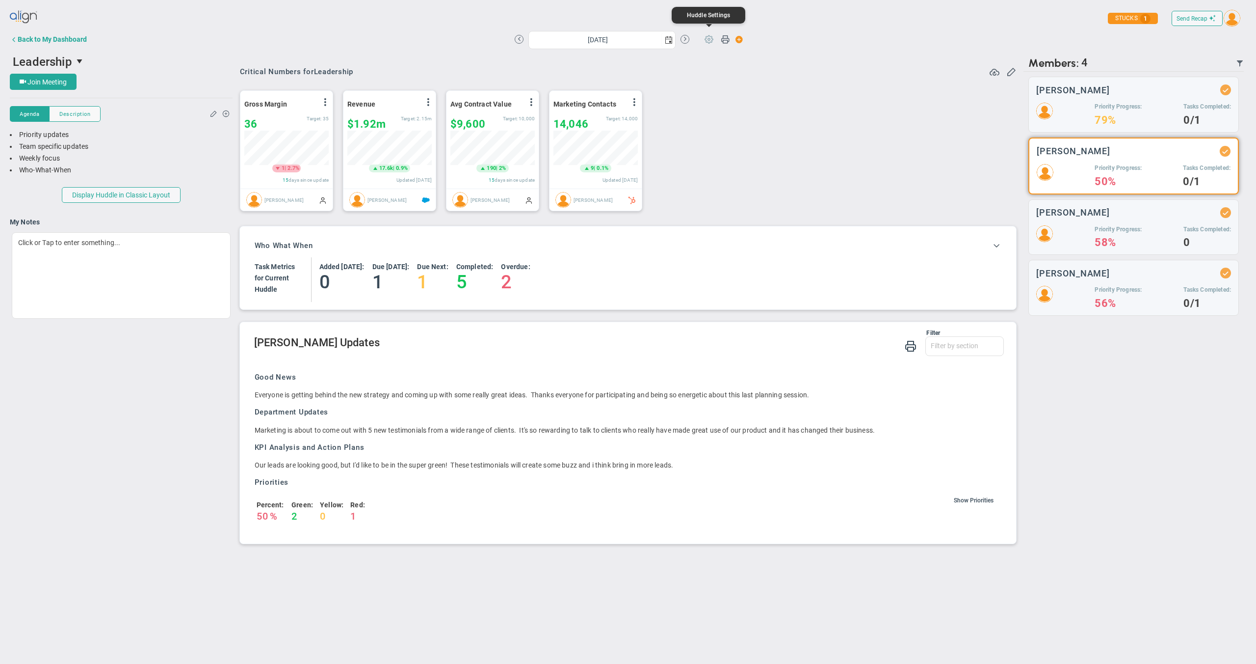
click at [712, 39] on span at bounding box center [709, 38] width 19 height 19
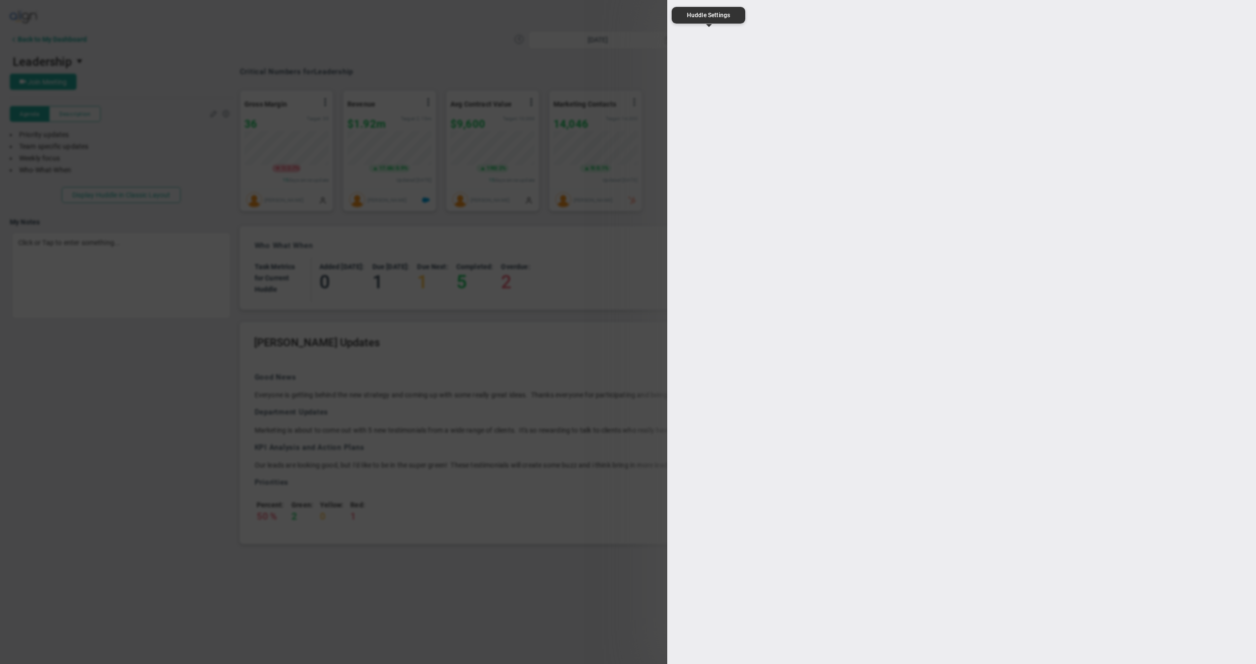
type input "Leadership"
type input "[URL][DOMAIN_NAME]"
type input "16:00:00"
type input "17:00:00"
type input "[PERSON_NAME]"
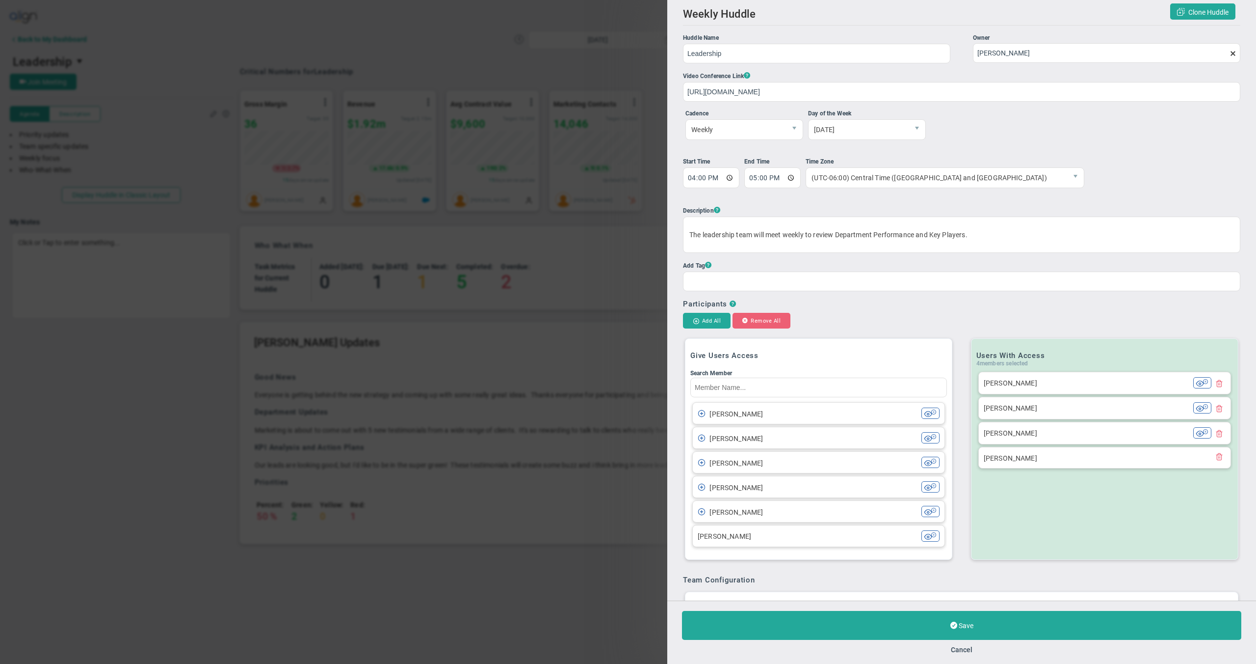
click at [1229, 57] on span at bounding box center [1233, 54] width 8 height 8
click at [1223, 57] on input "[PERSON_NAME]" at bounding box center [1106, 53] width 267 height 20
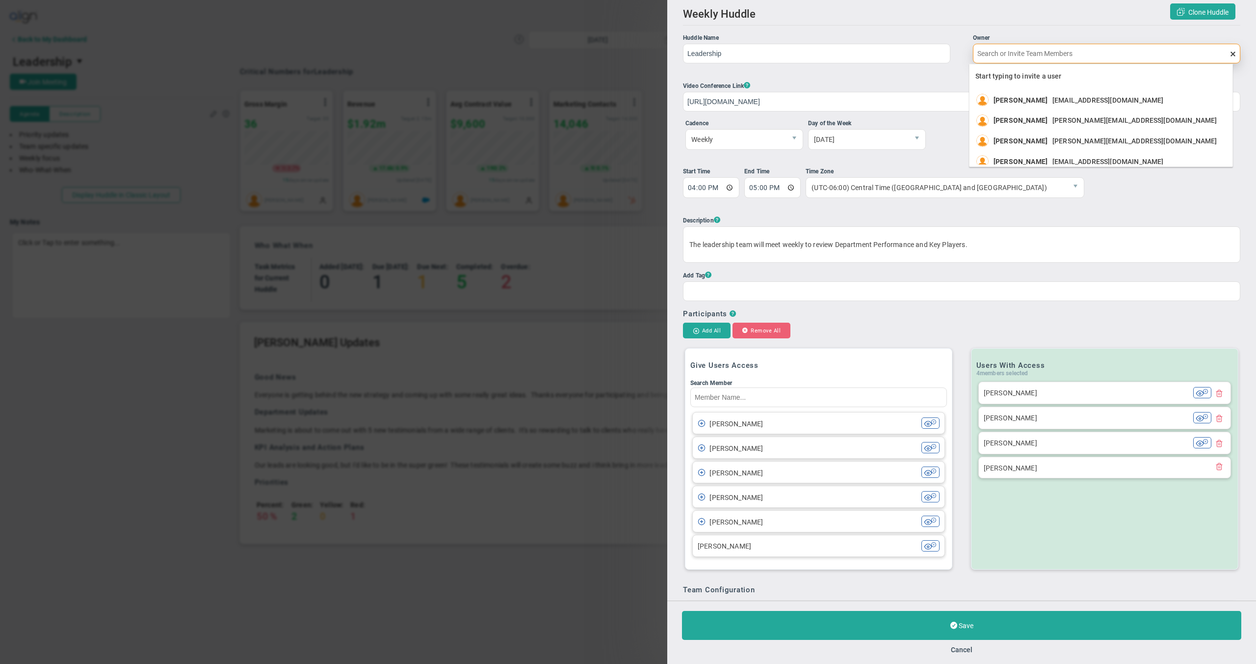
click at [1032, 165] on div "Start typing to invite a user [PERSON_NAME] [EMAIL_ADDRESS][DOMAIN_NAME] [PERSO…" at bounding box center [1101, 115] width 264 height 103
click at [1035, 163] on span "[PERSON_NAME]" at bounding box center [1021, 161] width 54 height 7
type input "[PERSON_NAME]"
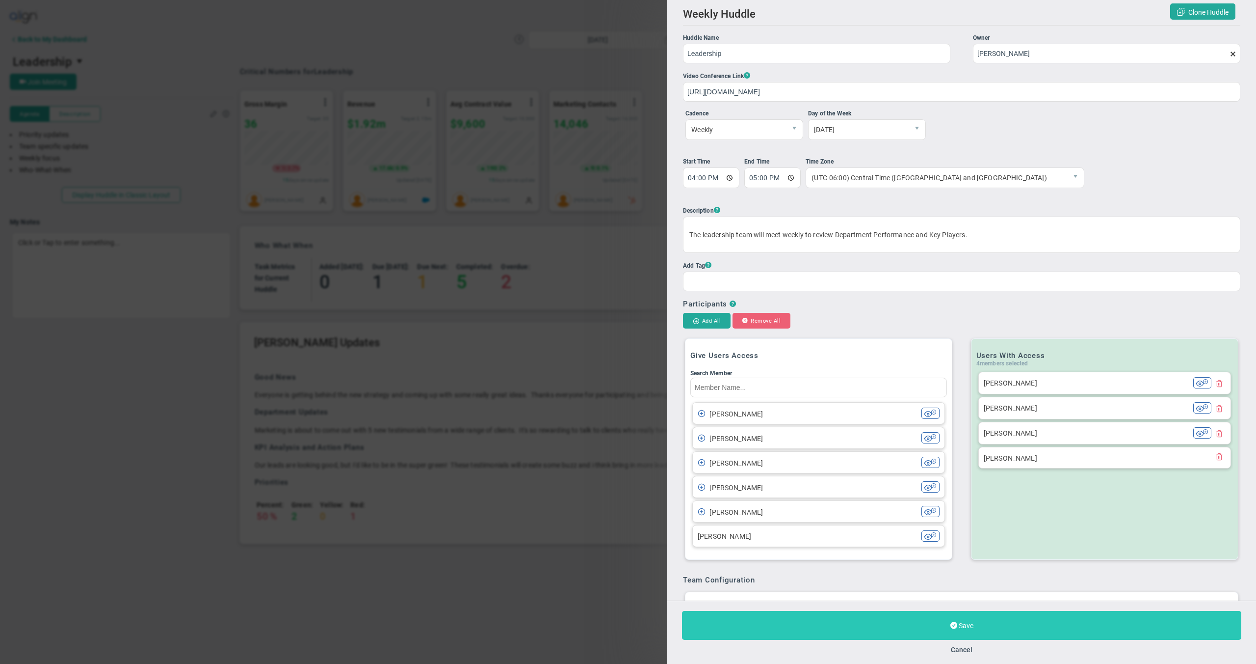
click at [1011, 631] on button "Save" at bounding box center [961, 625] width 559 height 29
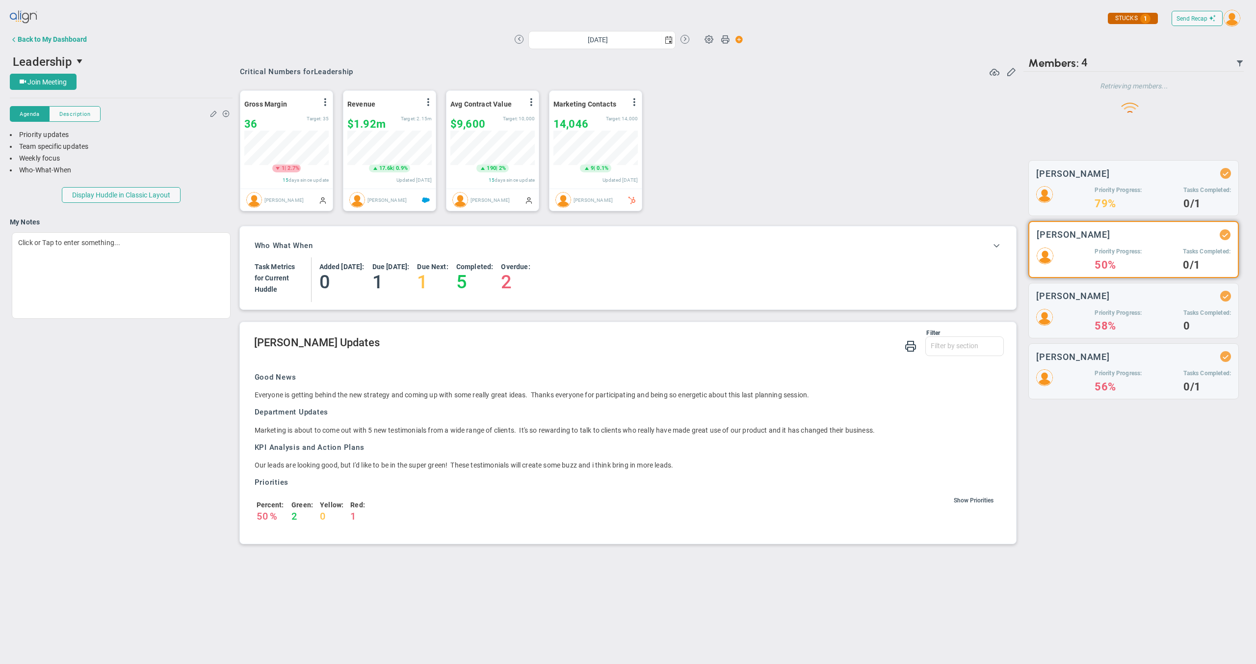
scroll to position [34, 84]
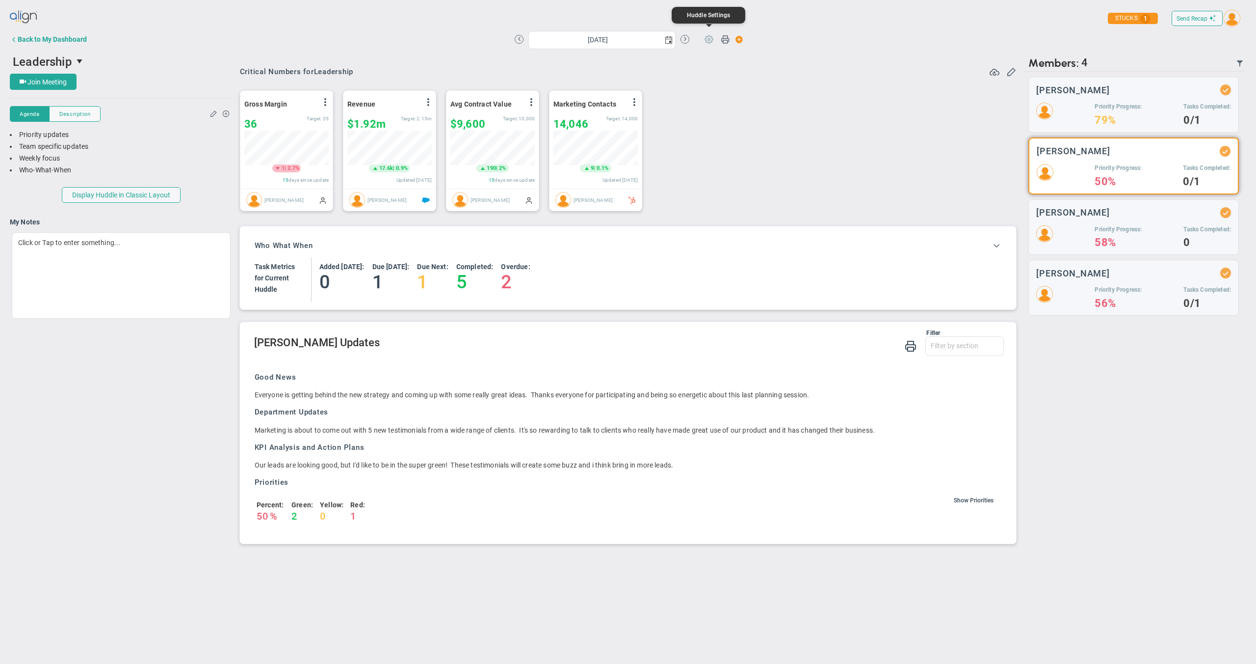
click at [709, 41] on span at bounding box center [709, 38] width 19 height 19
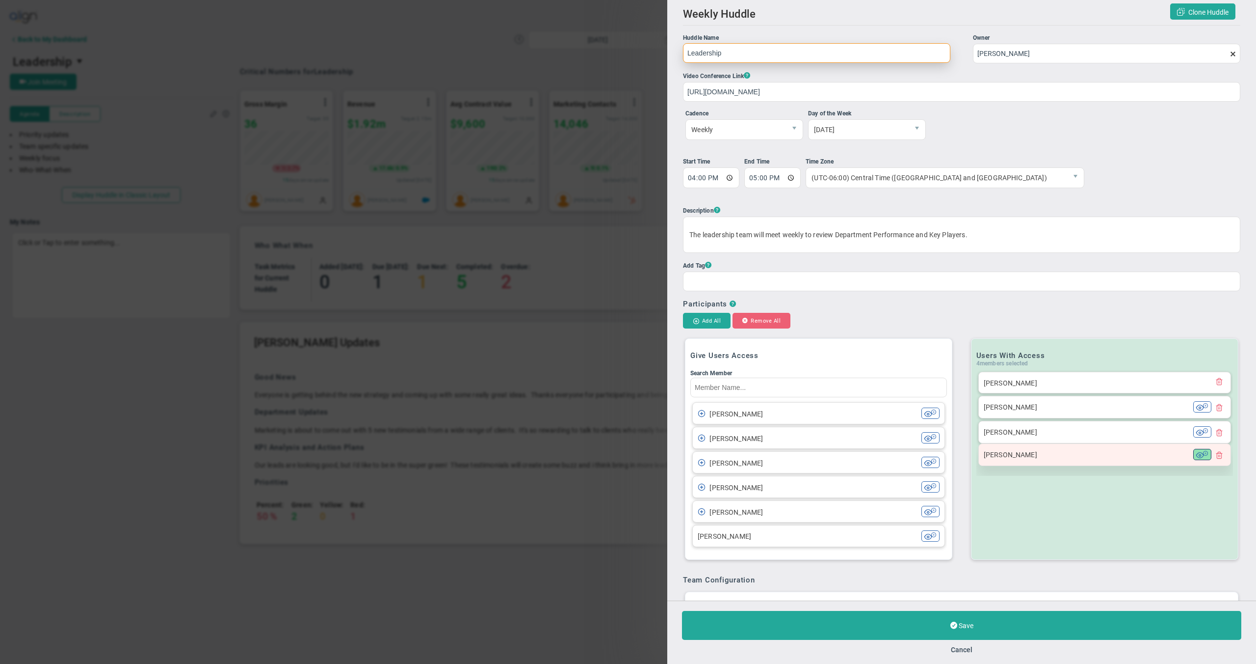
click at [1190, 453] on div "[PERSON_NAME] [PERSON_NAME] [PERSON_NAME] [PERSON_NAME]" at bounding box center [1105, 421] width 257 height 99
click at [1196, 455] on button at bounding box center [1203, 454] width 18 height 11
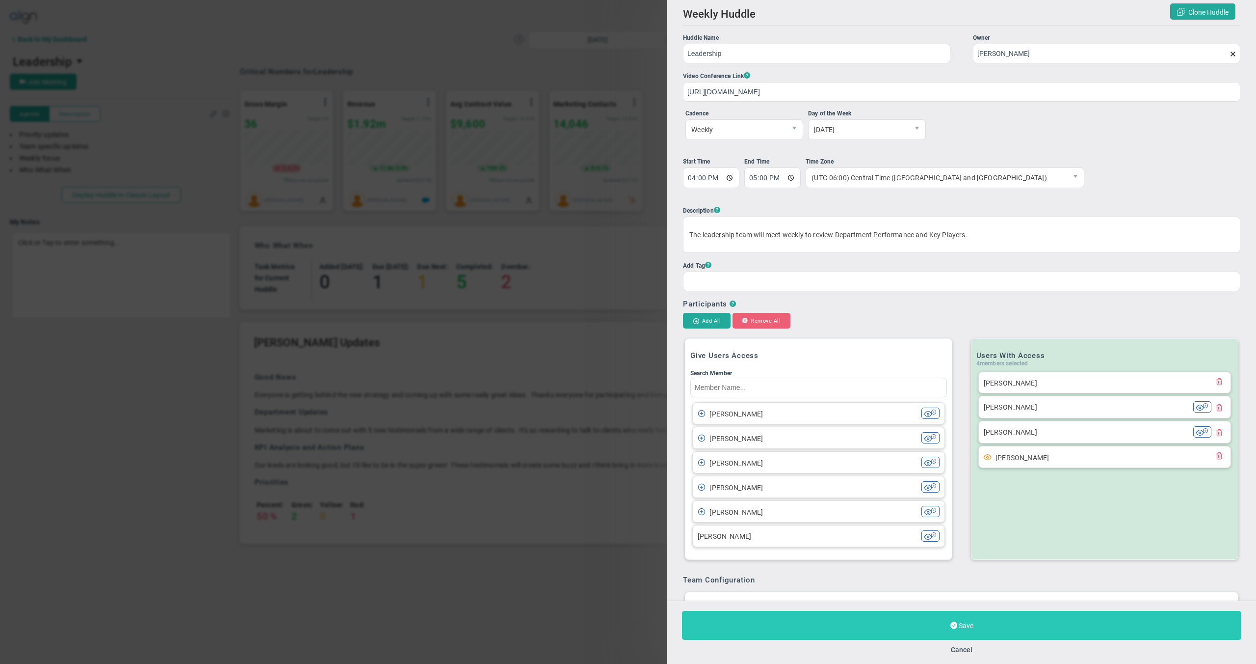
click at [1032, 637] on button "Save" at bounding box center [961, 625] width 559 height 29
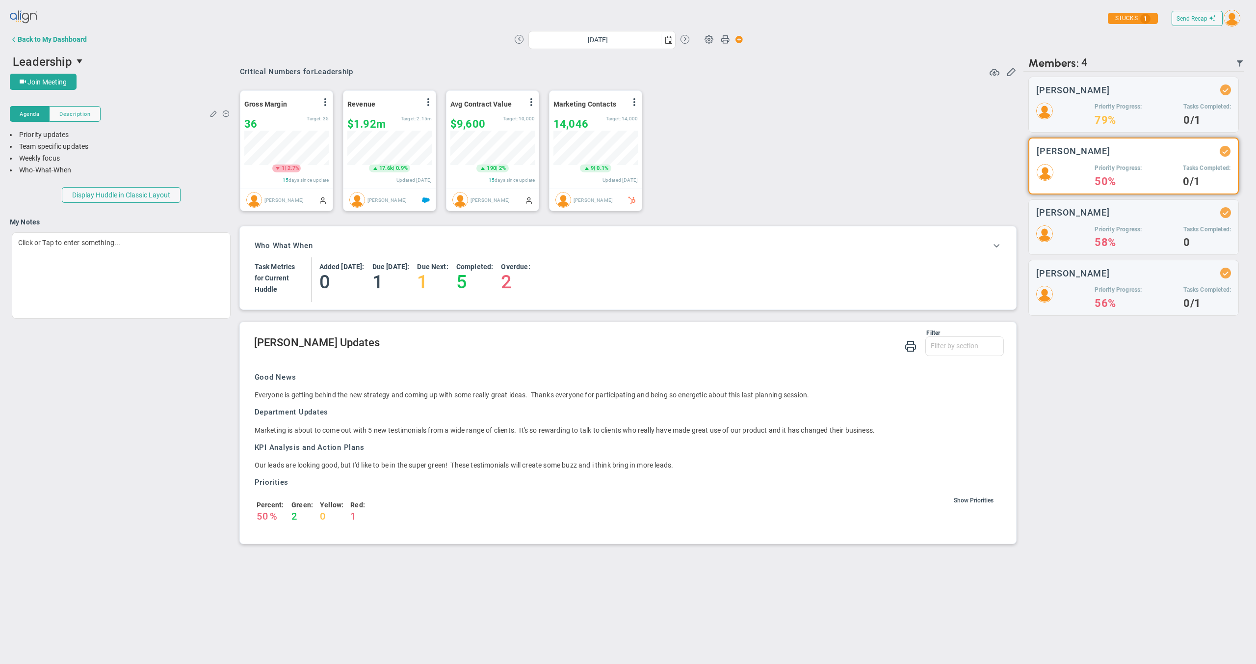
type input "[DATE]"
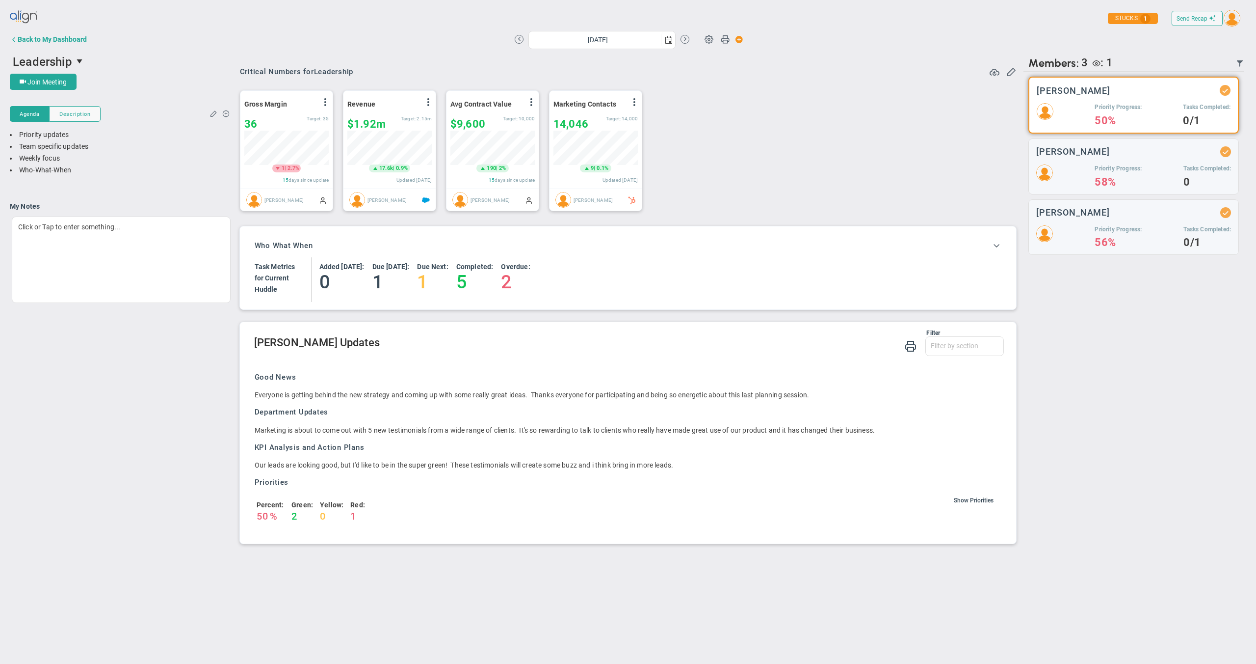
scroll to position [490722, 490672]
click at [64, 42] on div "Back to My Dashboard" at bounding box center [52, 39] width 69 height 8
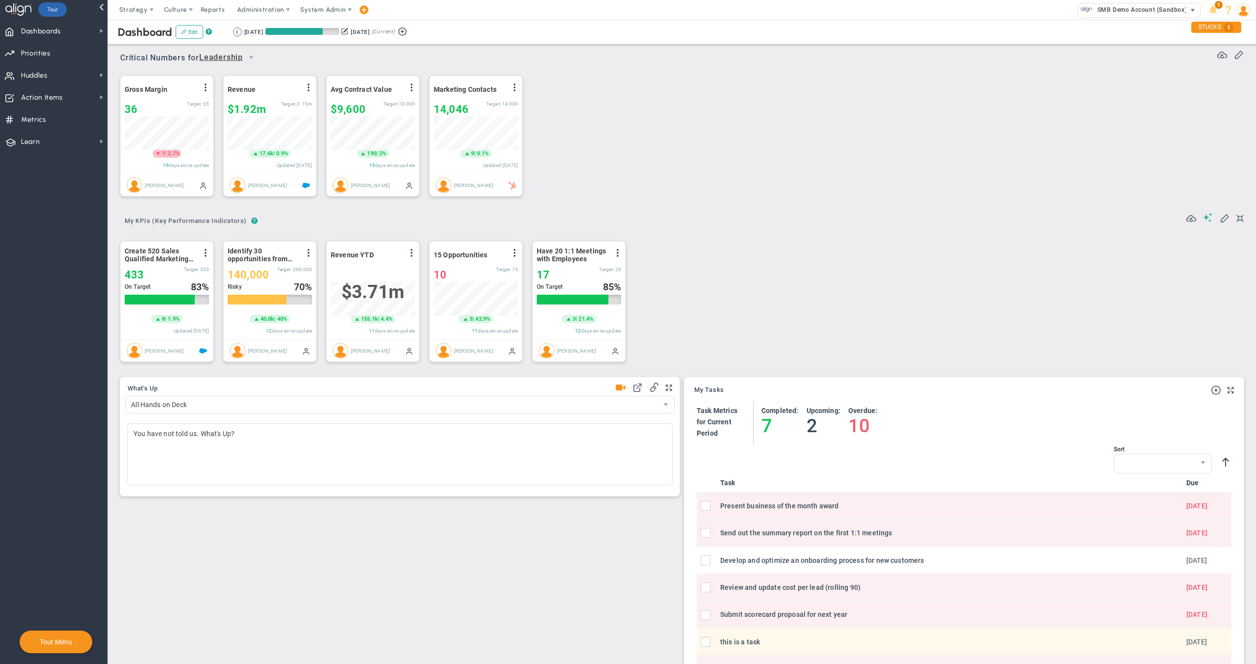
scroll to position [34, 84]
click at [1097, 16] on span "SMB Demo Account (Sandbox)" at bounding box center [1140, 9] width 94 height 13
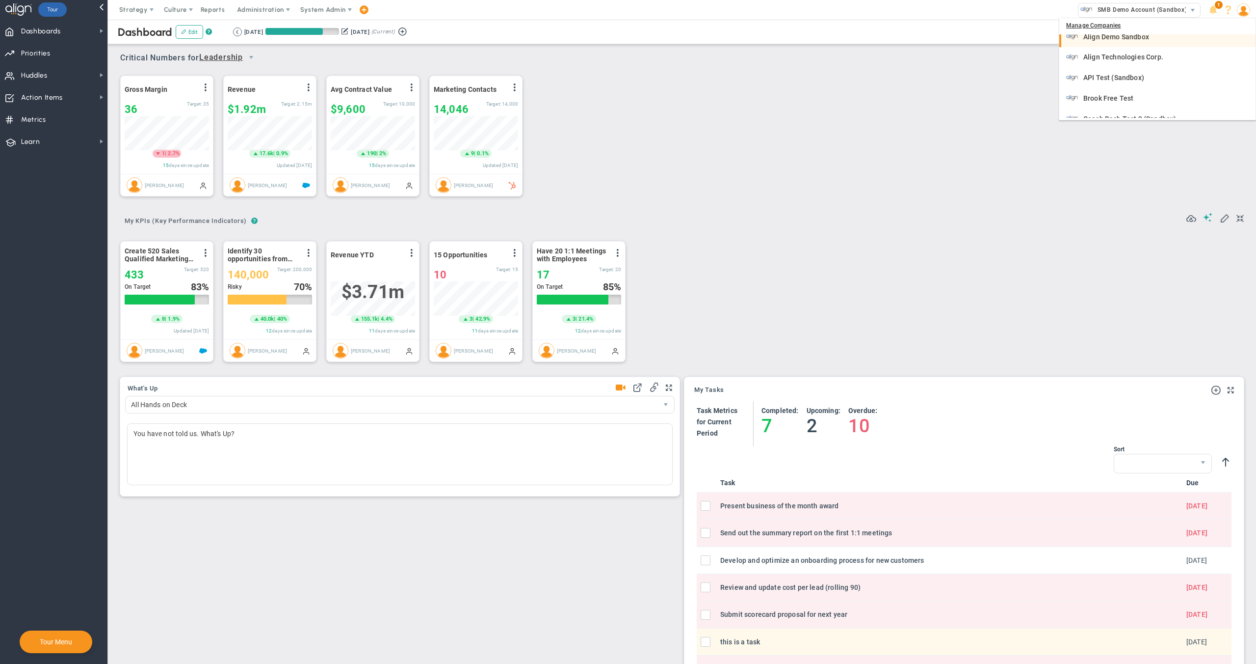
scroll to position [50, 0]
click at [1102, 52] on div "Align Technologies Corp." at bounding box center [1158, 56] width 185 height 12
